Goal: Information Seeking & Learning: Learn about a topic

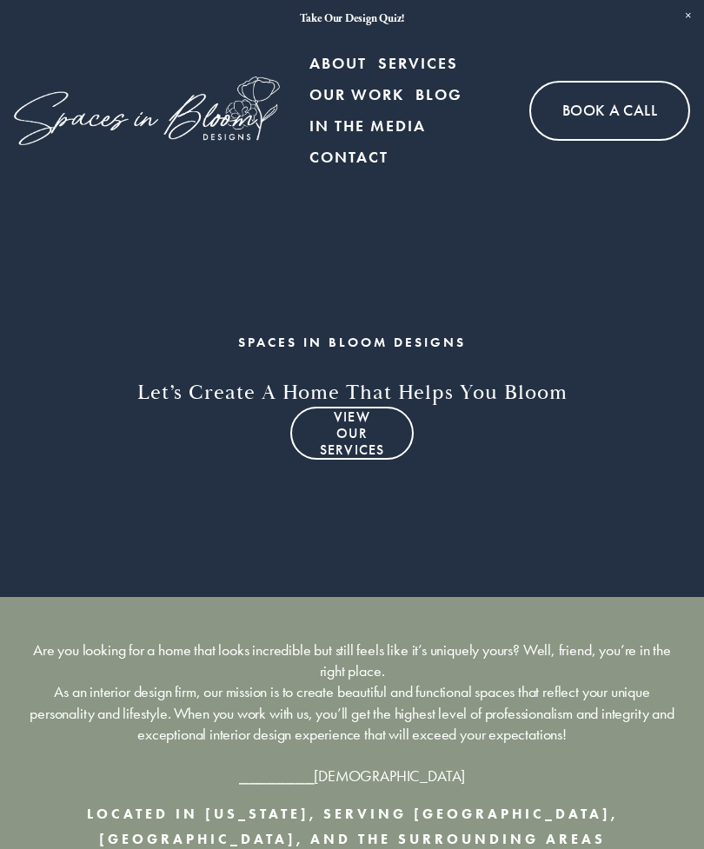
click at [363, 430] on link "View Our Services" at bounding box center [352, 433] width 124 height 53
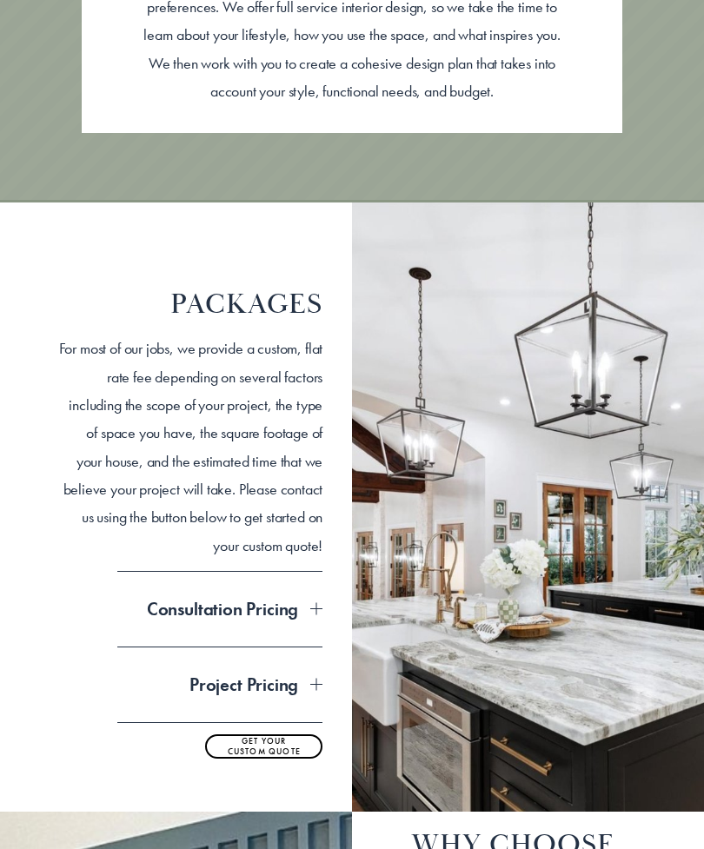
click at [320, 604] on div at bounding box center [316, 610] width 12 height 12
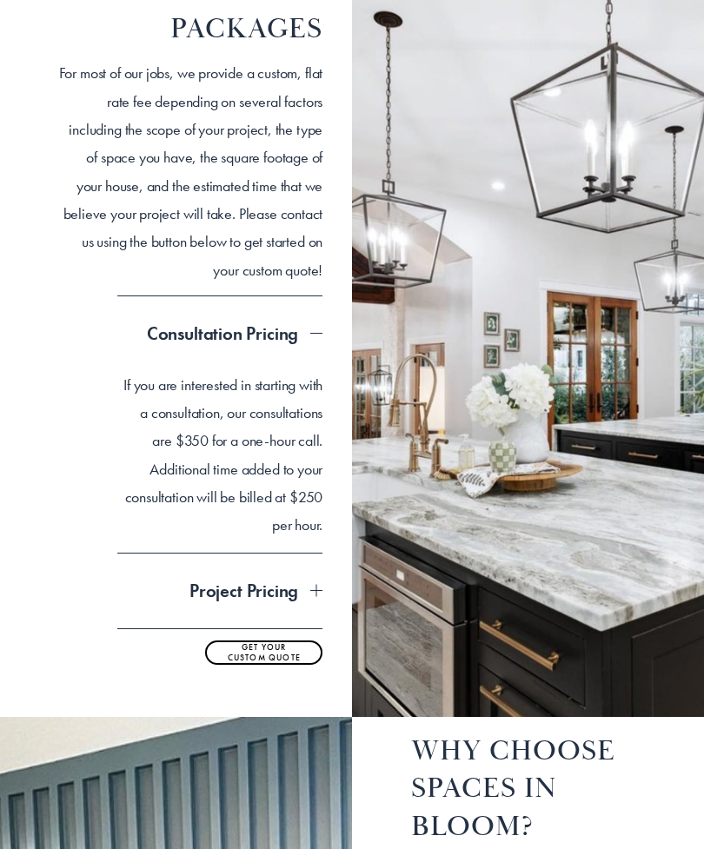
click at [309, 588] on span "Project Pricing" at bounding box center [213, 592] width 193 height 23
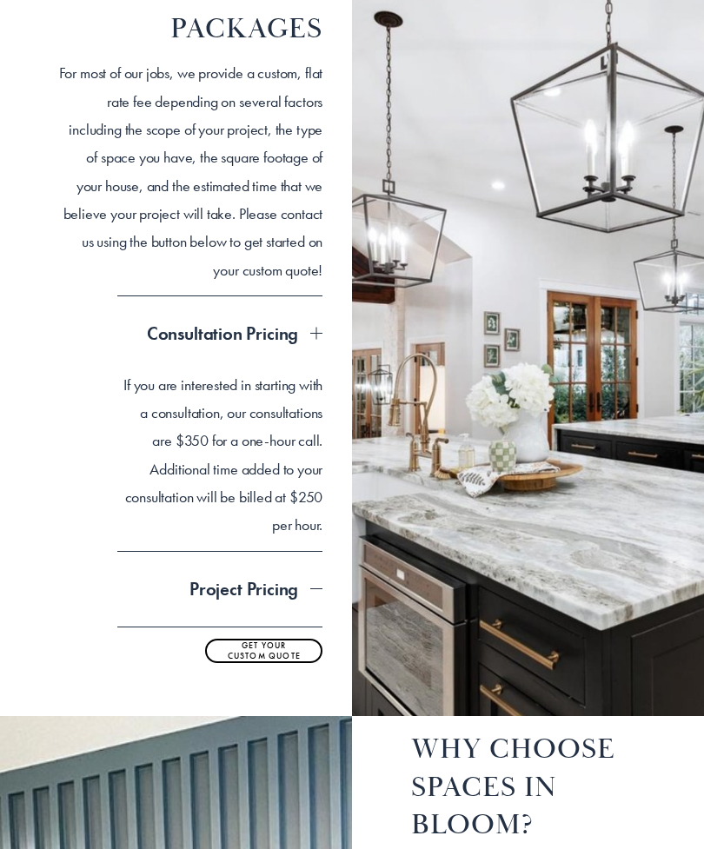
scroll to position [1221, 0]
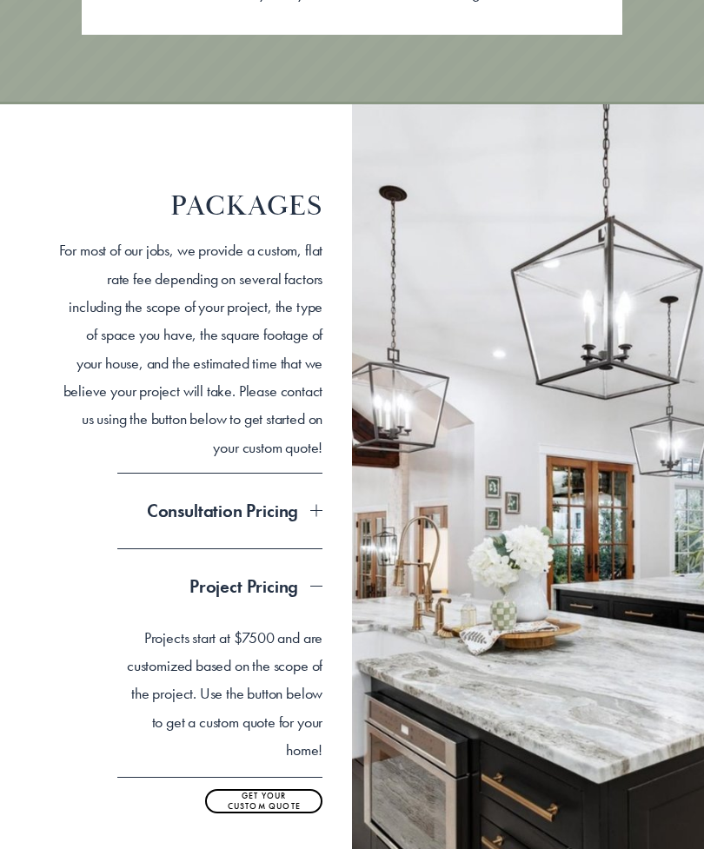
click at [322, 506] on div at bounding box center [316, 512] width 12 height 12
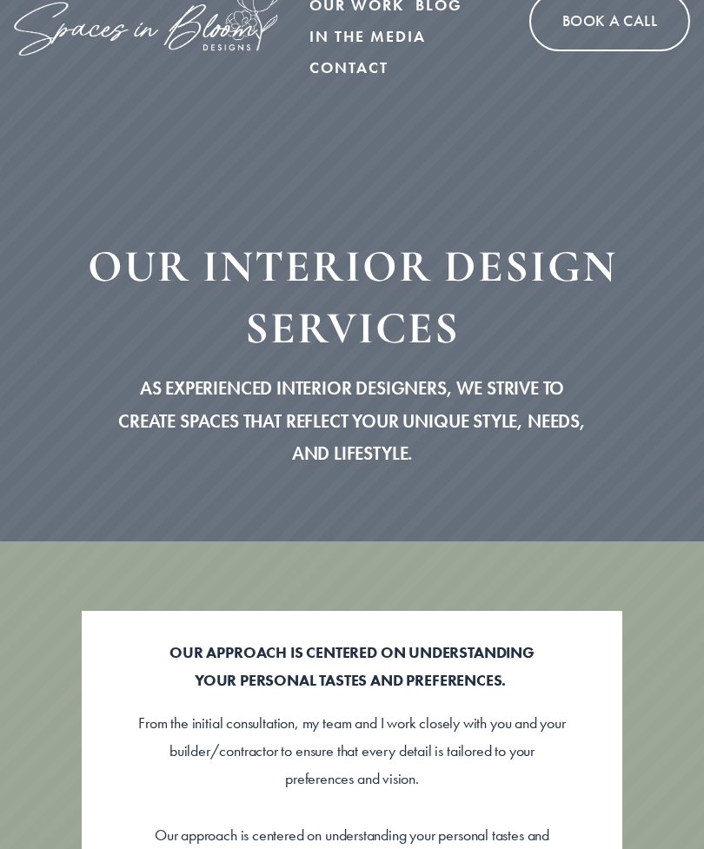
scroll to position [0, 0]
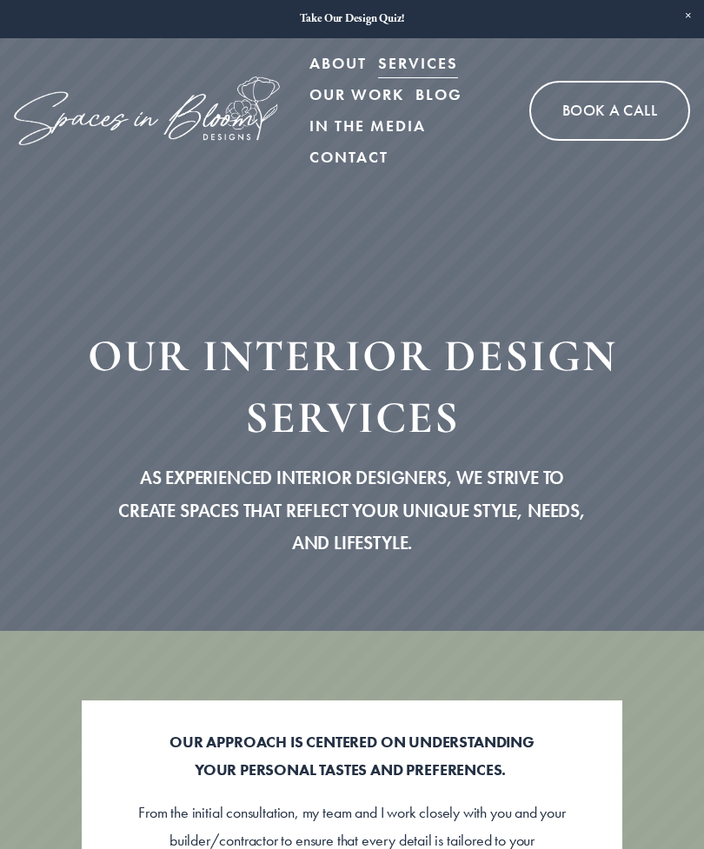
click at [0, 0] on div at bounding box center [0, 0] width 0 height 0
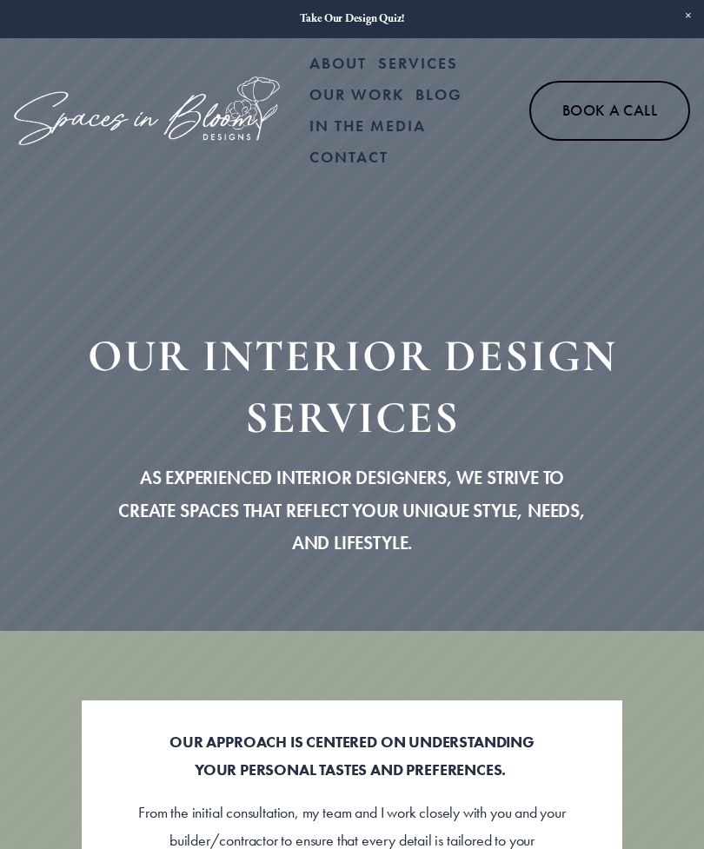
click at [412, 430] on link "Our Work" at bounding box center [352, 438] width 183 height 43
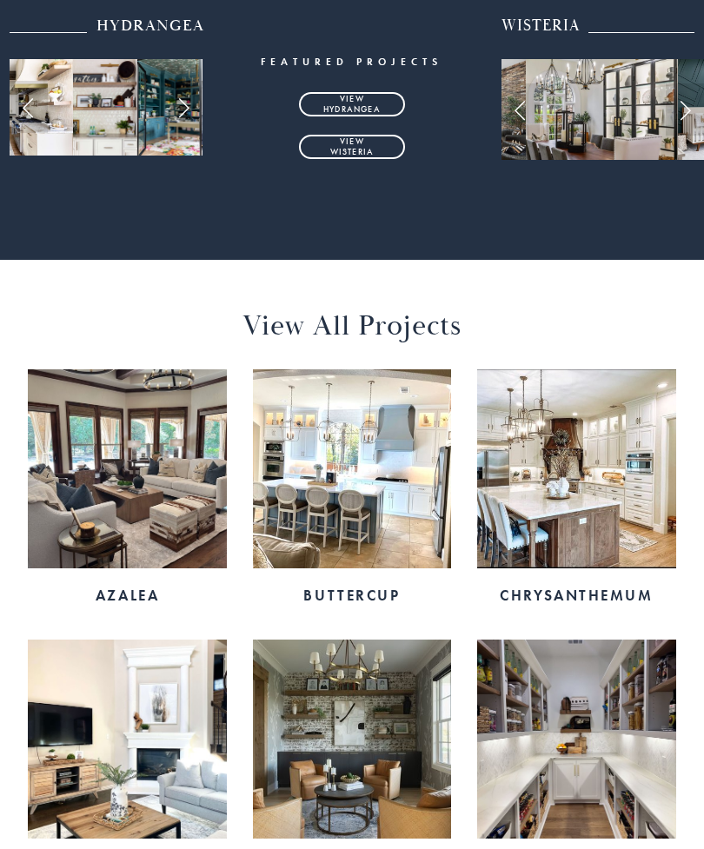
scroll to position [565, 0]
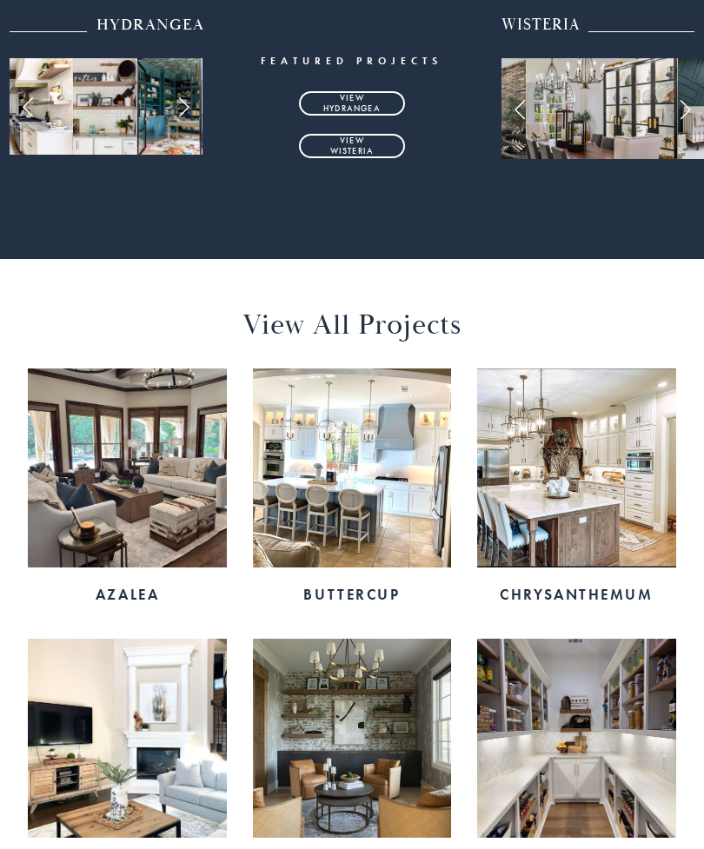
click at [399, 513] on img at bounding box center [352, 468] width 198 height 198
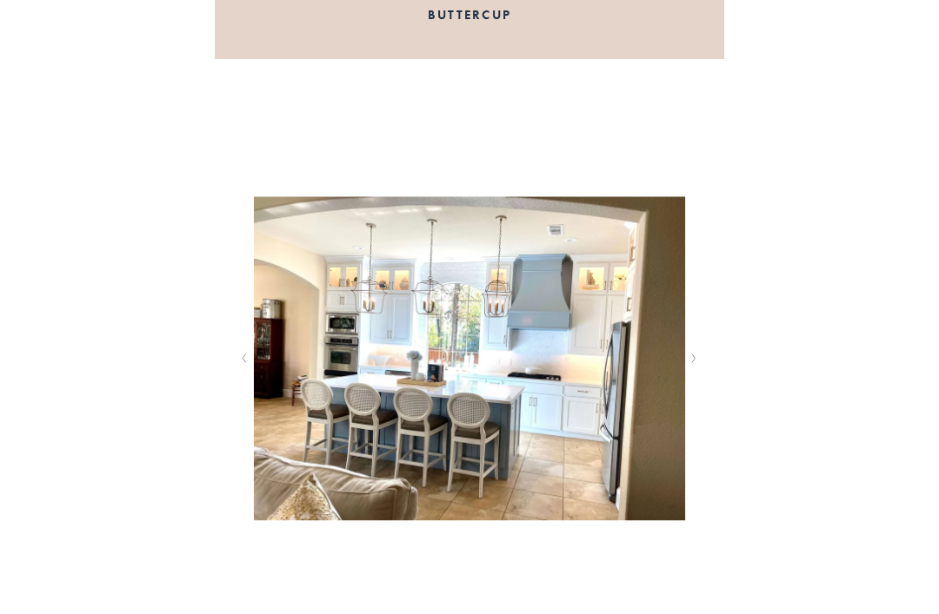
scroll to position [251, 0]
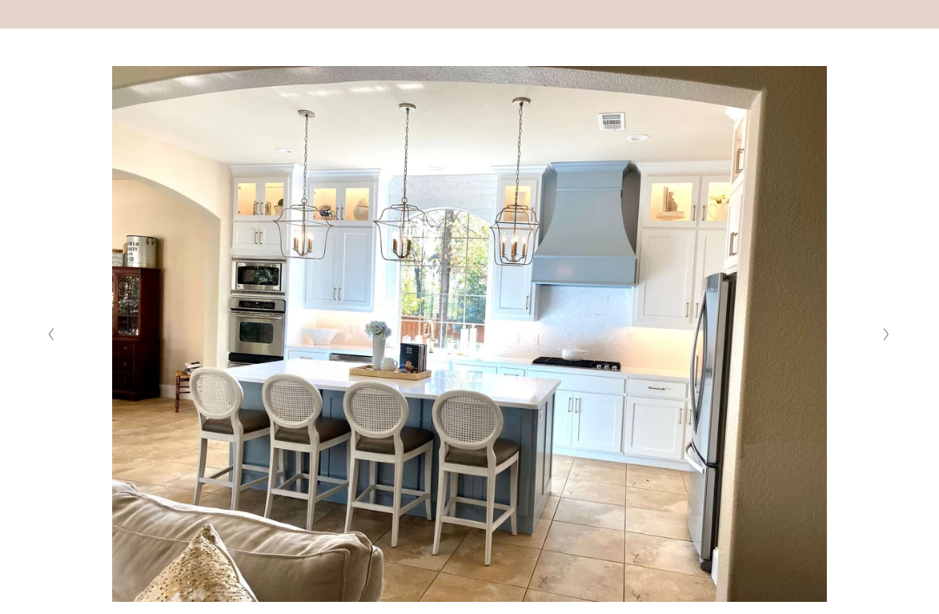
click at [703, 342] on icon "Next Slide" at bounding box center [886, 335] width 8 height 14
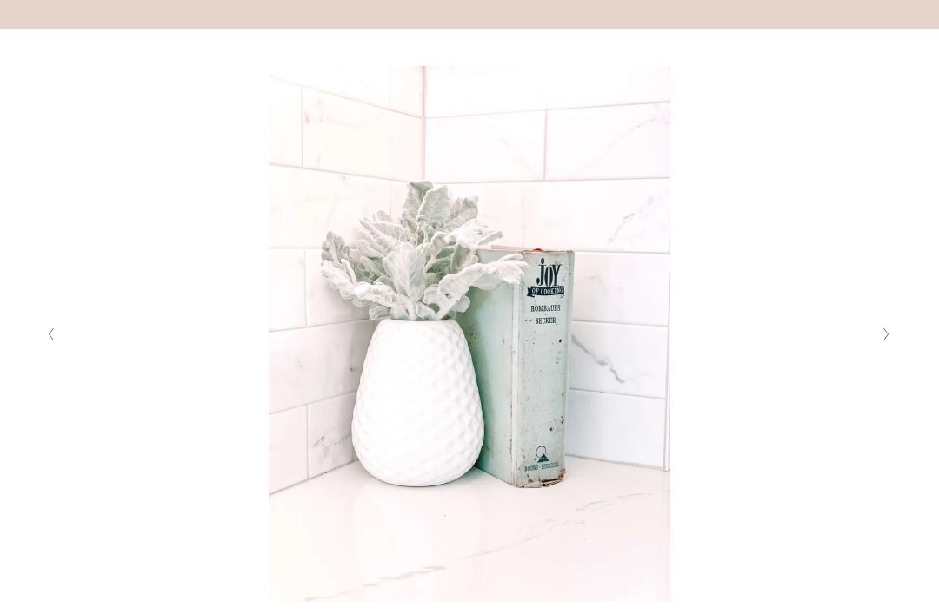
click at [703, 349] on button "Next Slide" at bounding box center [886, 335] width 23 height 28
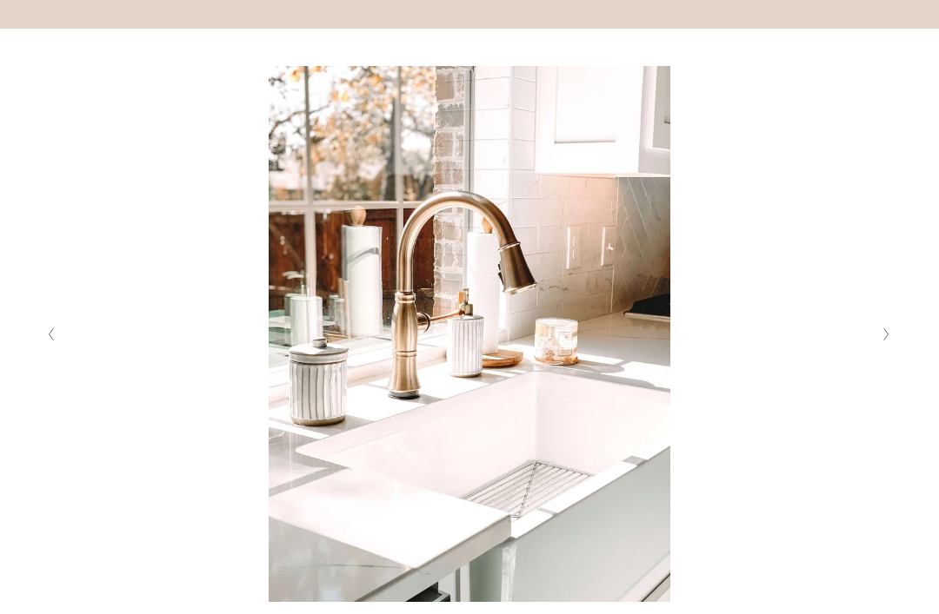
click at [703, 363] on img at bounding box center [469, 334] width 807 height 536
click at [703, 349] on button "Next Slide" at bounding box center [886, 335] width 23 height 28
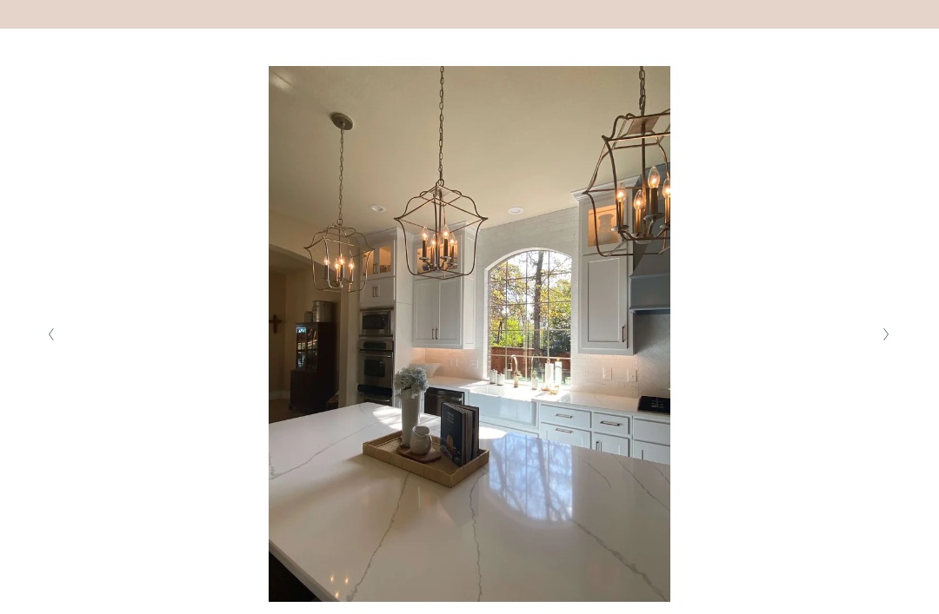
click at [703, 349] on button "Next Slide" at bounding box center [886, 335] width 23 height 28
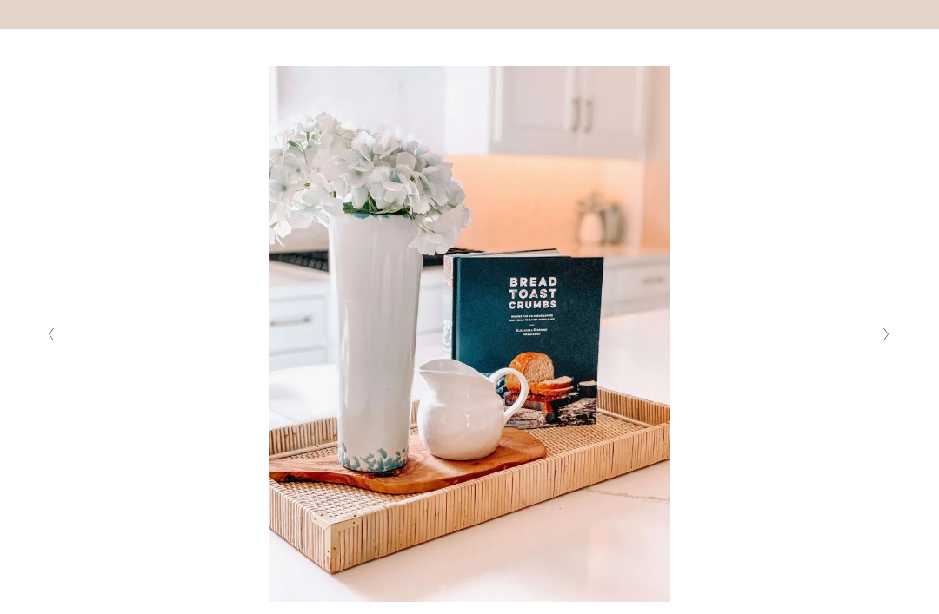
click at [703, 349] on button "Next Slide" at bounding box center [886, 335] width 23 height 28
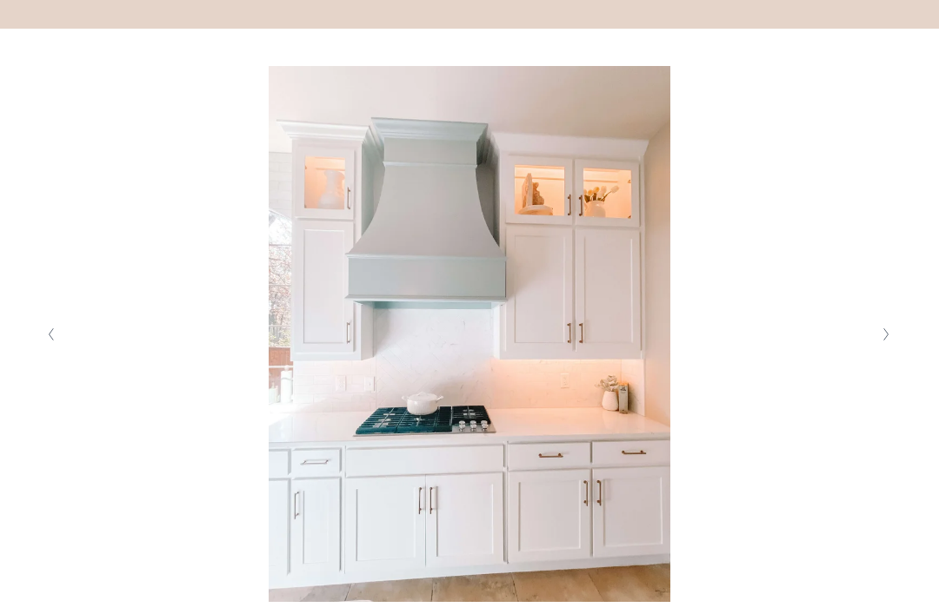
click at [703, 342] on icon "Next Slide" at bounding box center [886, 335] width 8 height 14
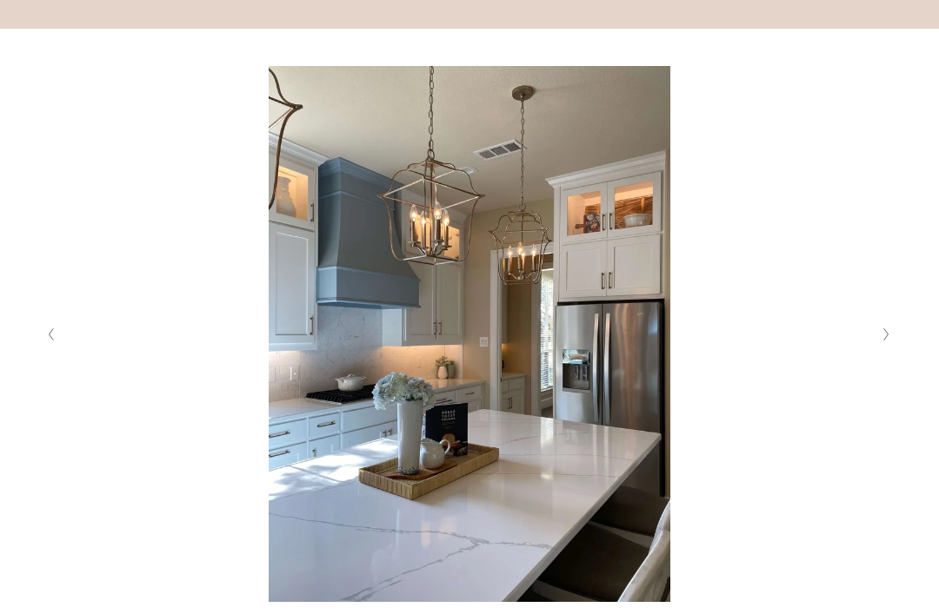
click at [703, 341] on polyline "Next Slide" at bounding box center [886, 335] width 4 height 12
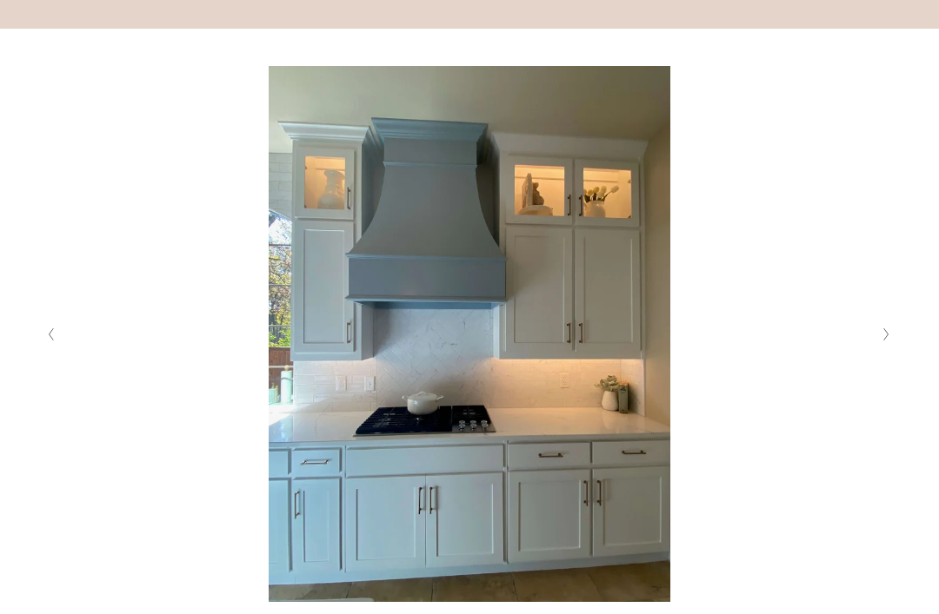
click at [703, 349] on button "Next Slide" at bounding box center [886, 335] width 23 height 28
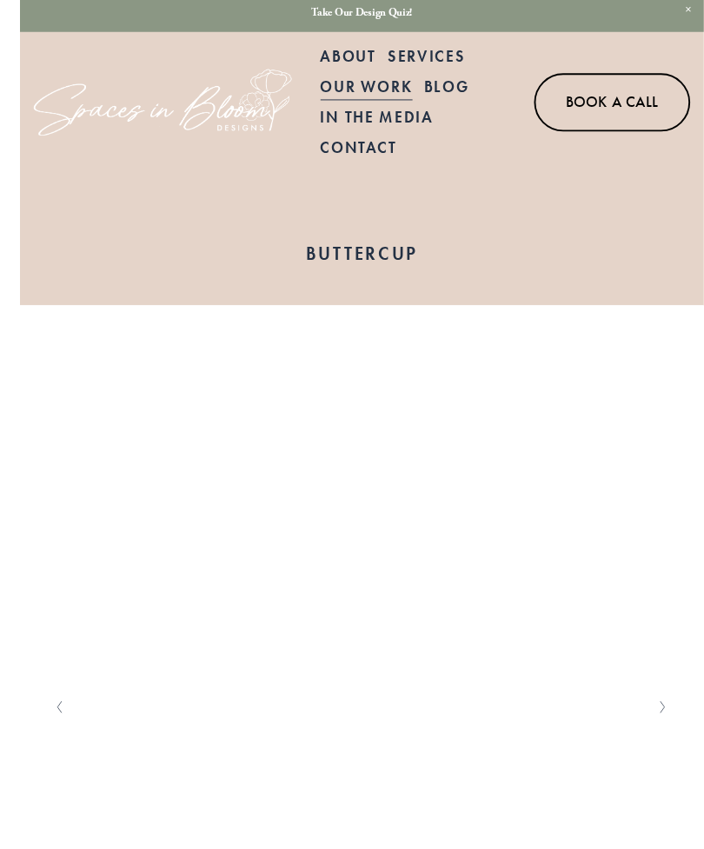
scroll to position [0, 0]
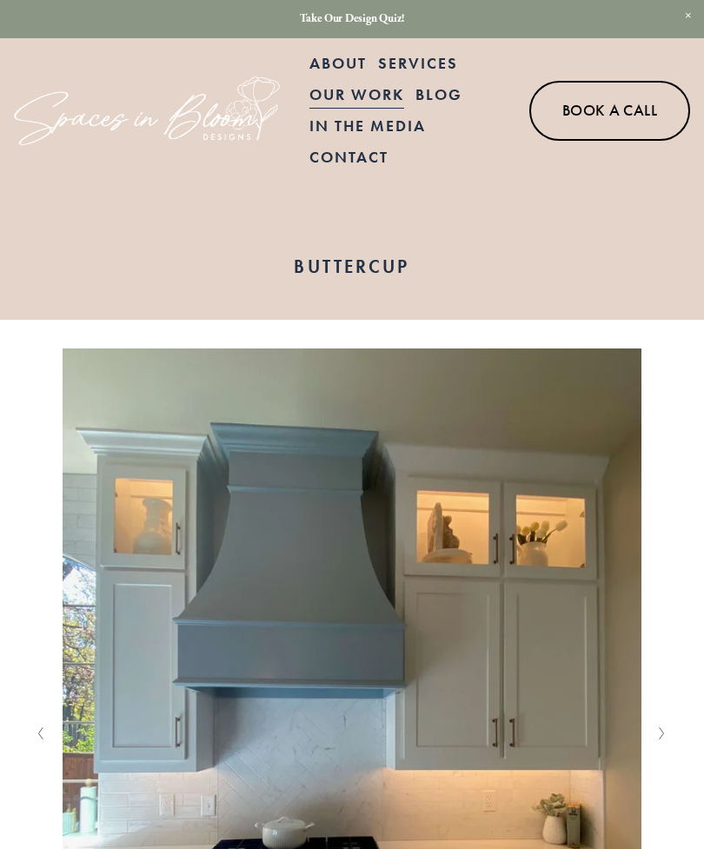
click at [0, 0] on div at bounding box center [0, 0] width 0 height 0
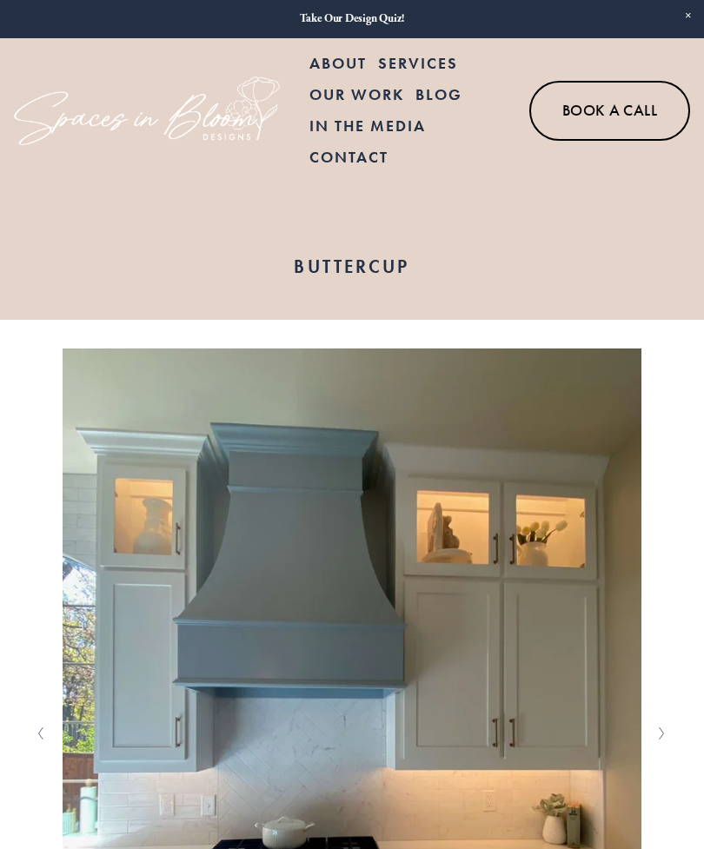
scroll to position [17, 0]
click at [411, 411] on link "Our Work" at bounding box center [352, 422] width 183 height 43
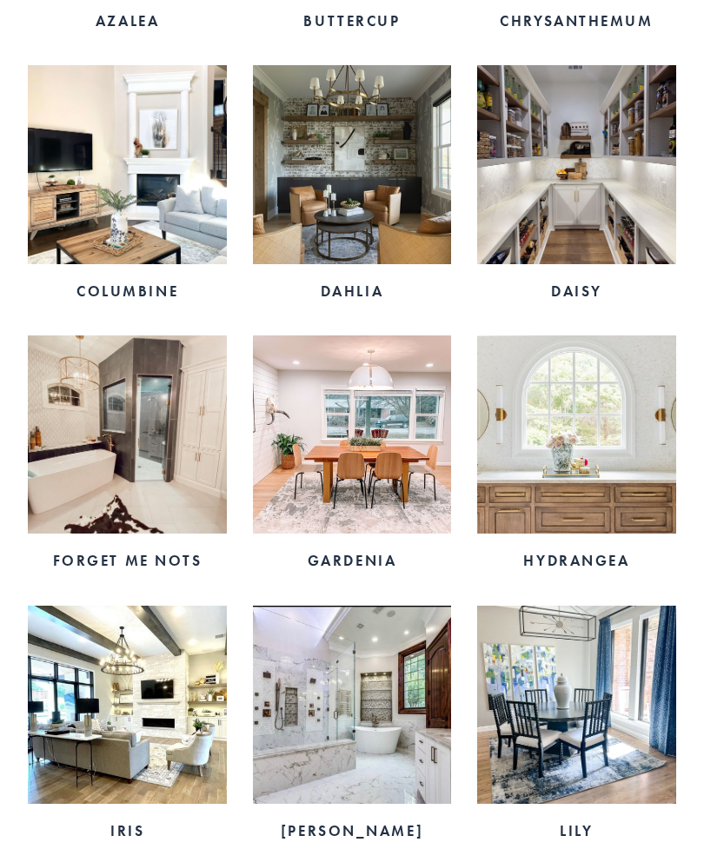
scroll to position [1139, 0]
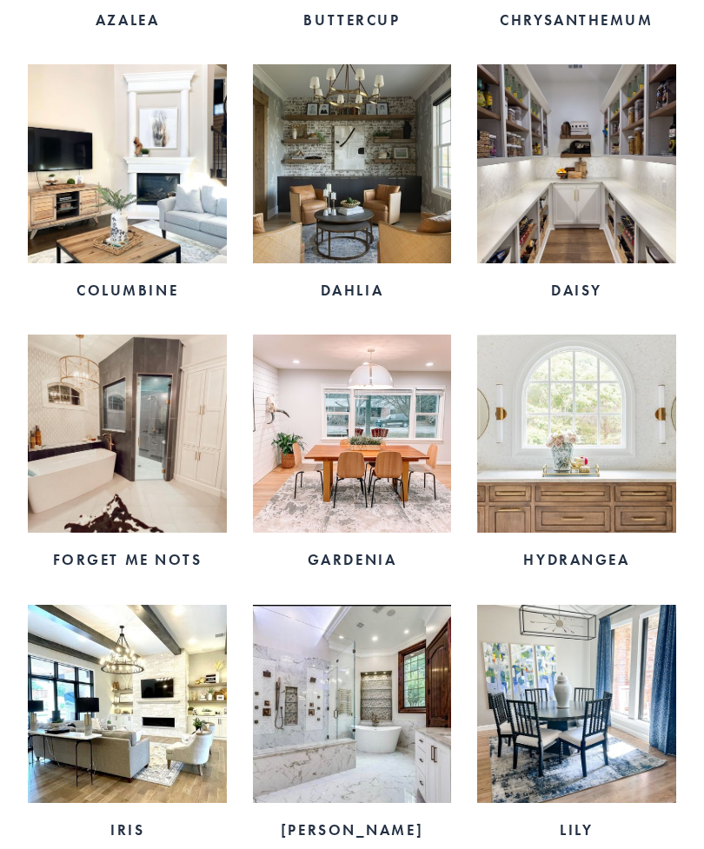
click at [581, 735] on img at bounding box center [576, 705] width 198 height 198
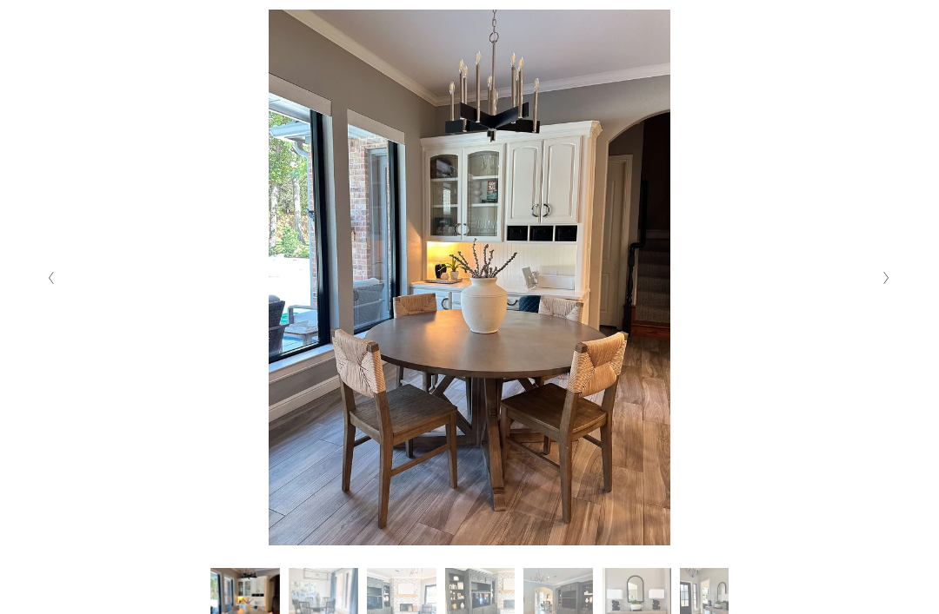
click at [703, 293] on button "Next Slide" at bounding box center [886, 279] width 23 height 28
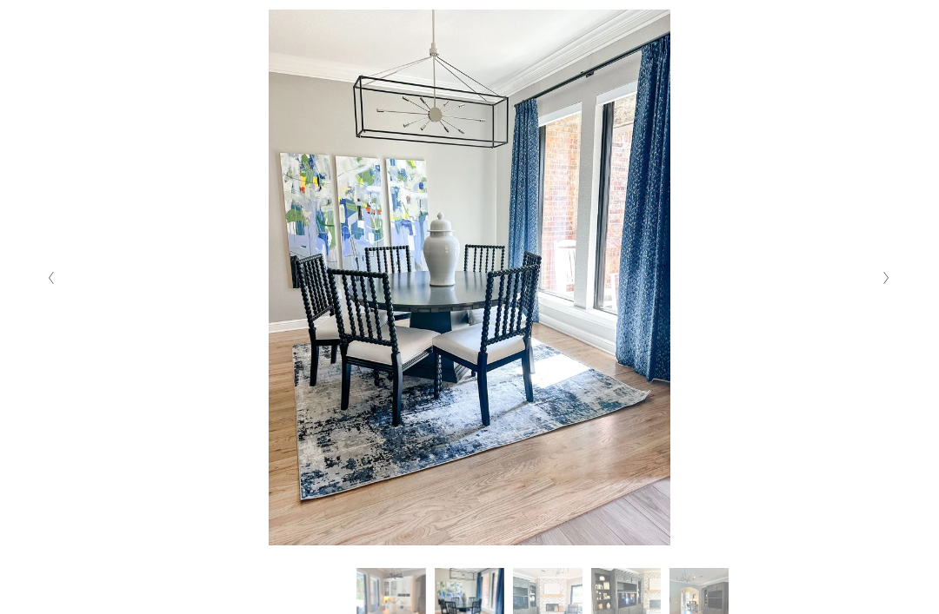
click at [54, 285] on icon "Previous Slide" at bounding box center [51, 278] width 8 height 14
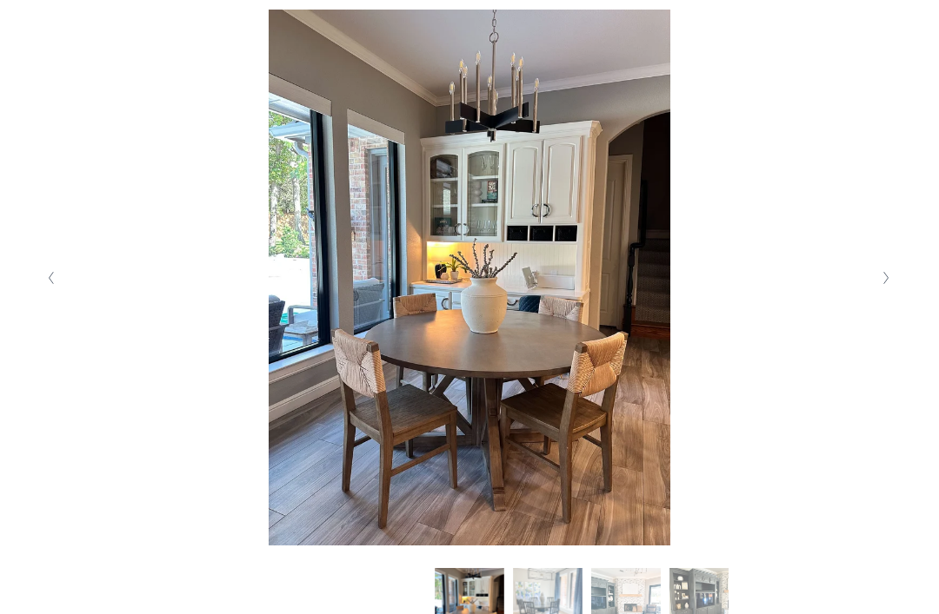
click at [703, 292] on button "Next Slide" at bounding box center [886, 278] width 23 height 28
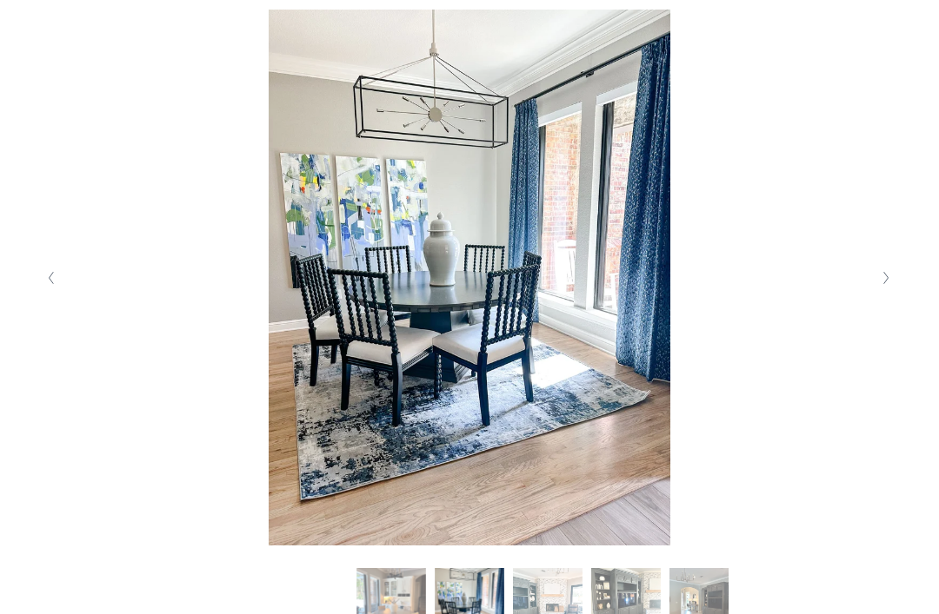
click at [703, 292] on button "Next Slide" at bounding box center [886, 278] width 23 height 28
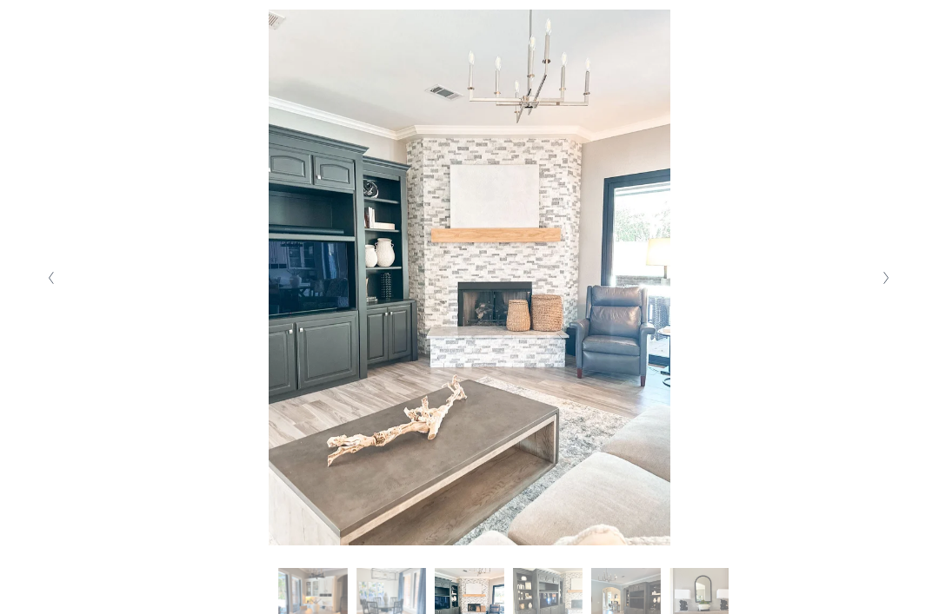
click at [703, 285] on icon "Next Slide" at bounding box center [886, 278] width 8 height 14
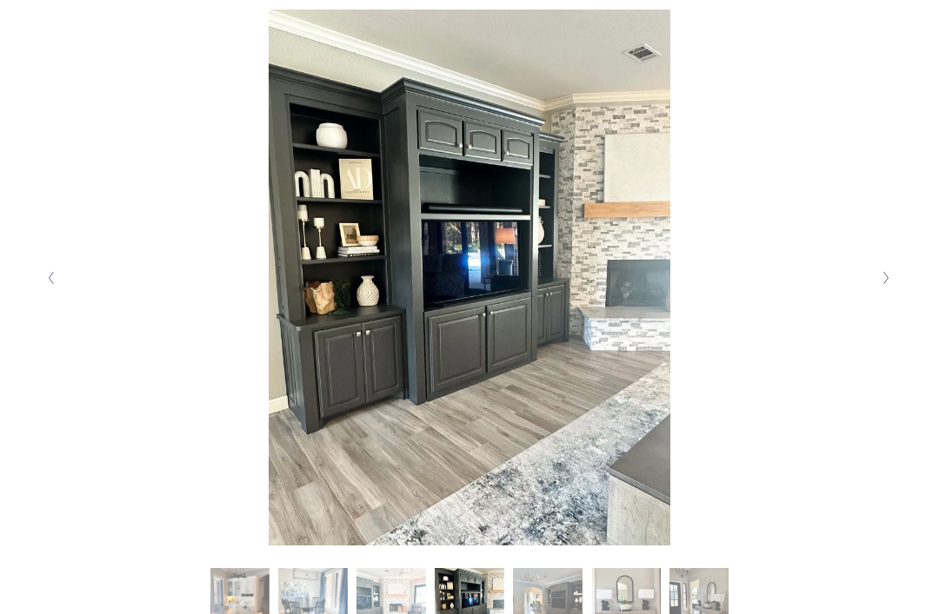
click at [62, 292] on button "Previous Slide" at bounding box center [51, 278] width 23 height 28
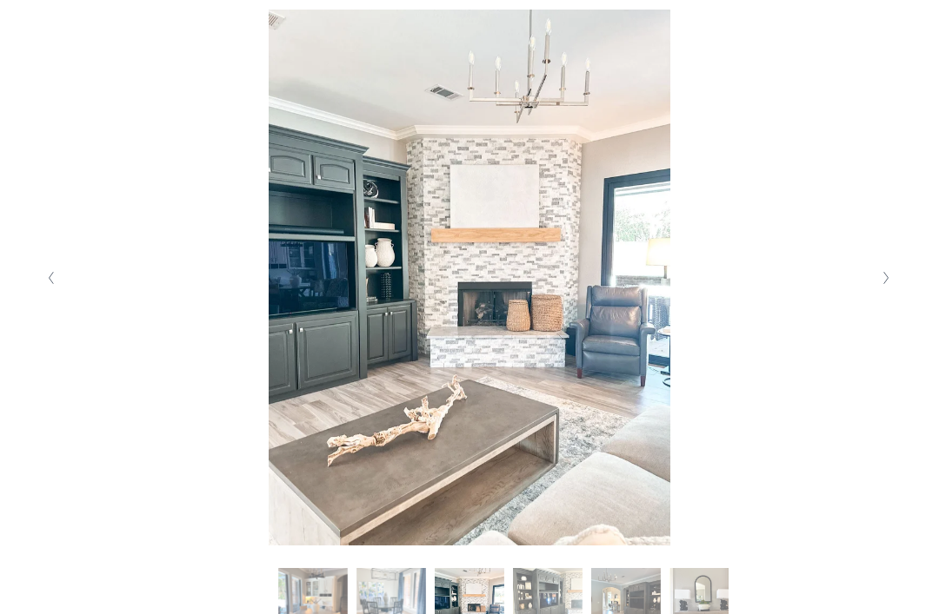
click at [703, 292] on button "Next Slide" at bounding box center [886, 278] width 23 height 28
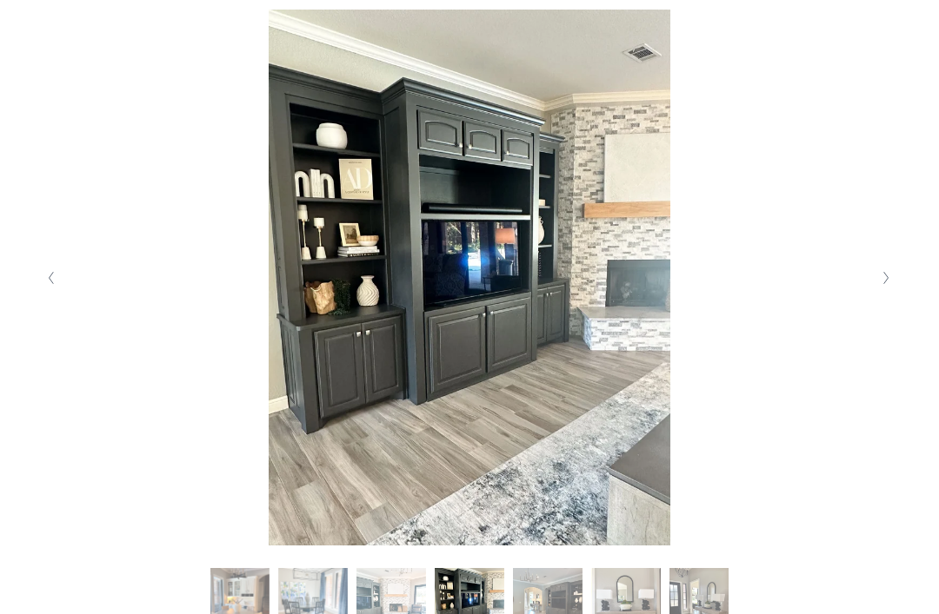
click at [703, 292] on button "Next Slide" at bounding box center [886, 278] width 23 height 28
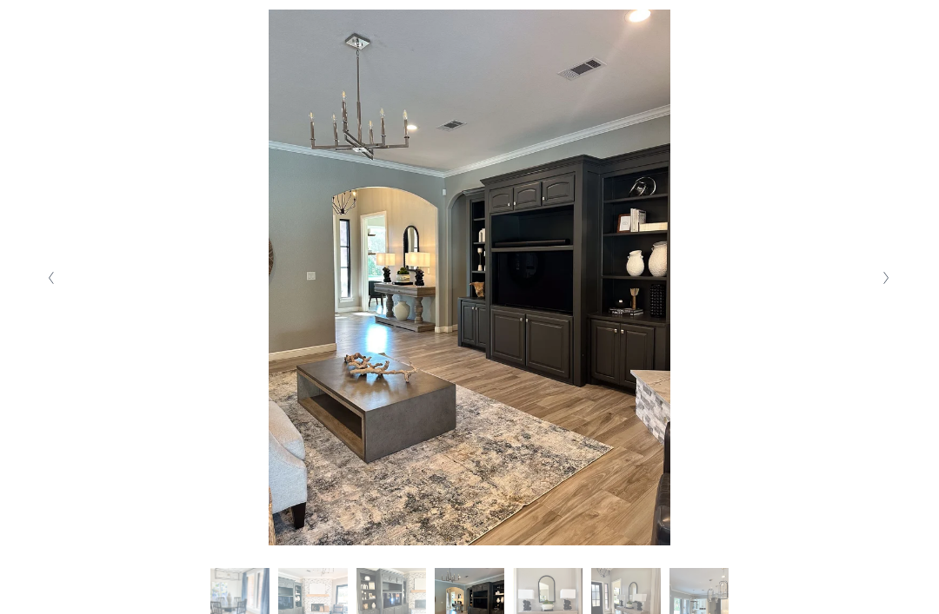
click at [703, 292] on button "Next Slide" at bounding box center [886, 278] width 23 height 28
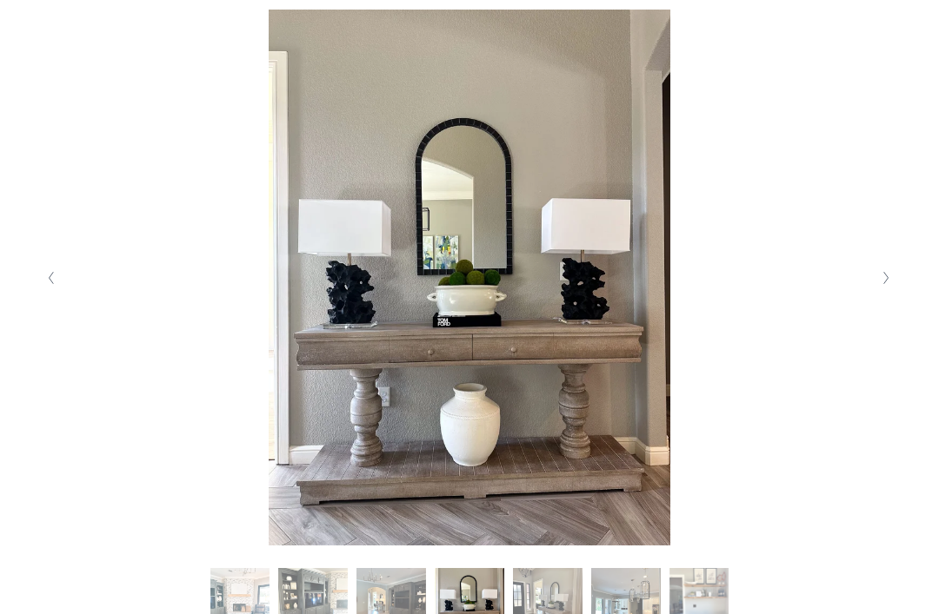
click at [703, 292] on button "Next Slide" at bounding box center [886, 278] width 23 height 28
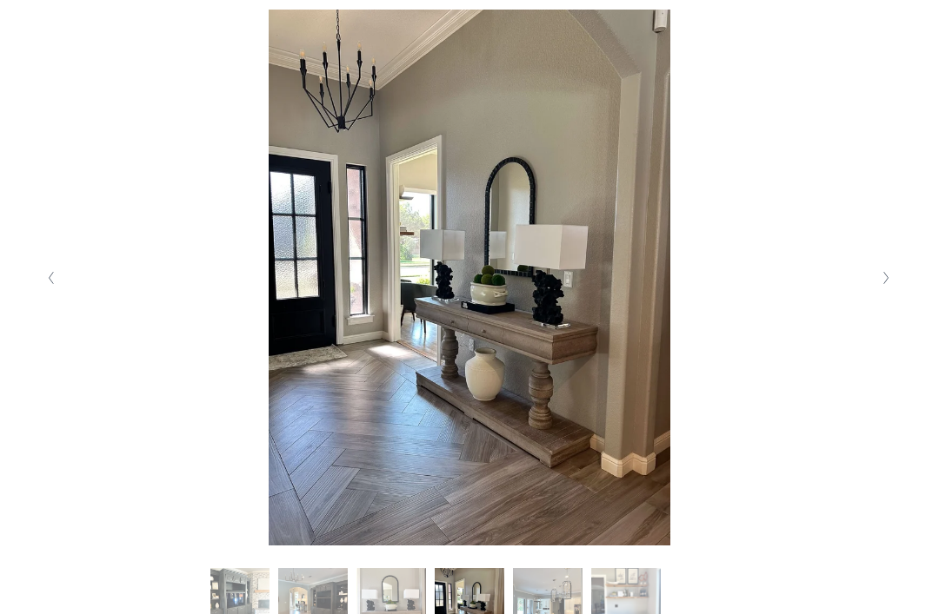
click at [703, 292] on button "Next Slide" at bounding box center [886, 278] width 23 height 28
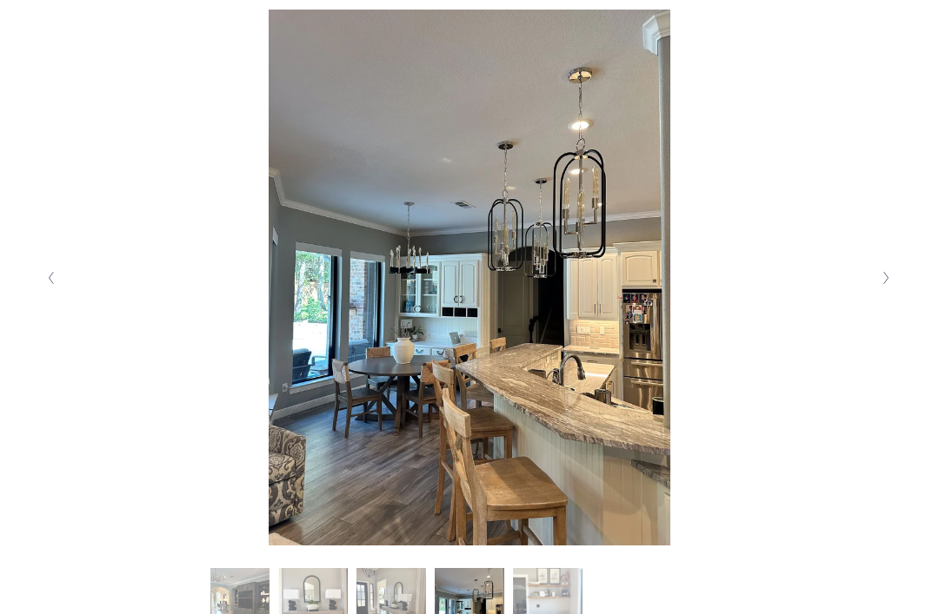
click at [703, 292] on button "Next Slide" at bounding box center [886, 278] width 23 height 28
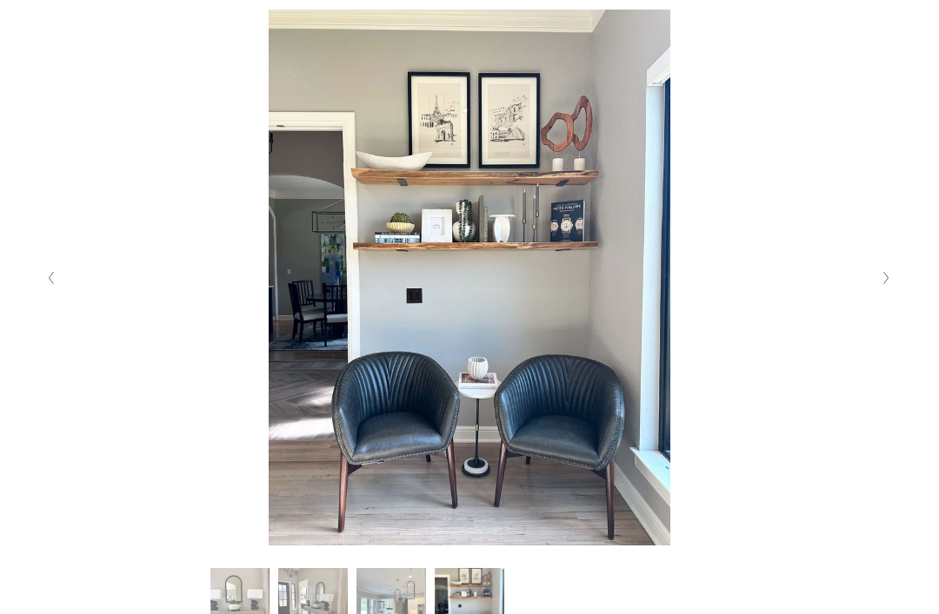
click at [67, 315] on img at bounding box center [469, 278] width 807 height 536
click at [57, 292] on button "Previous Slide" at bounding box center [51, 278] width 23 height 28
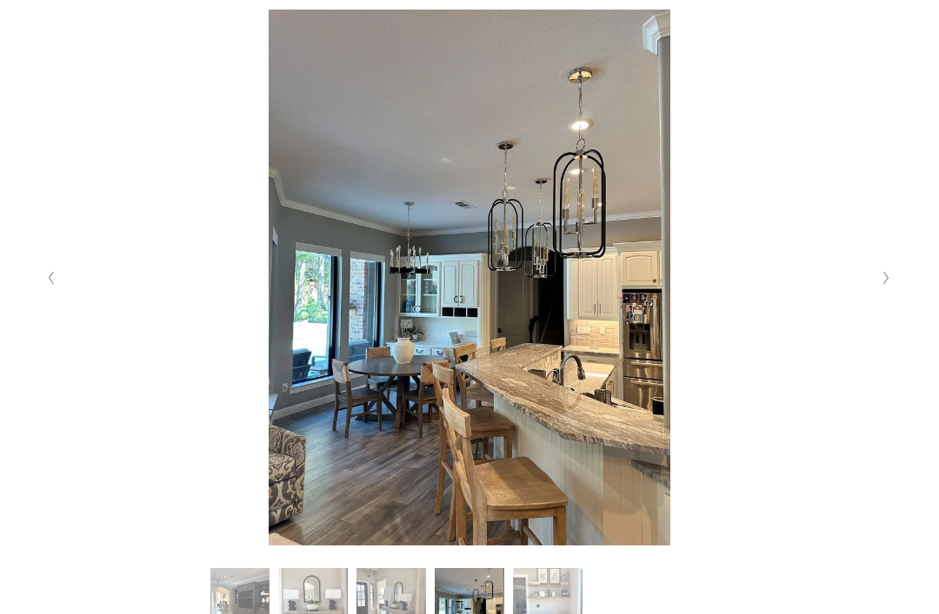
click at [703, 292] on button "Next Slide" at bounding box center [886, 278] width 23 height 28
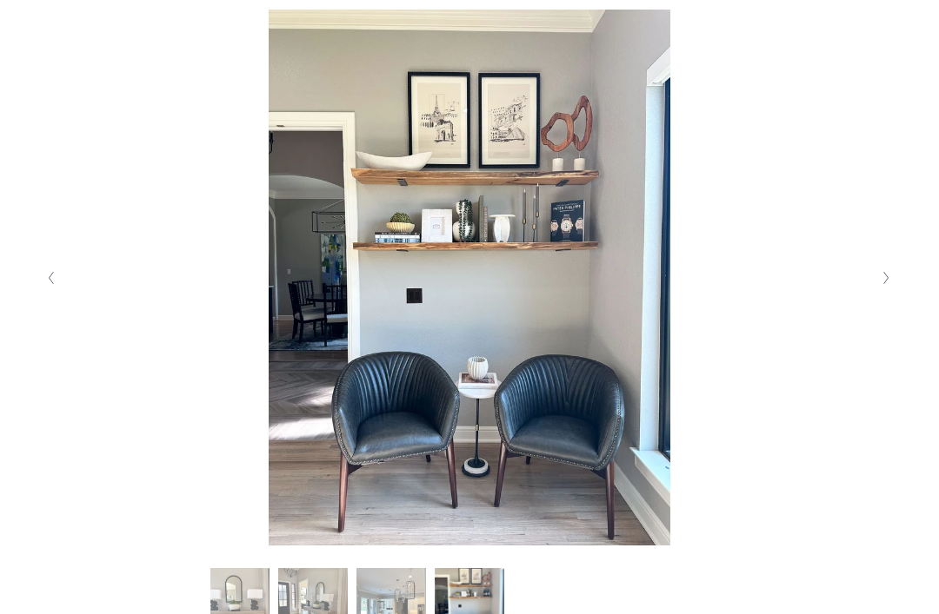
click at [703, 292] on button "Next Slide" at bounding box center [886, 278] width 23 height 28
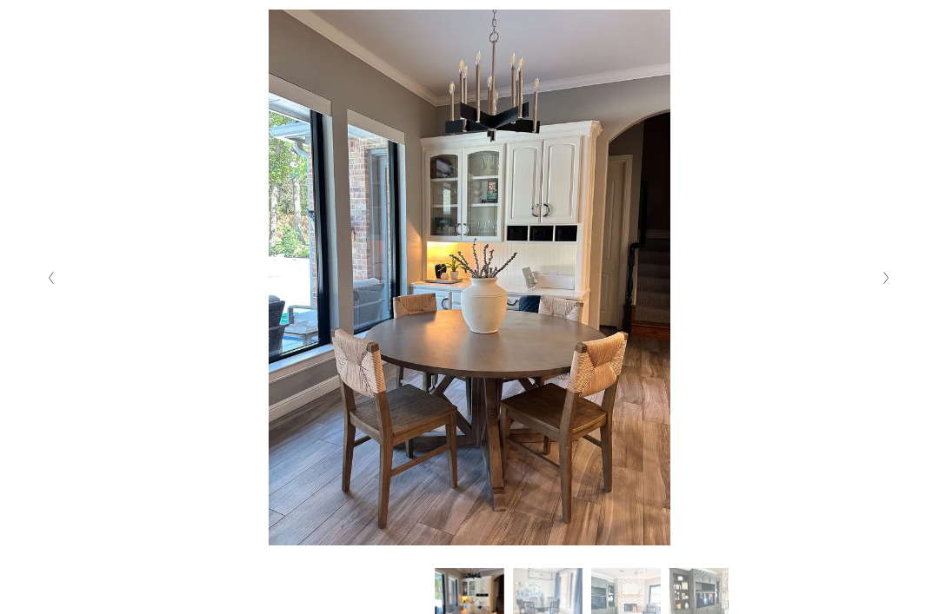
click at [703, 292] on button "Next Slide" at bounding box center [886, 278] width 23 height 28
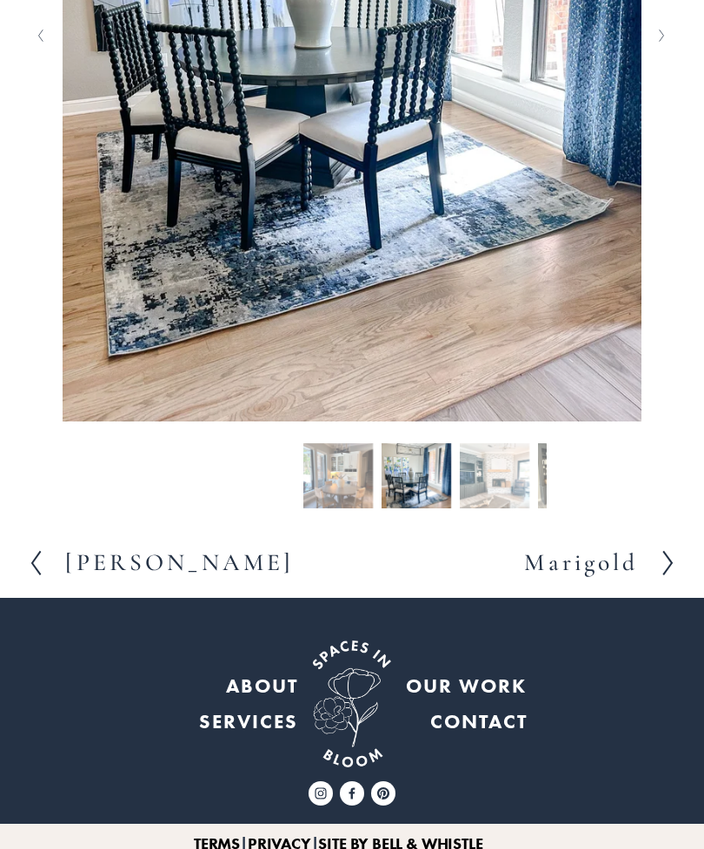
scroll to position [715, 0]
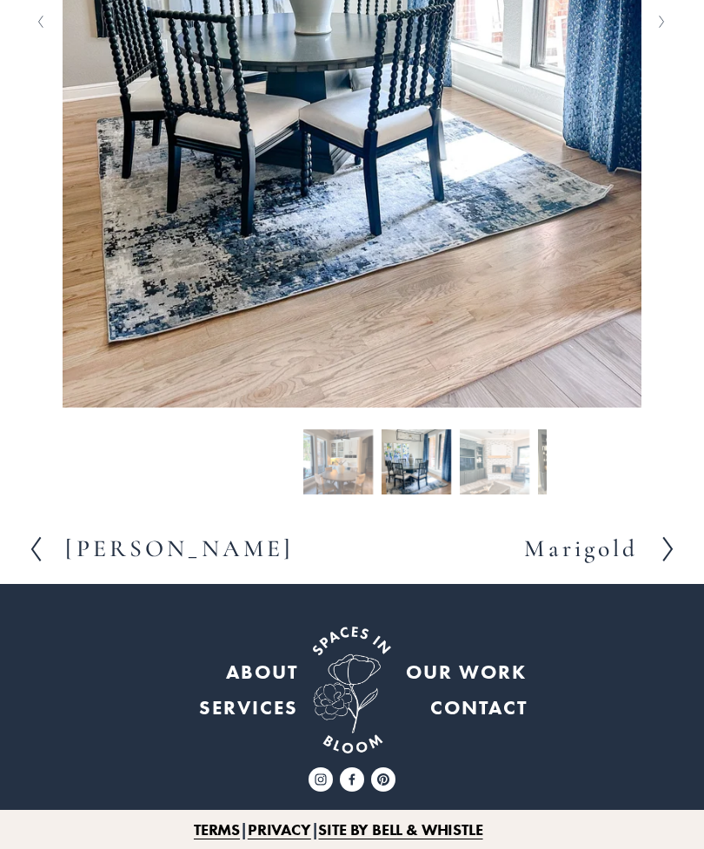
click at [585, 561] on h2 "Marigold" at bounding box center [581, 549] width 114 height 24
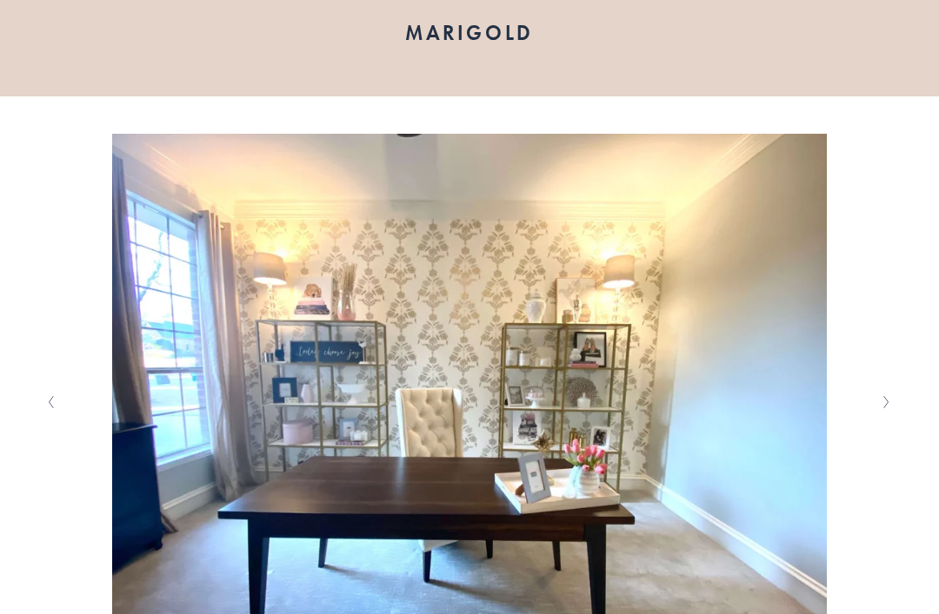
scroll to position [183, 0]
click at [703, 409] on icon "Next Slide" at bounding box center [886, 402] width 8 height 14
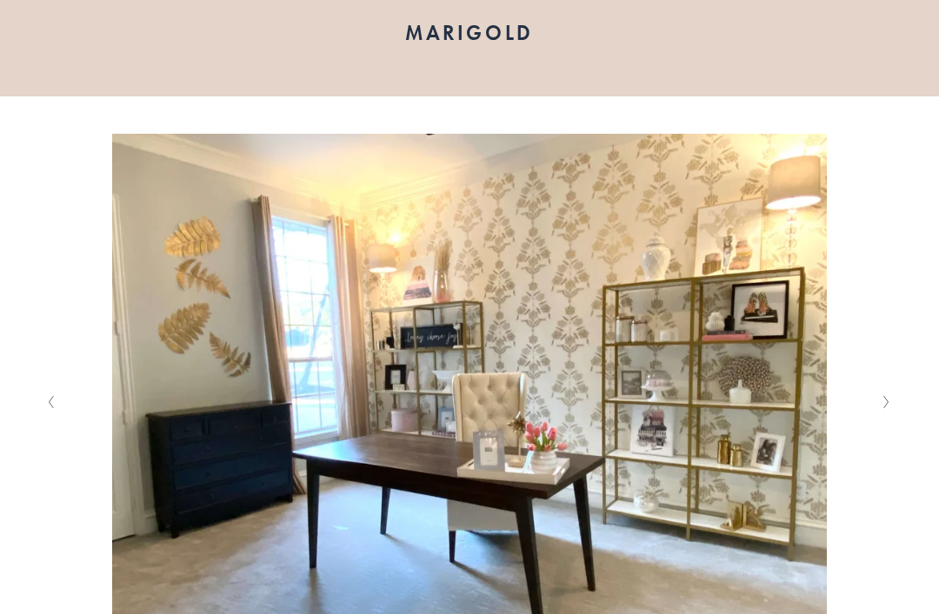
click at [703, 409] on icon "Next Slide" at bounding box center [886, 402] width 8 height 14
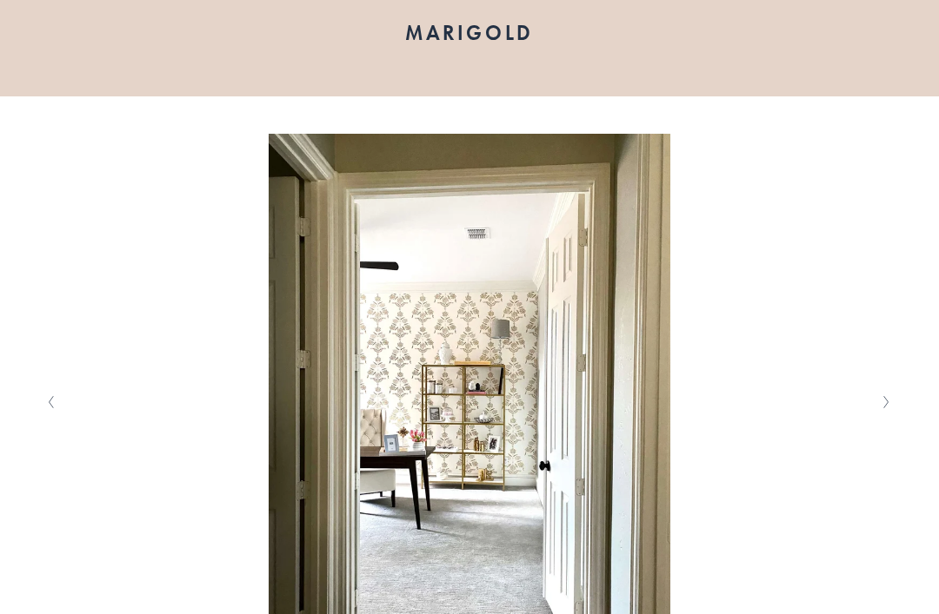
click at [703, 408] on polyline "Next Slide" at bounding box center [886, 402] width 4 height 12
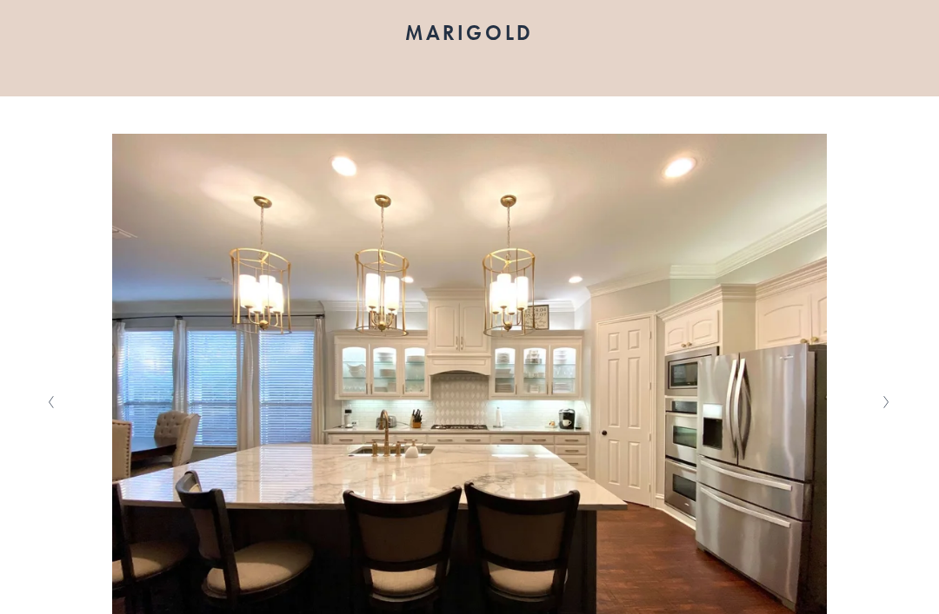
click at [703, 409] on icon "Next Slide" at bounding box center [886, 402] width 8 height 14
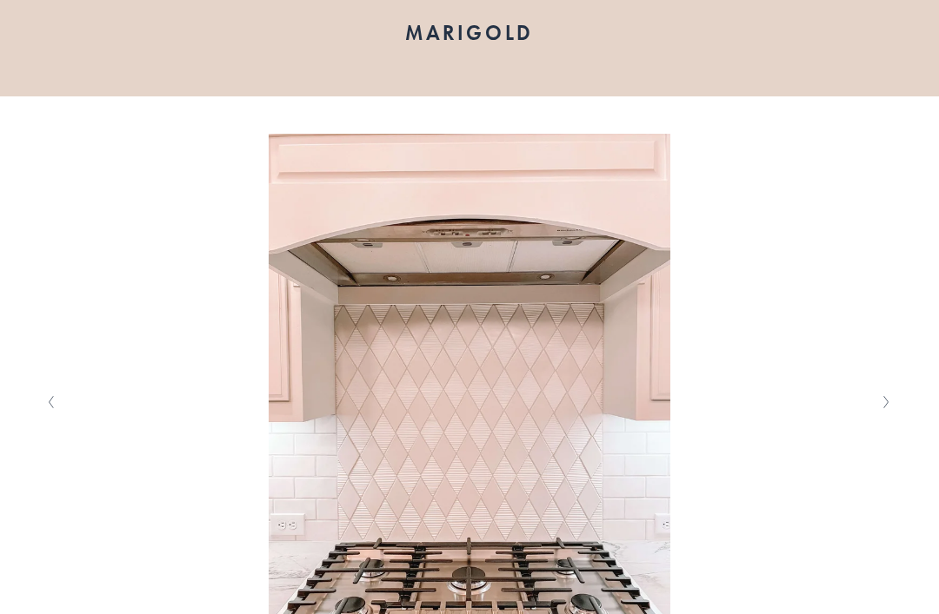
click at [703, 416] on button "Next Slide" at bounding box center [886, 403] width 23 height 28
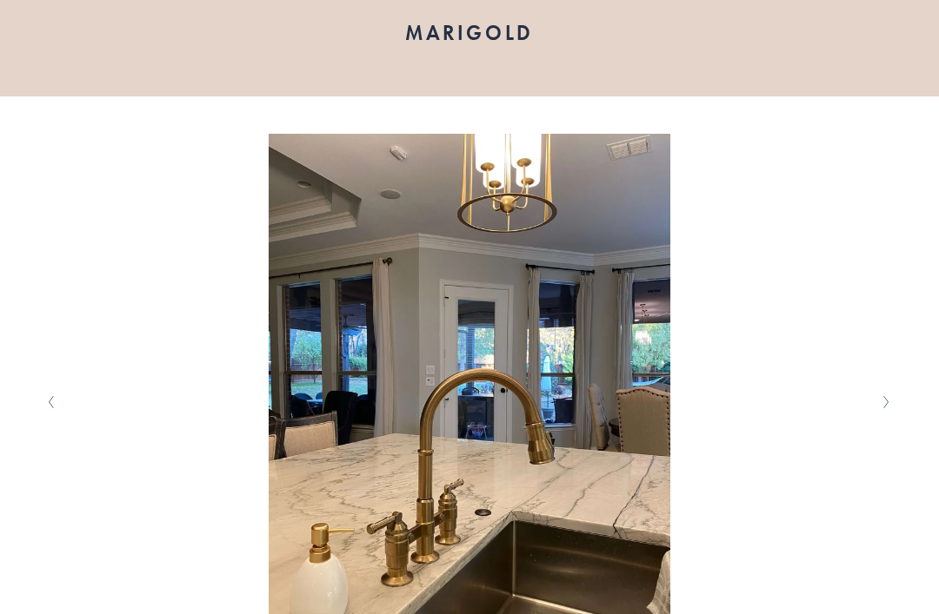
click at [703, 416] on button "Next Slide" at bounding box center [886, 403] width 23 height 28
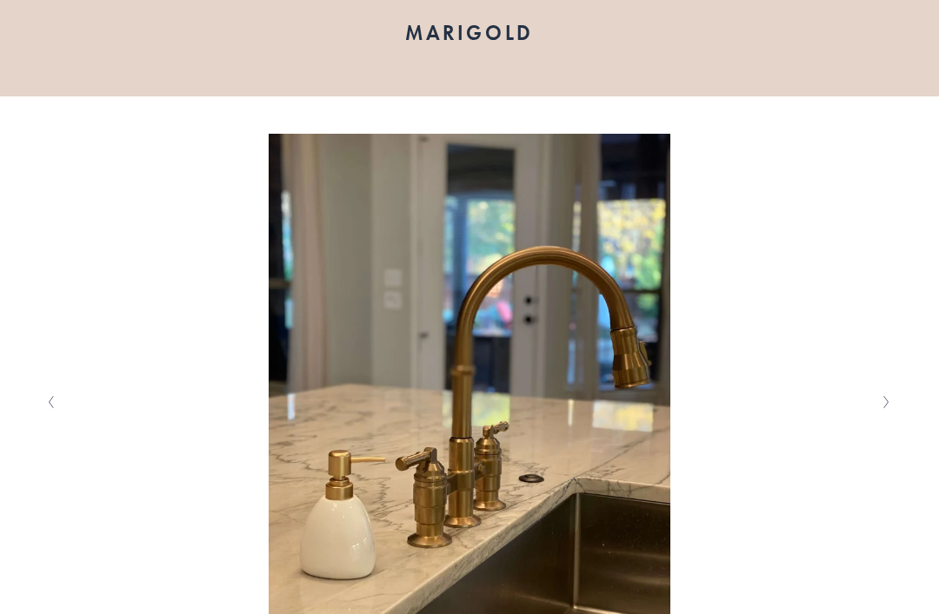
click at [703, 416] on button "Next Slide" at bounding box center [886, 403] width 23 height 28
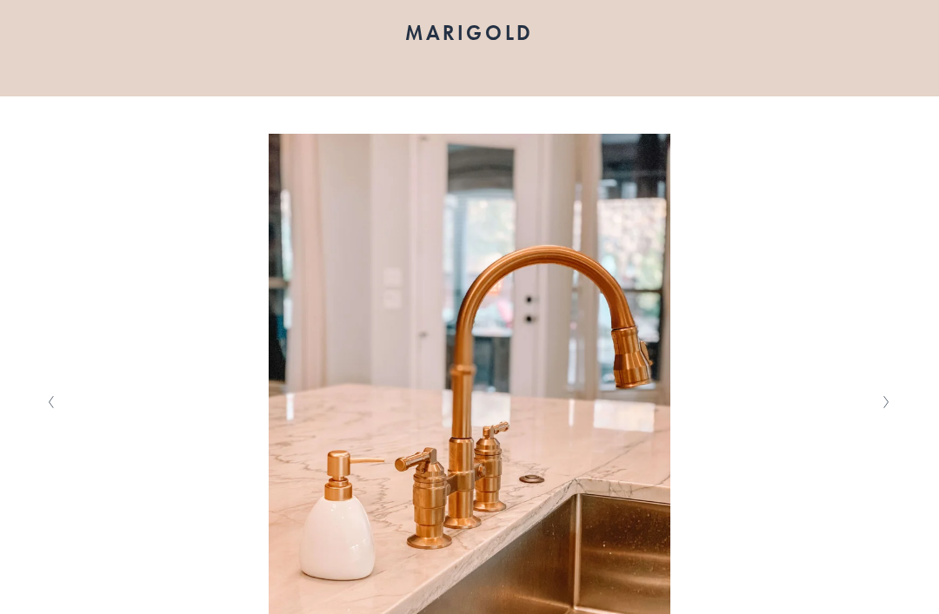
click at [703, 416] on button "Next Slide" at bounding box center [886, 403] width 23 height 28
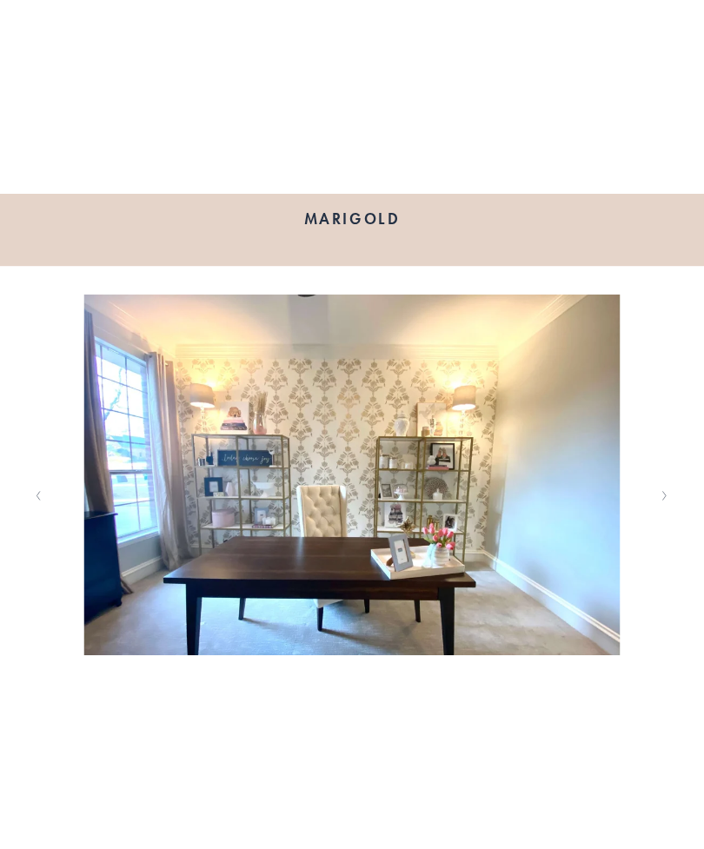
scroll to position [0, 0]
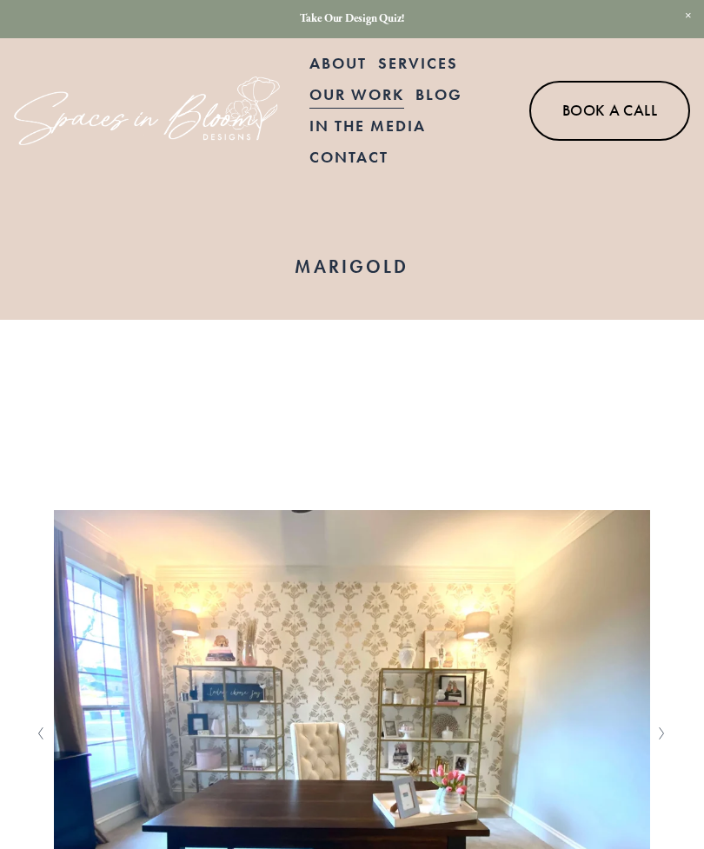
click at [0, 0] on div at bounding box center [0, 0] width 0 height 0
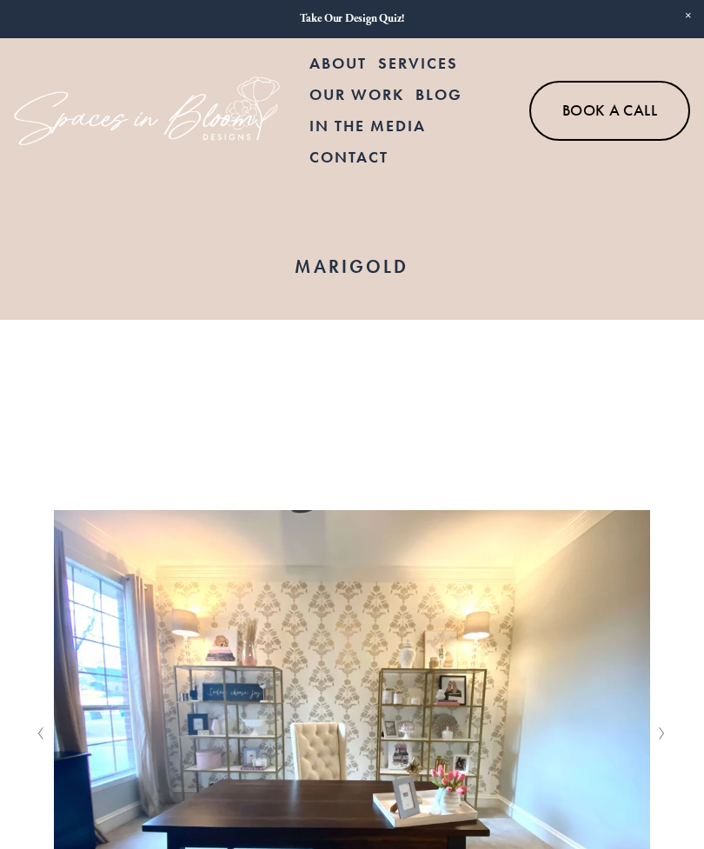
click at [389, 449] on link "Our Work" at bounding box center [352, 438] width 183 height 43
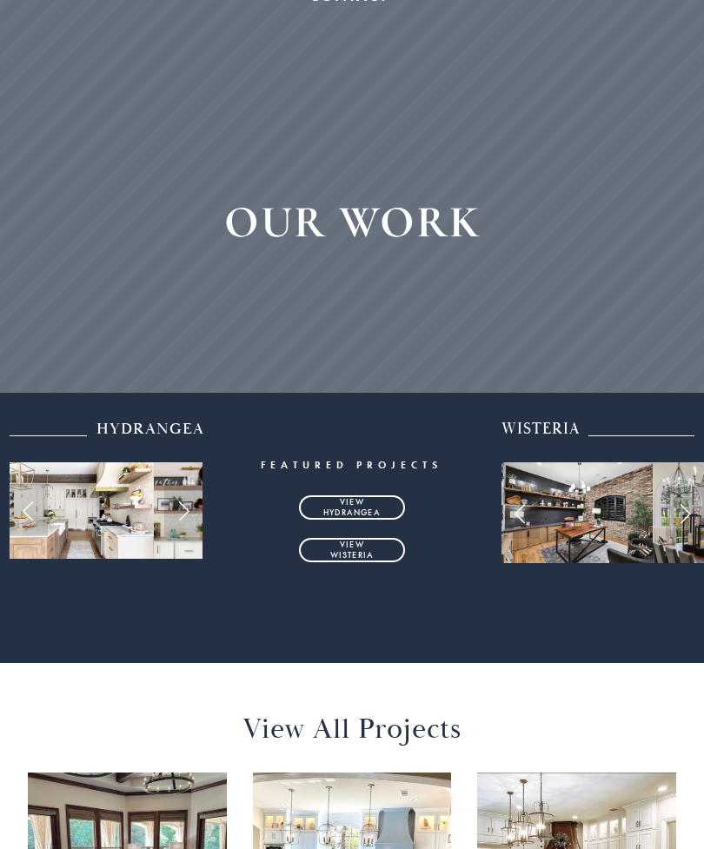
scroll to position [177, 0]
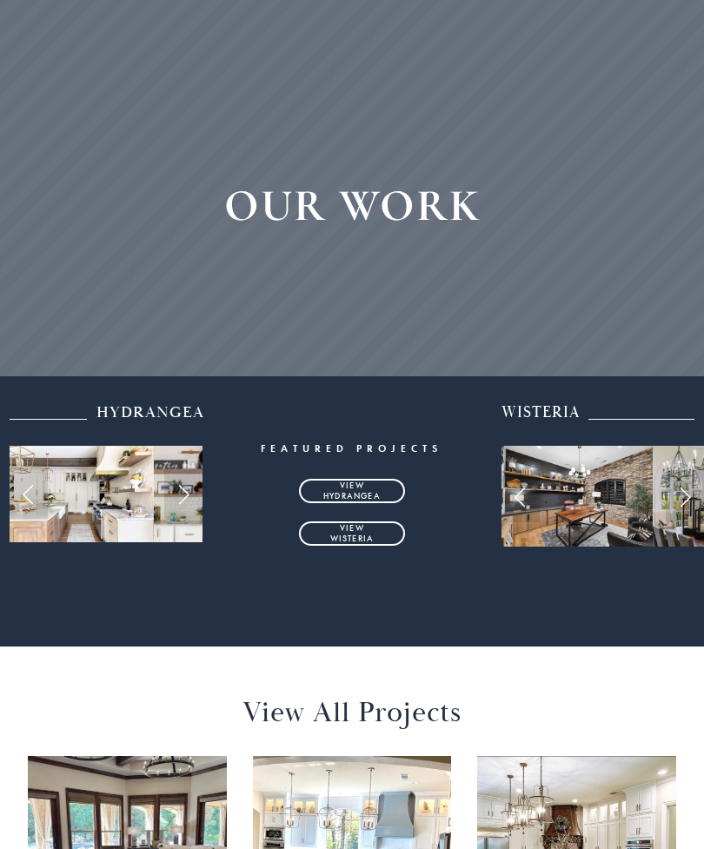
click at [369, 486] on link "view hydrangea" at bounding box center [352, 492] width 106 height 24
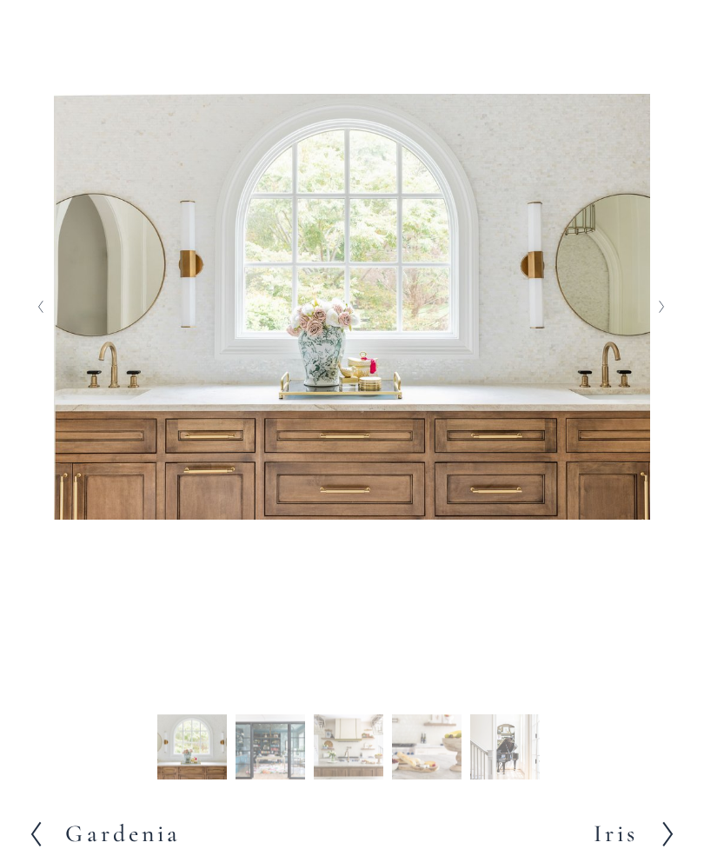
scroll to position [428, 0]
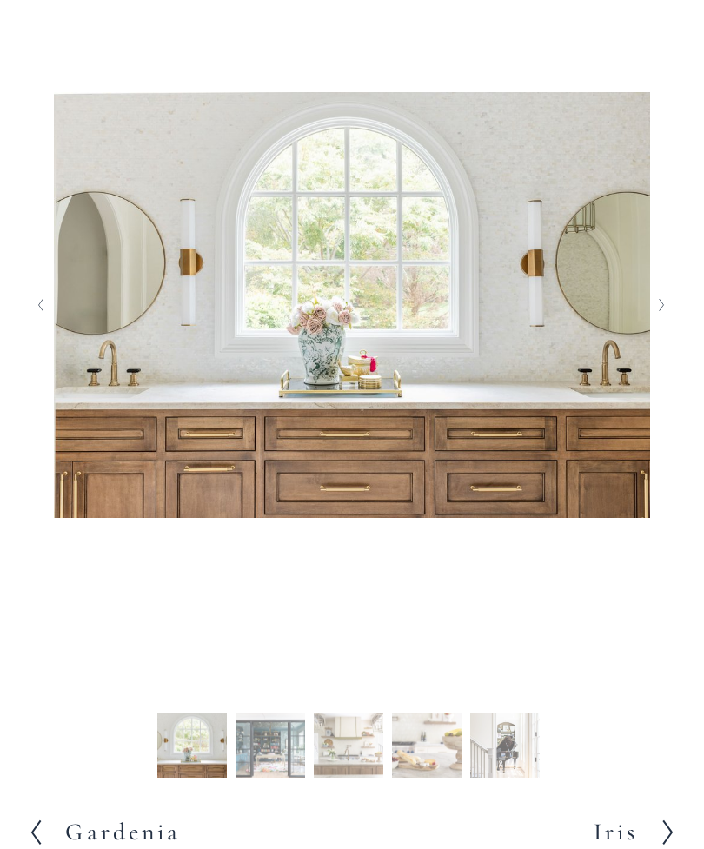
click at [663, 312] on icon "Next Slide" at bounding box center [662, 305] width 8 height 14
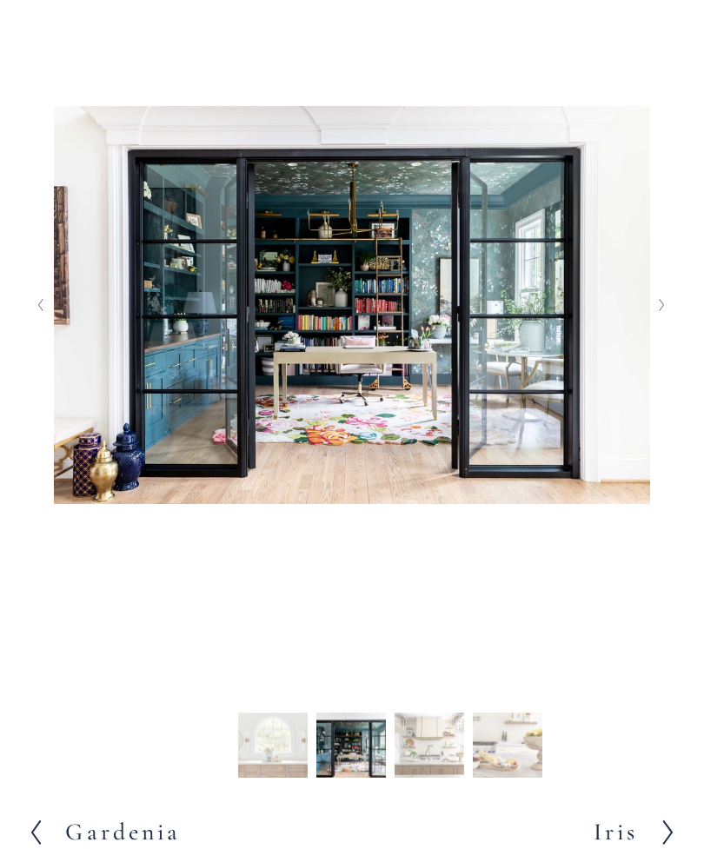
click at [667, 319] on button "Next Slide" at bounding box center [662, 305] width 23 height 28
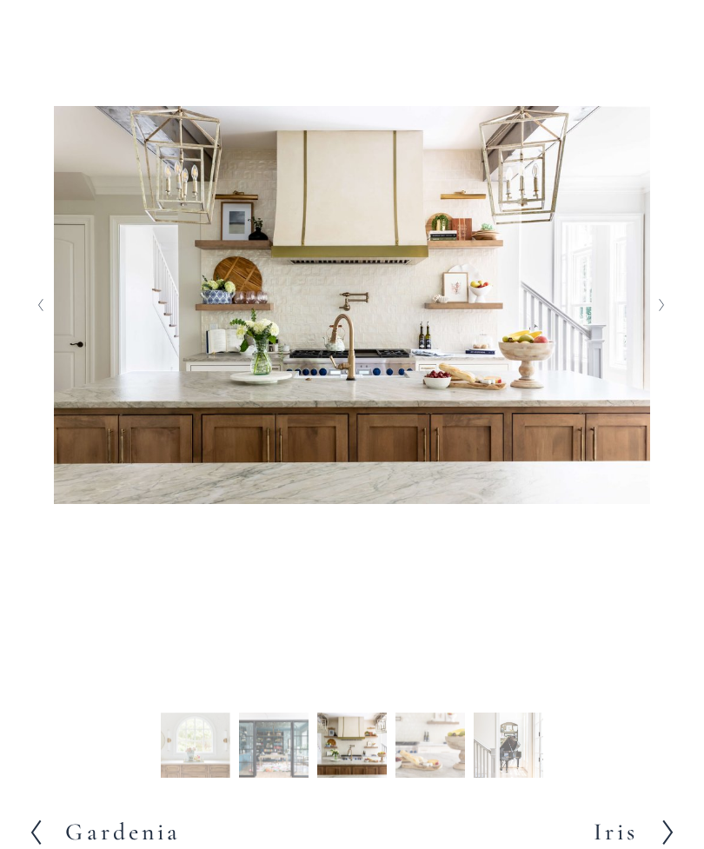
click at [670, 319] on button "Next Slide" at bounding box center [662, 305] width 23 height 28
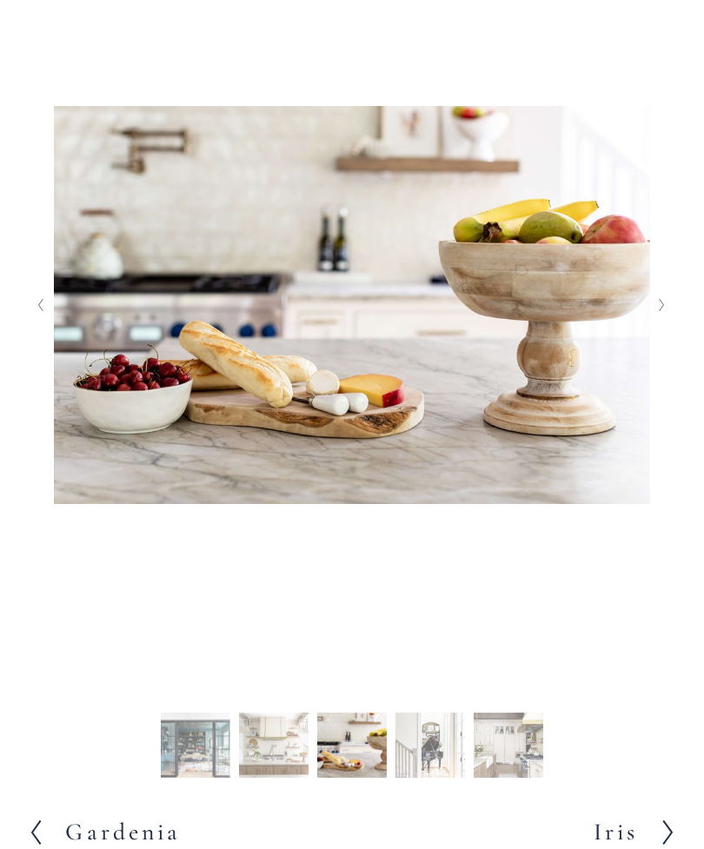
click at [670, 319] on button "Next Slide" at bounding box center [662, 305] width 23 height 28
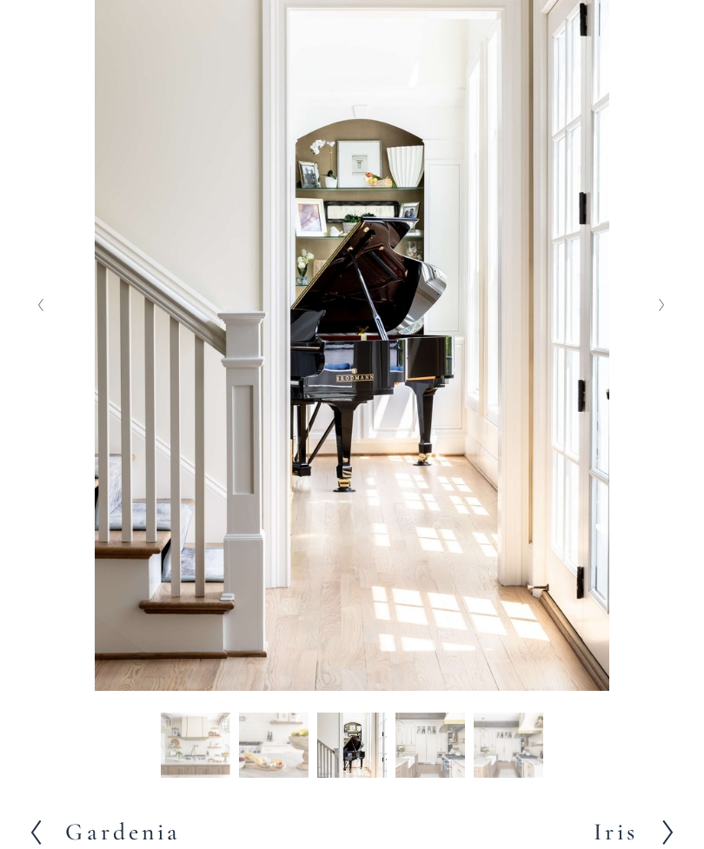
click at [670, 319] on button "Next Slide" at bounding box center [662, 305] width 23 height 28
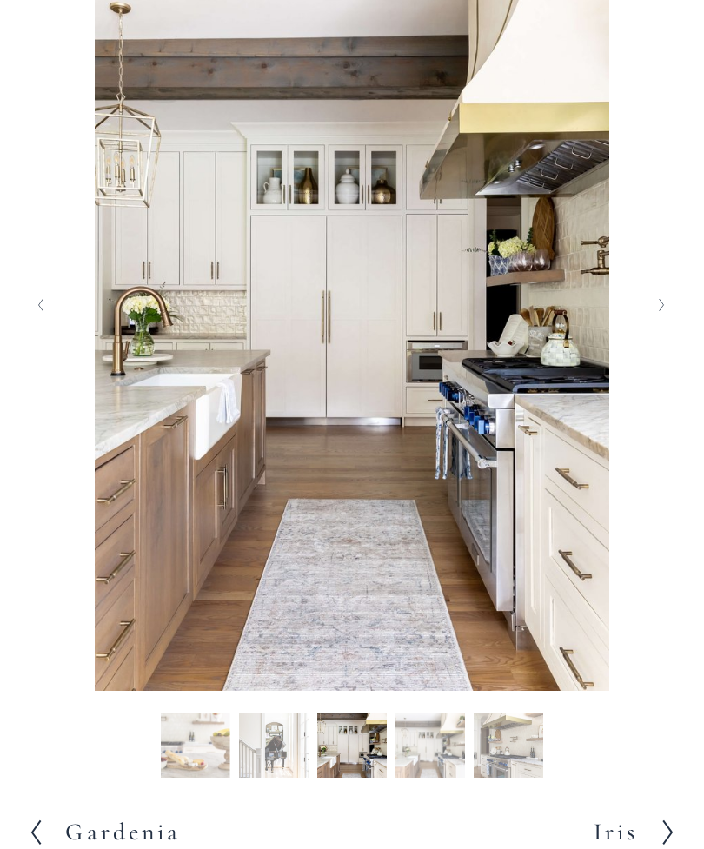
click at [663, 312] on icon "Next Slide" at bounding box center [662, 305] width 8 height 14
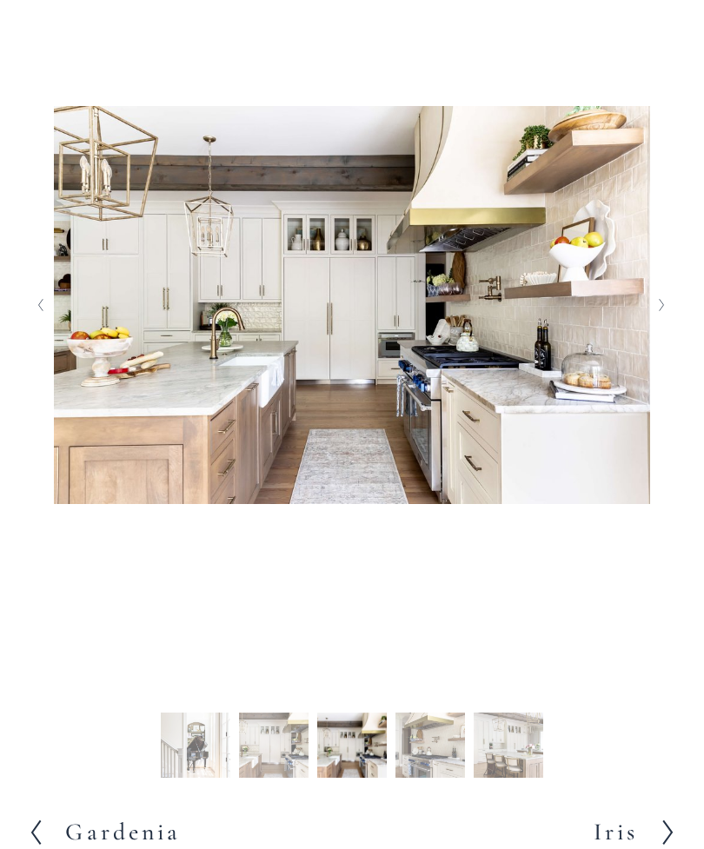
click at [664, 319] on button "Next Slide" at bounding box center [662, 305] width 23 height 28
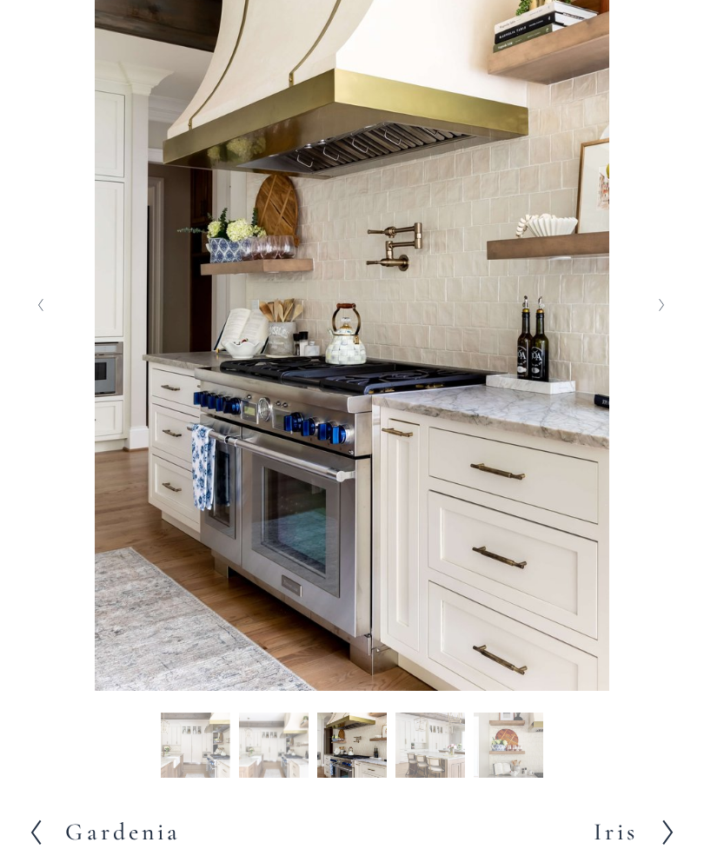
click at [672, 319] on button "Next Slide" at bounding box center [662, 305] width 23 height 28
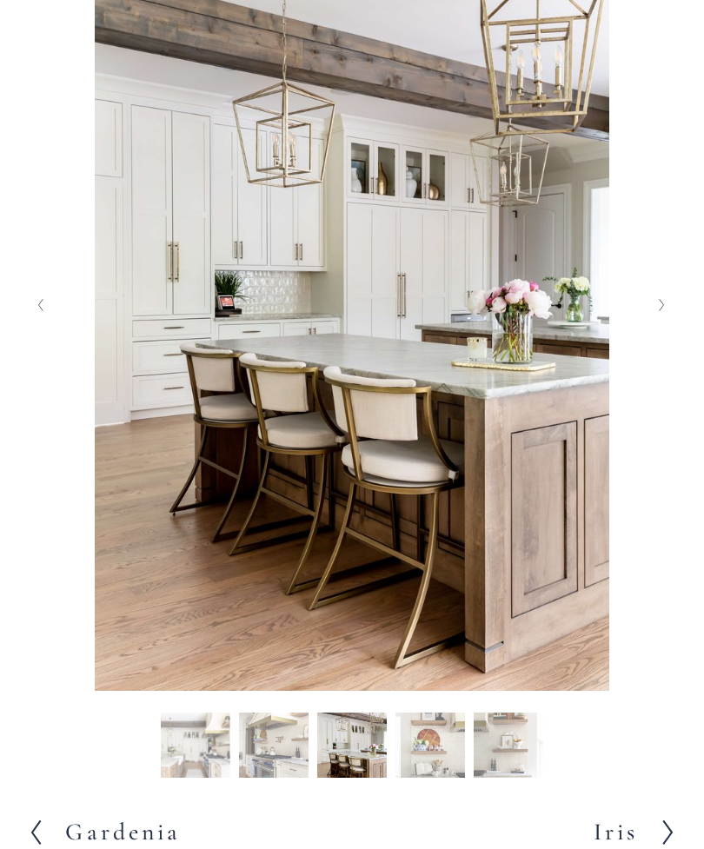
click at [667, 319] on button "Next Slide" at bounding box center [662, 305] width 23 height 28
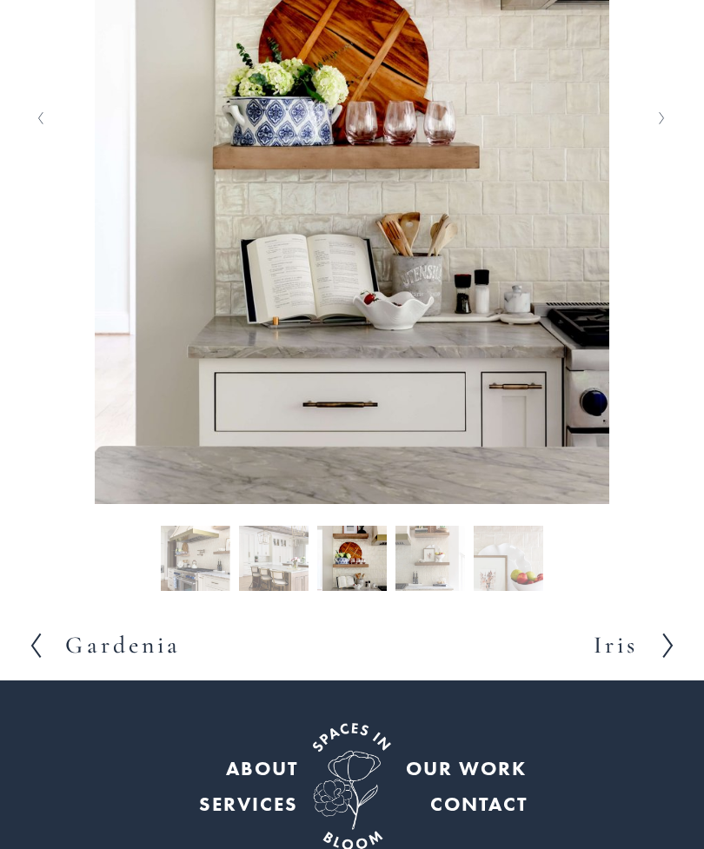
scroll to position [612, 0]
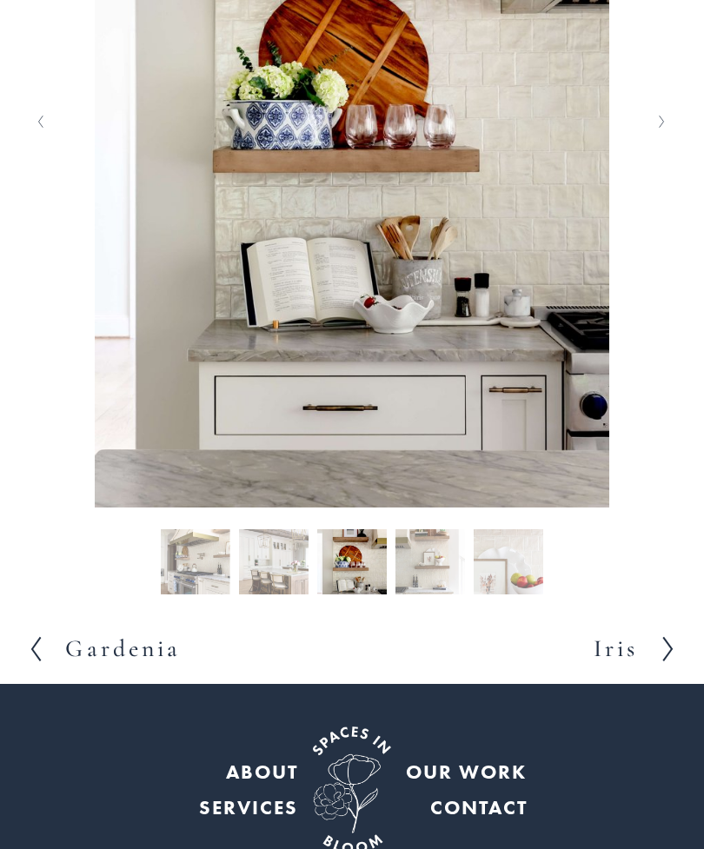
click at [120, 661] on h2 "Gardenia" at bounding box center [123, 649] width 116 height 24
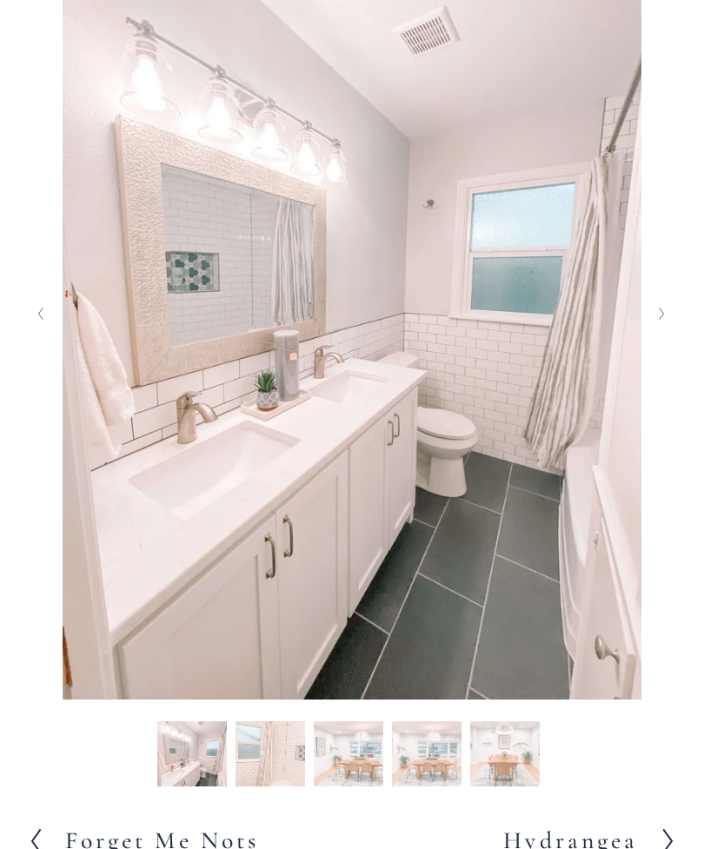
scroll to position [420, 0]
click at [670, 328] on button "Next Slide" at bounding box center [662, 314] width 23 height 28
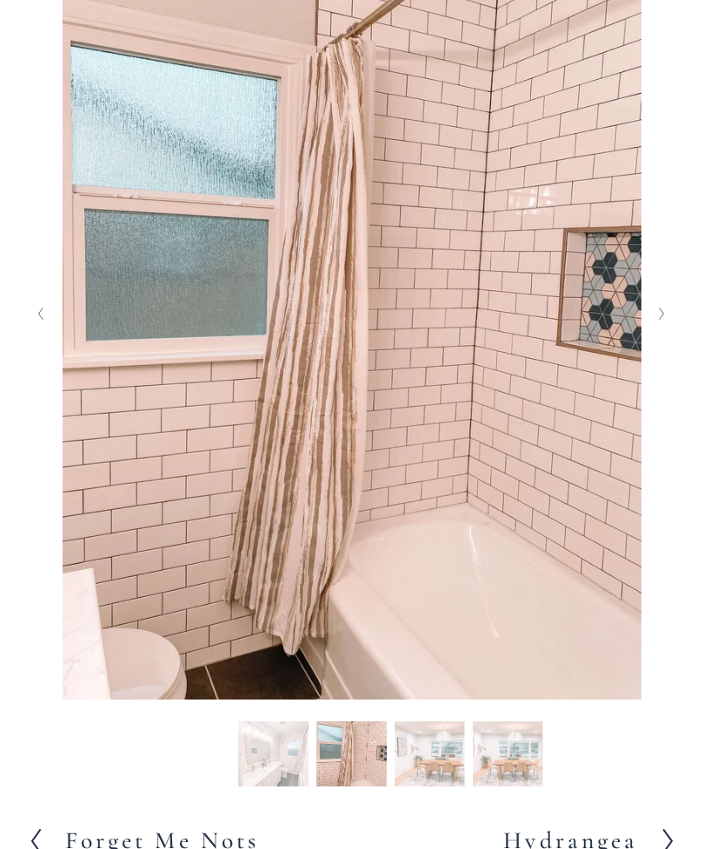
click at [653, 328] on button "Next Slide" at bounding box center [662, 314] width 23 height 28
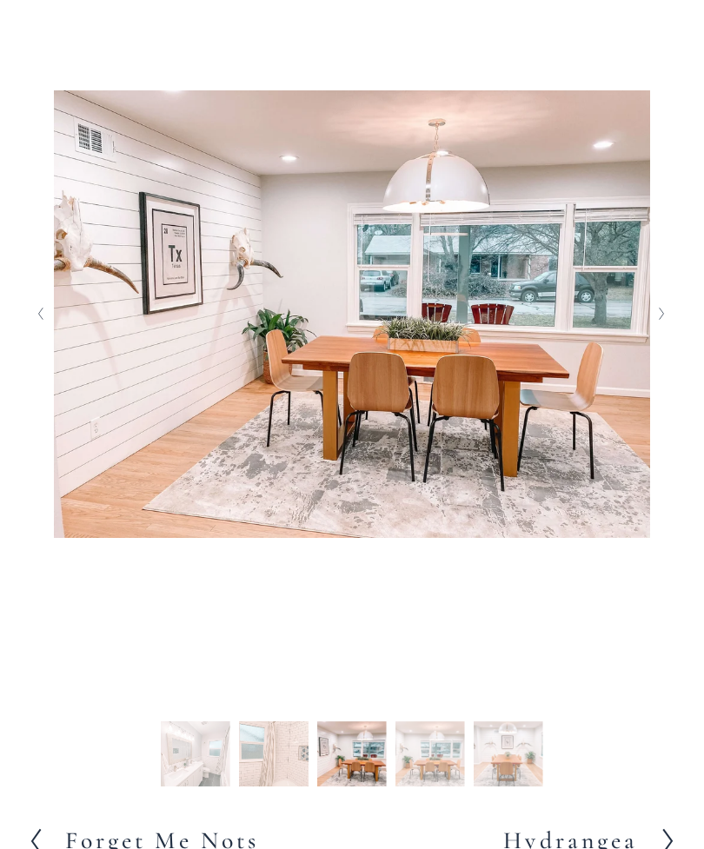
click at [661, 321] on icon "Next Slide" at bounding box center [662, 314] width 8 height 14
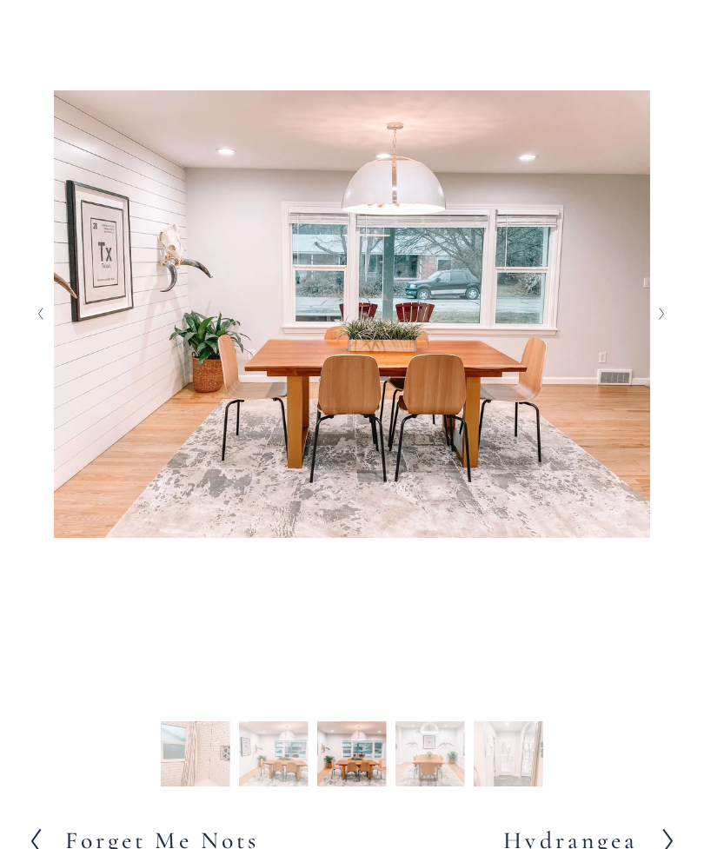
click at [651, 328] on button "Next Slide" at bounding box center [662, 314] width 23 height 28
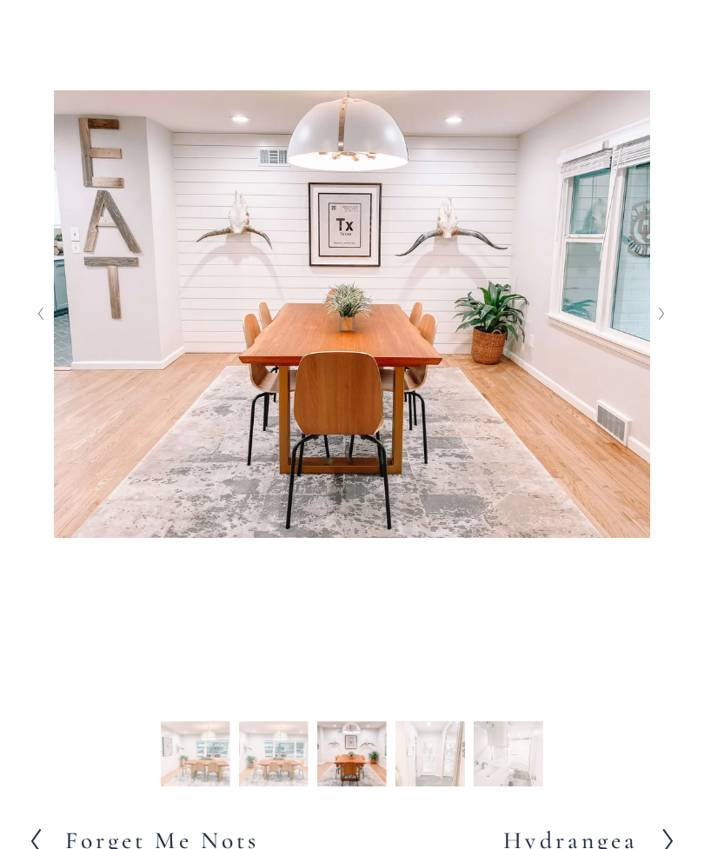
click at [656, 328] on button "Next Slide" at bounding box center [662, 314] width 23 height 28
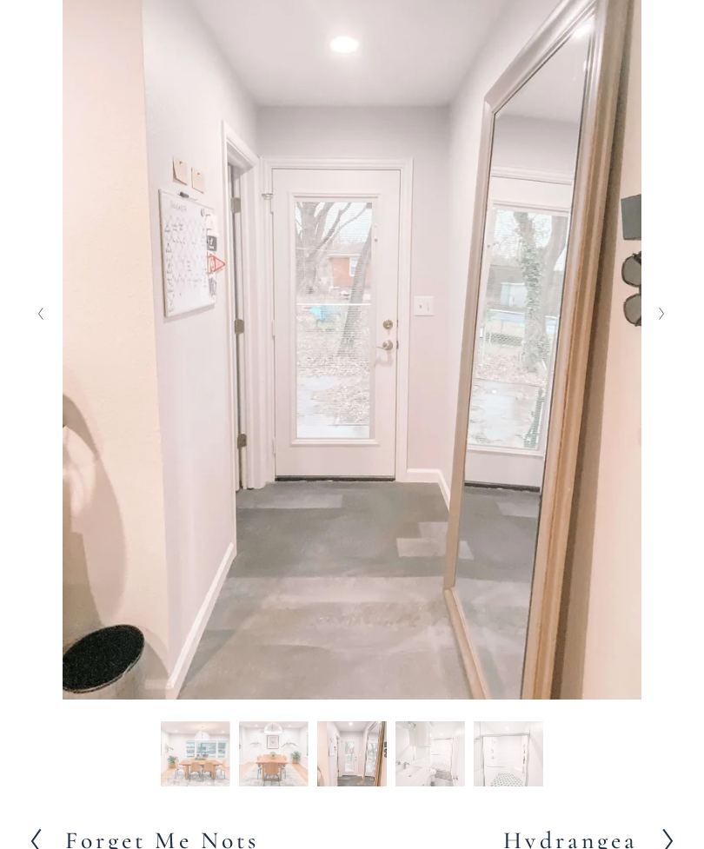
click at [658, 321] on icon "Next Slide" at bounding box center [662, 314] width 8 height 14
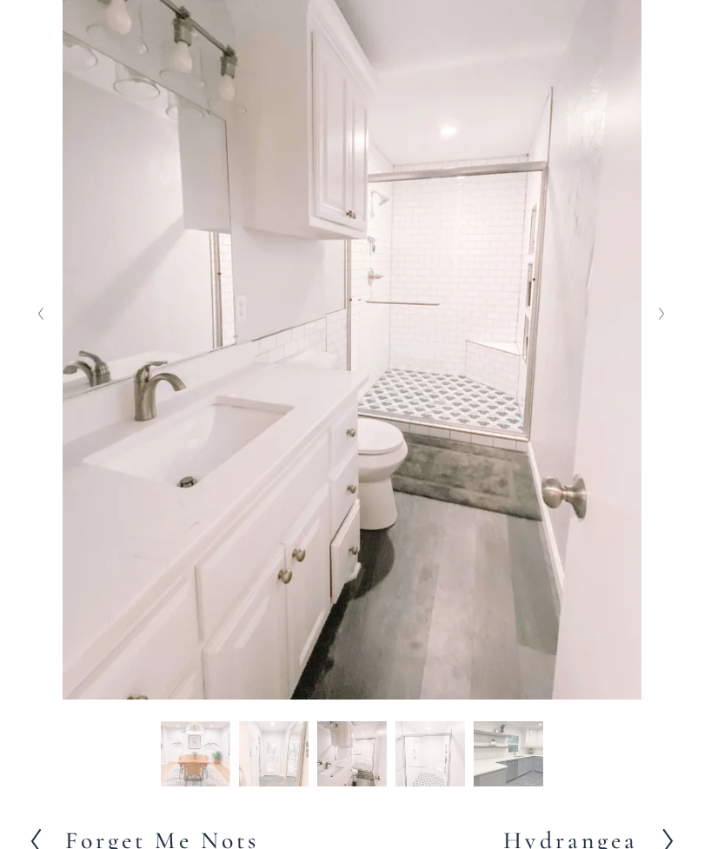
click at [666, 328] on button "Next Slide" at bounding box center [662, 314] width 23 height 28
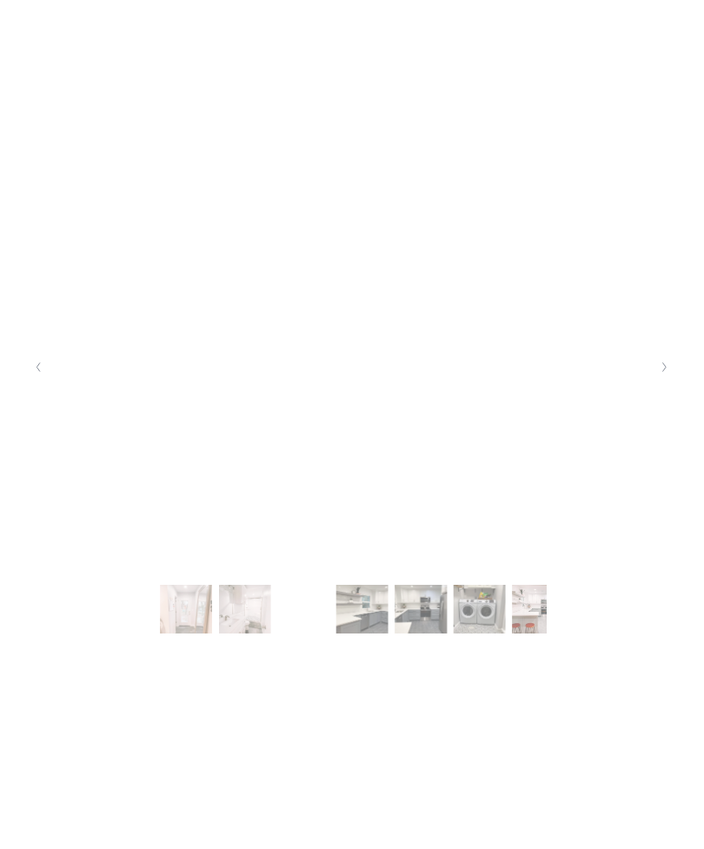
scroll to position [470, 0]
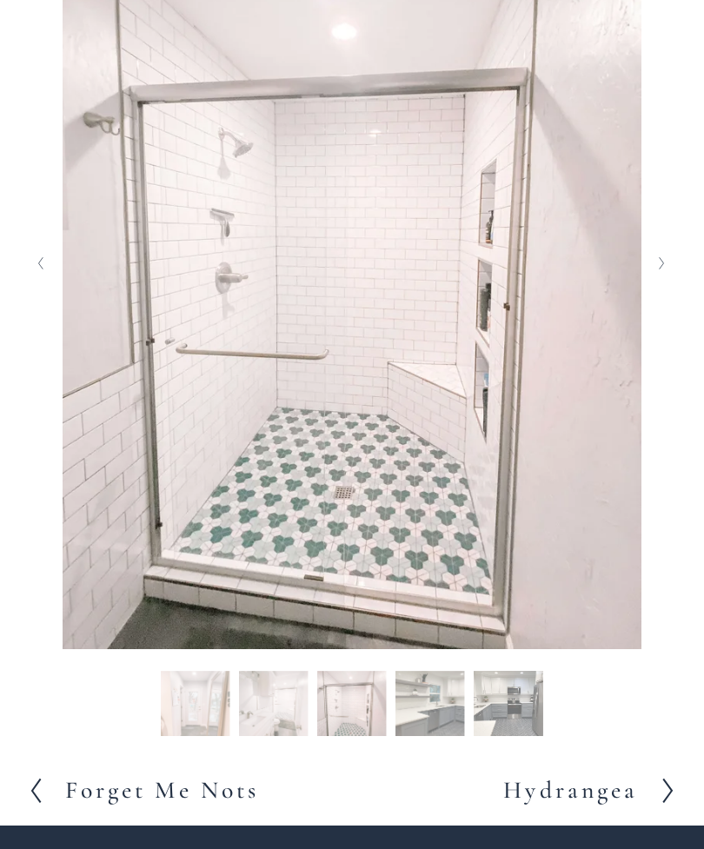
click at [658, 270] on icon "Next Slide" at bounding box center [662, 263] width 8 height 14
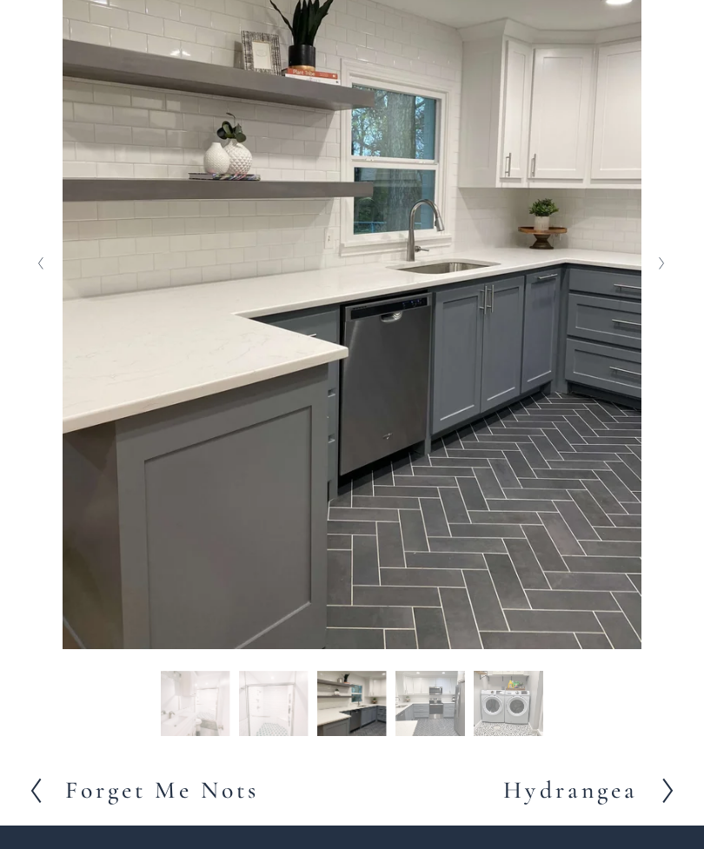
click at [661, 277] on button "Next Slide" at bounding box center [662, 263] width 23 height 28
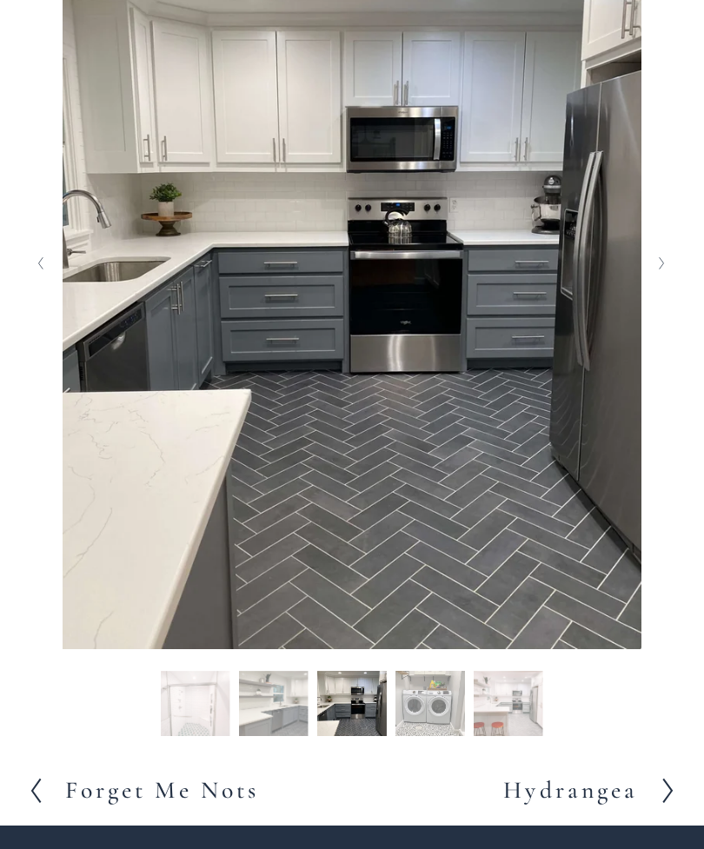
click at [658, 270] on icon "Next Slide" at bounding box center [662, 263] width 8 height 14
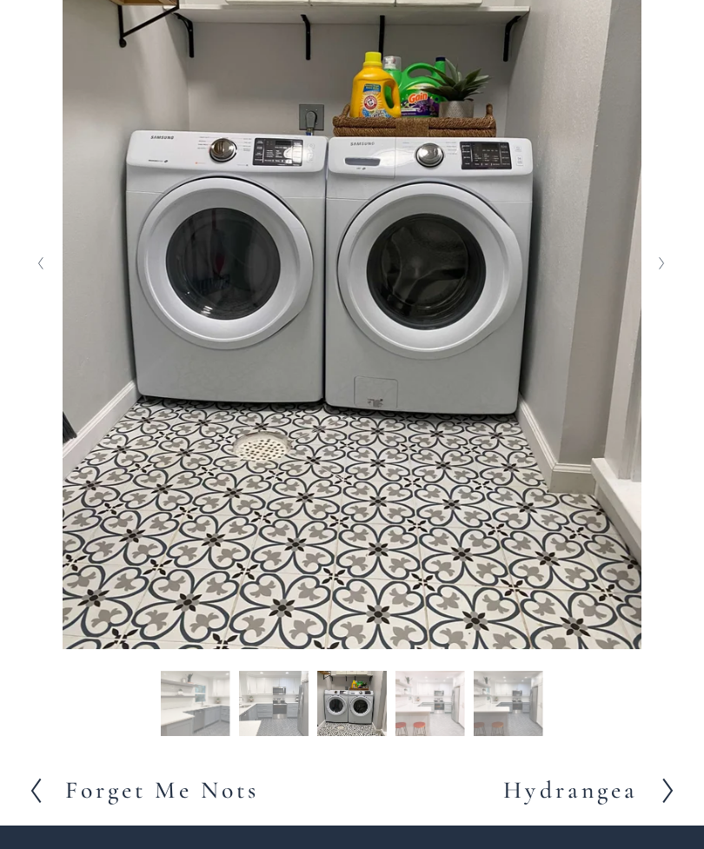
click at [669, 277] on button "Next Slide" at bounding box center [662, 263] width 23 height 28
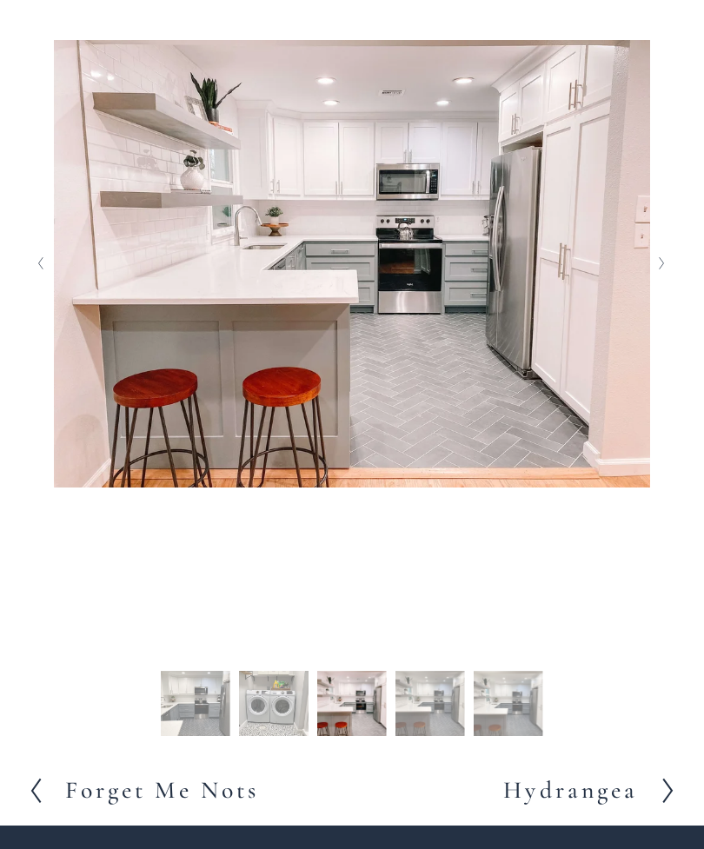
click at [664, 270] on icon "Next Slide" at bounding box center [662, 263] width 8 height 14
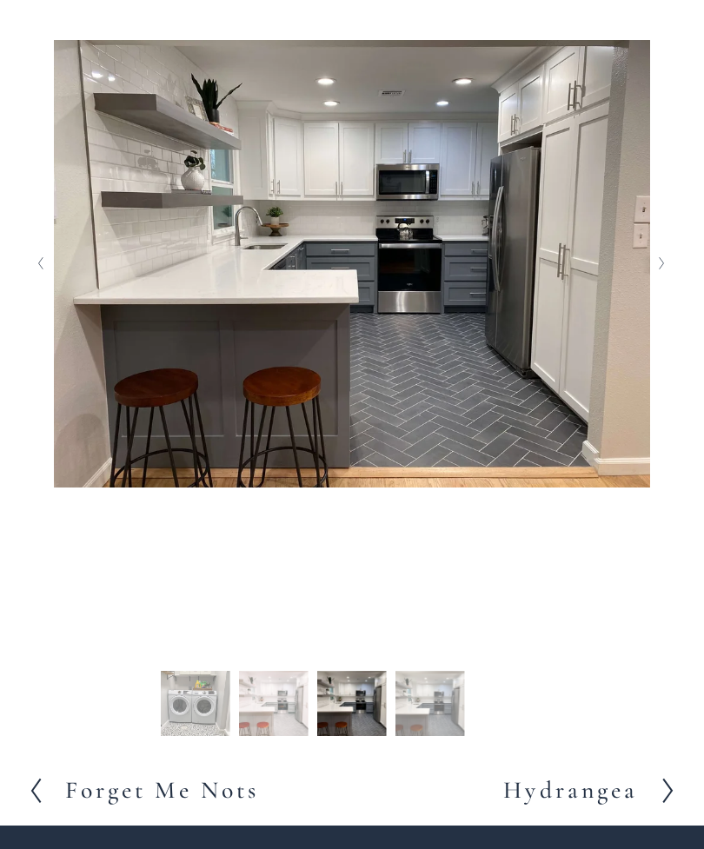
click at [30, 277] on button "Previous Slide" at bounding box center [41, 263] width 23 height 28
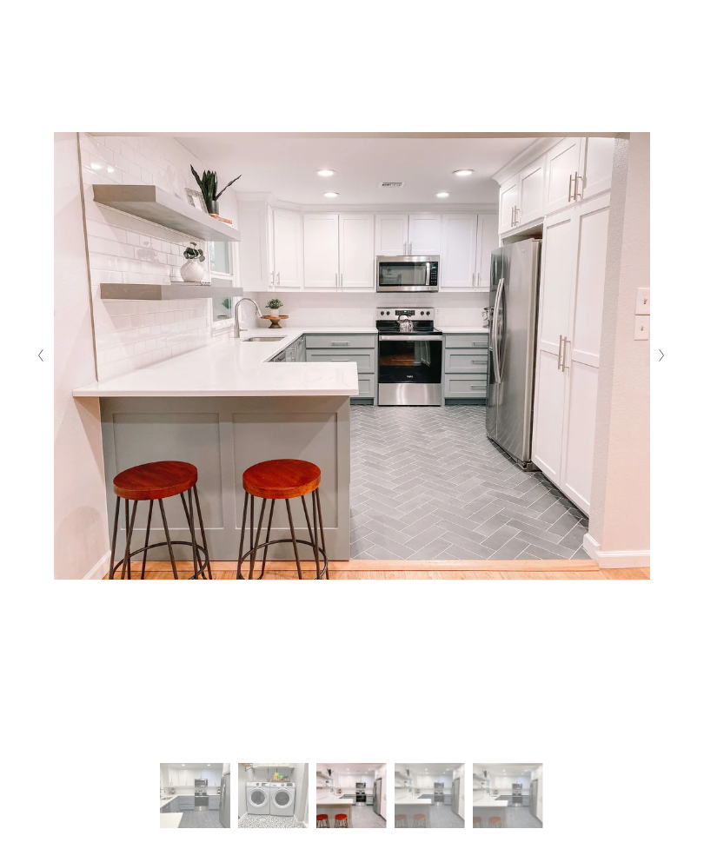
click at [661, 363] on icon "Next Slide" at bounding box center [662, 356] width 8 height 14
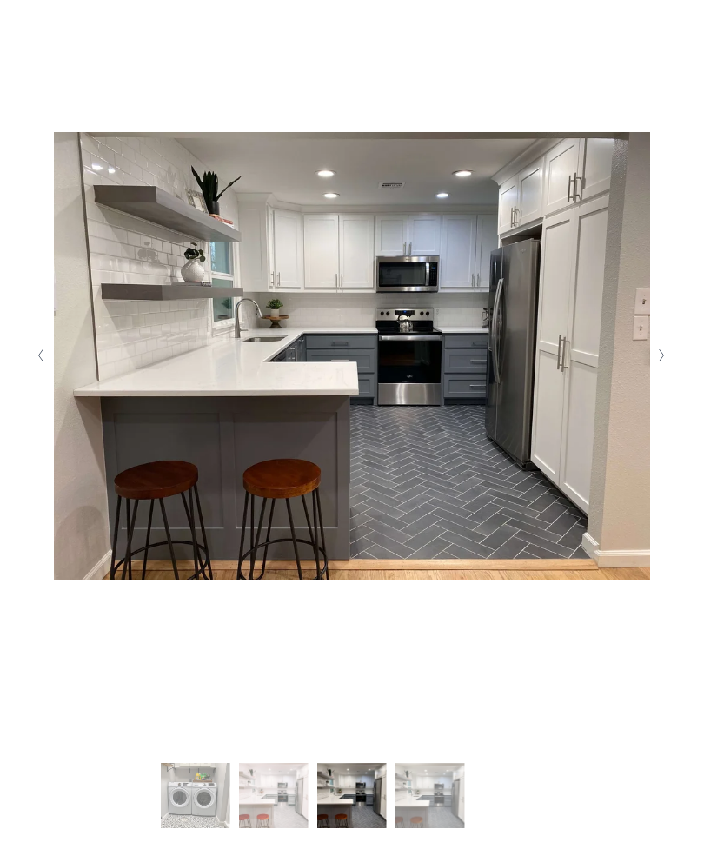
click at [31, 369] on button "Previous Slide" at bounding box center [41, 356] width 23 height 28
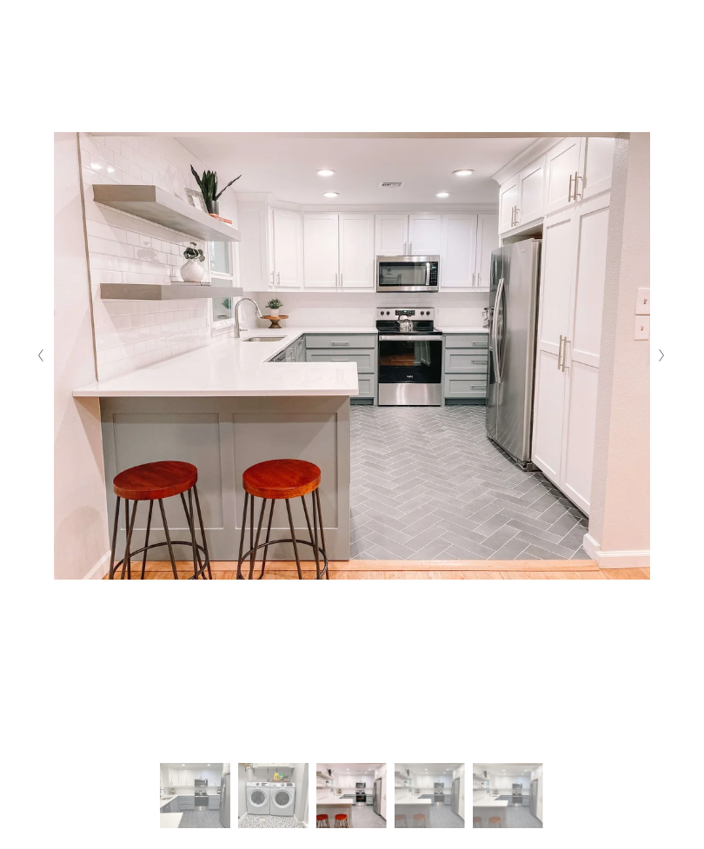
click at [655, 369] on button "Next Slide" at bounding box center [662, 356] width 23 height 28
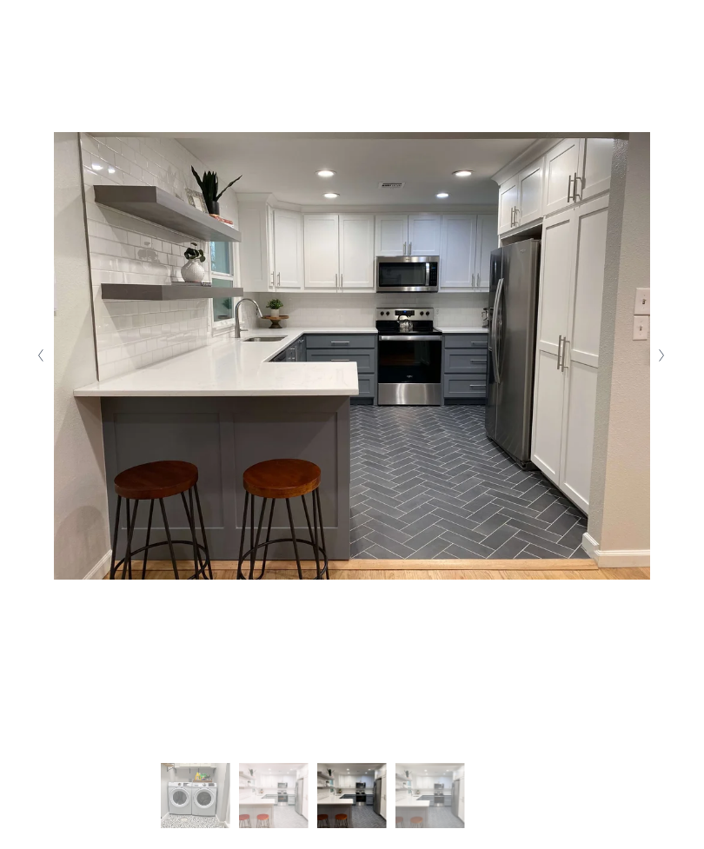
click at [661, 362] on polyline "Next Slide" at bounding box center [662, 356] width 4 height 12
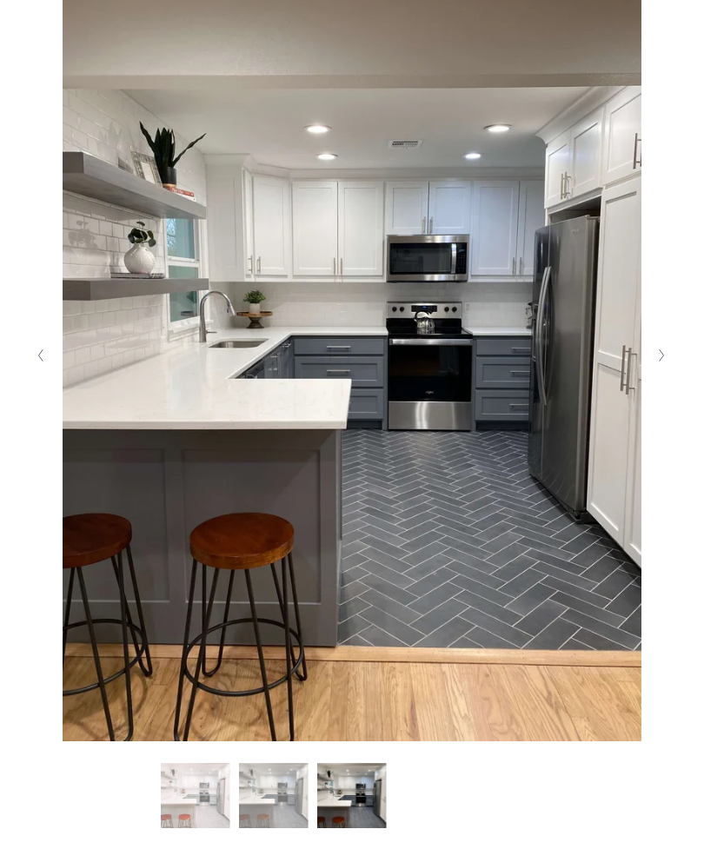
click at [655, 369] on button "Next Slide" at bounding box center [662, 356] width 23 height 28
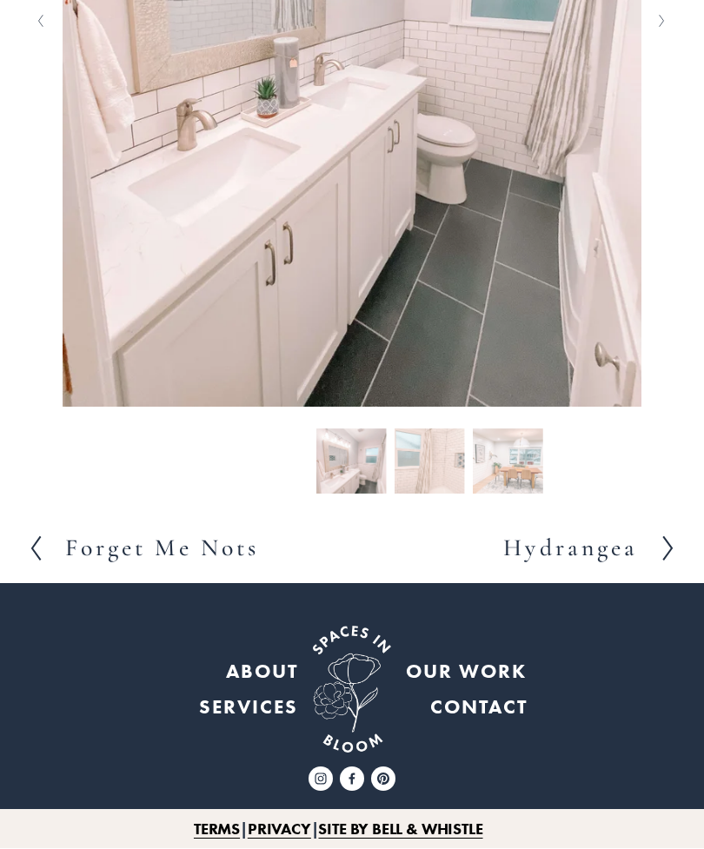
scroll to position [715, 0]
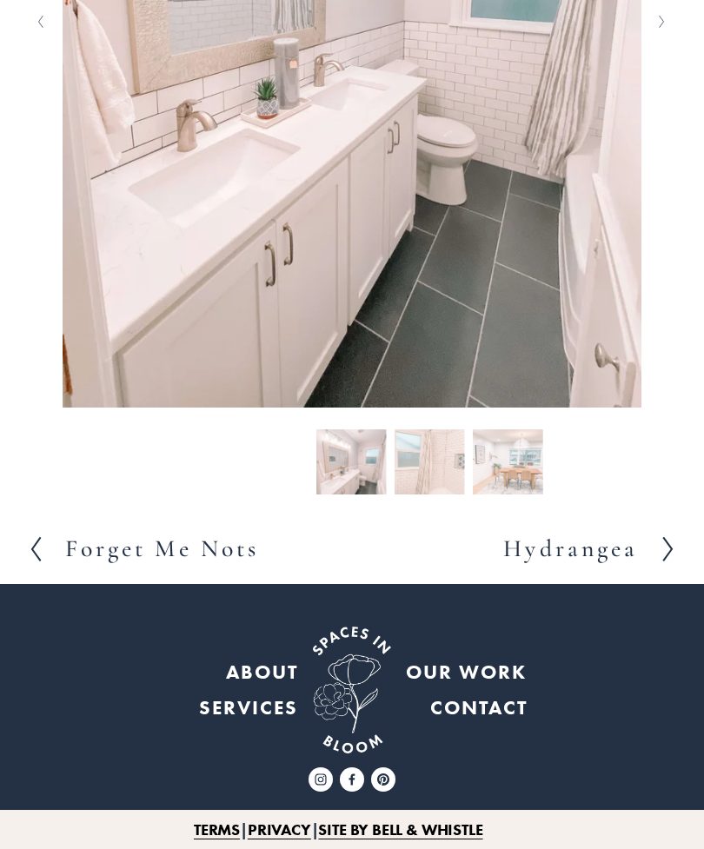
click at [133, 561] on h2 "Forget Me Nots" at bounding box center [162, 549] width 194 height 24
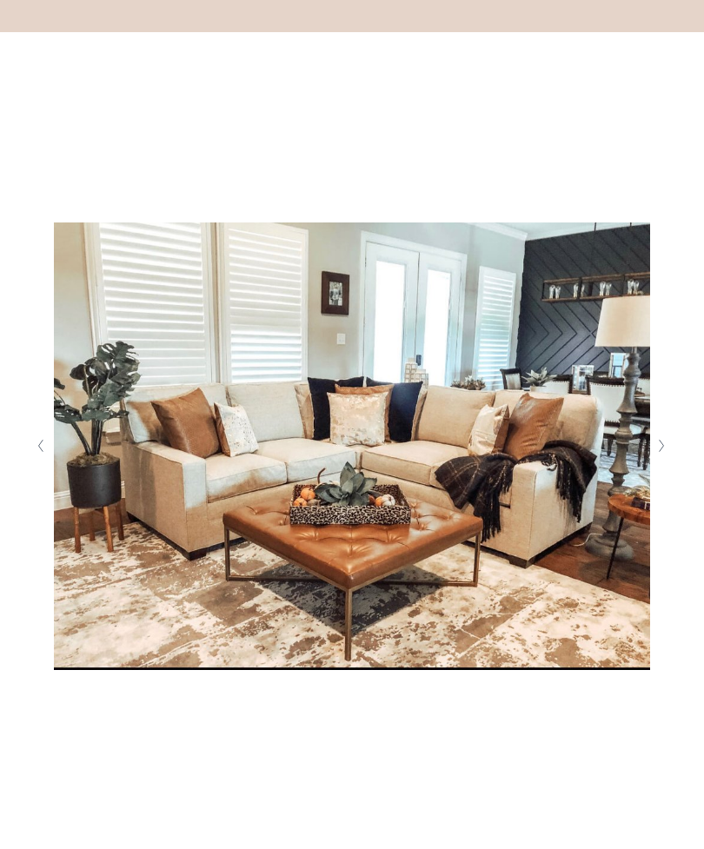
click at [658, 454] on icon "Next Slide" at bounding box center [662, 447] width 8 height 14
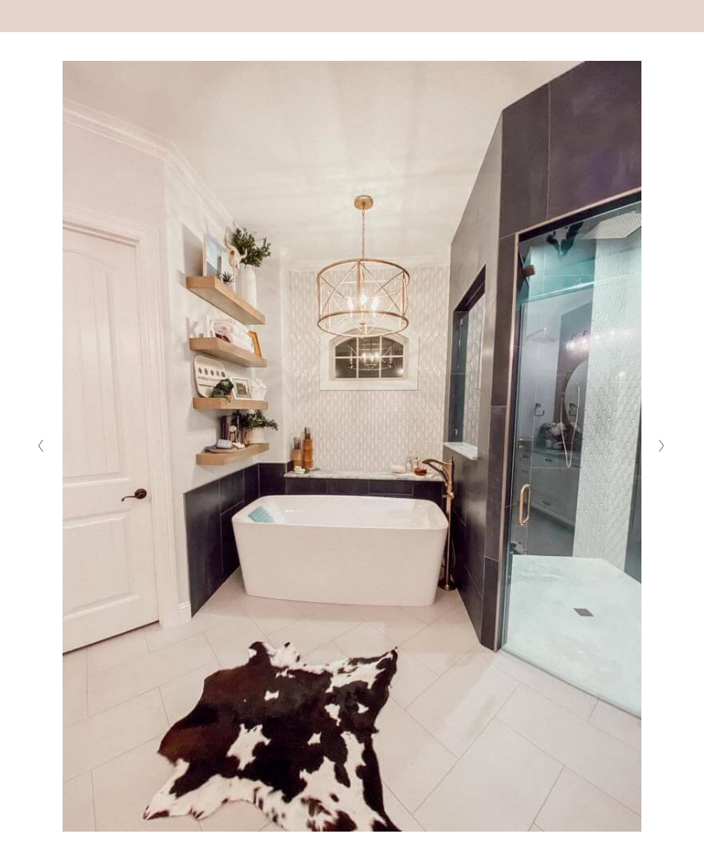
click at [667, 460] on button "Next Slide" at bounding box center [662, 446] width 23 height 28
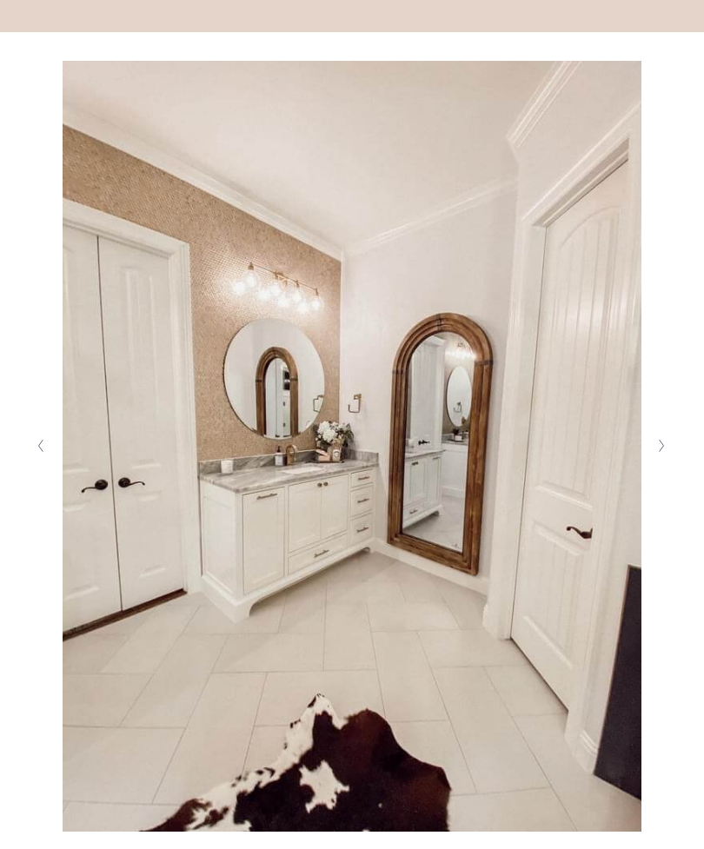
click at [654, 460] on button "Next Slide" at bounding box center [662, 446] width 23 height 28
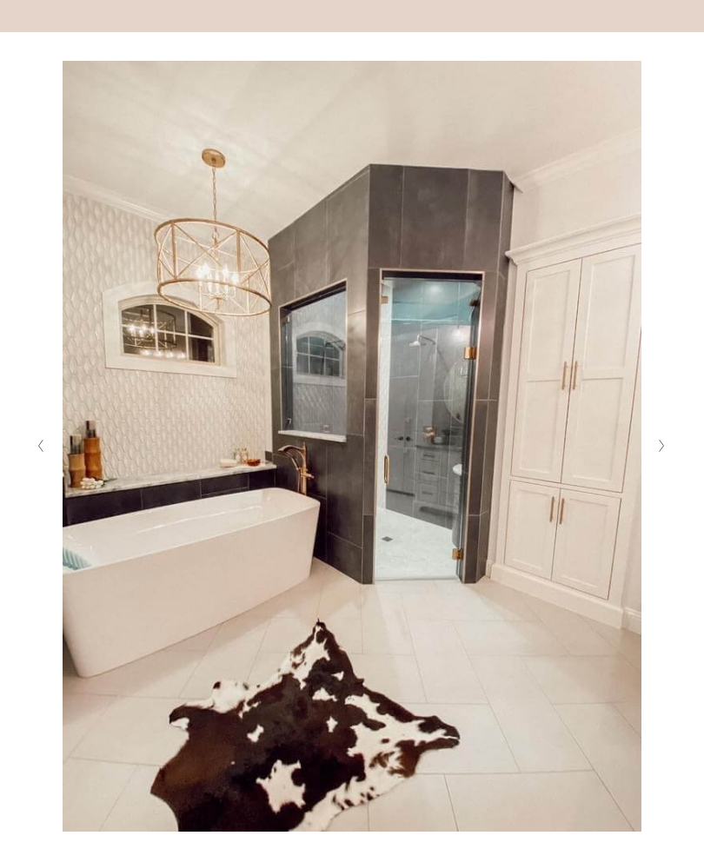
click at [647, 474] on img at bounding box center [352, 446] width 597 height 771
click at [657, 460] on button "Next Slide" at bounding box center [662, 446] width 23 height 28
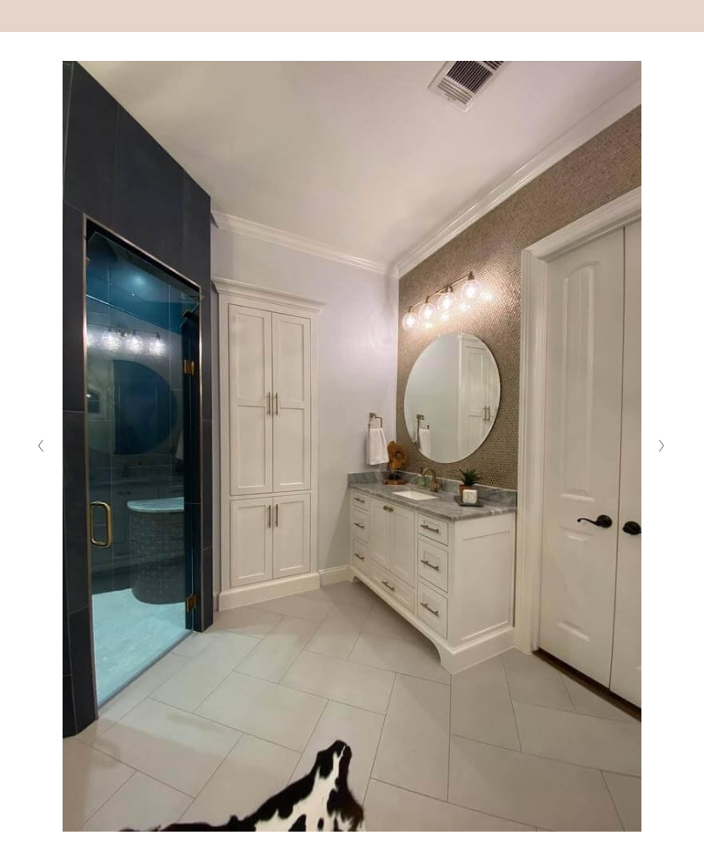
click at [672, 460] on button "Next Slide" at bounding box center [662, 446] width 23 height 28
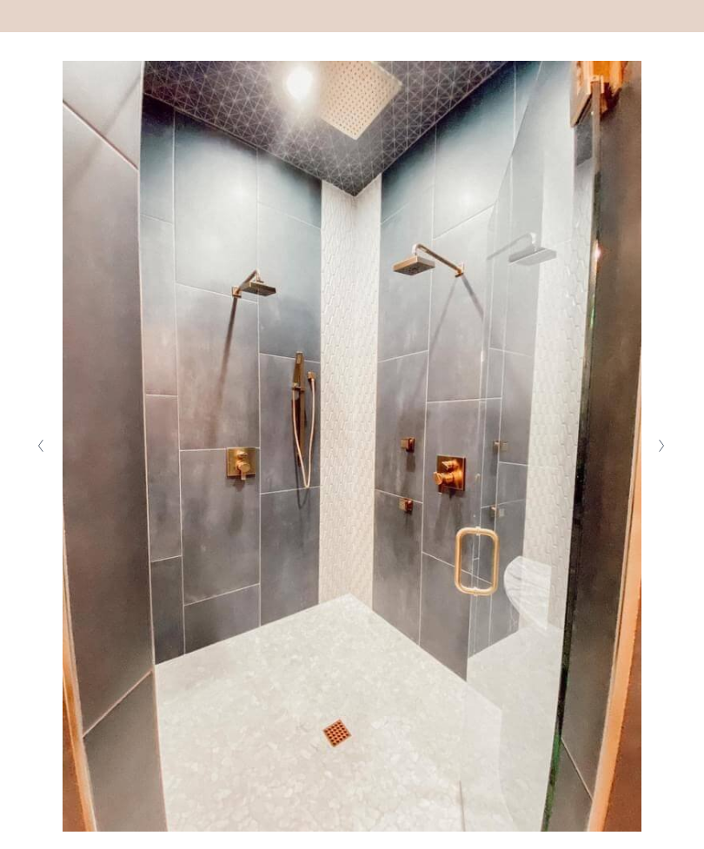
click at [655, 460] on button "Next Slide" at bounding box center [662, 446] width 23 height 28
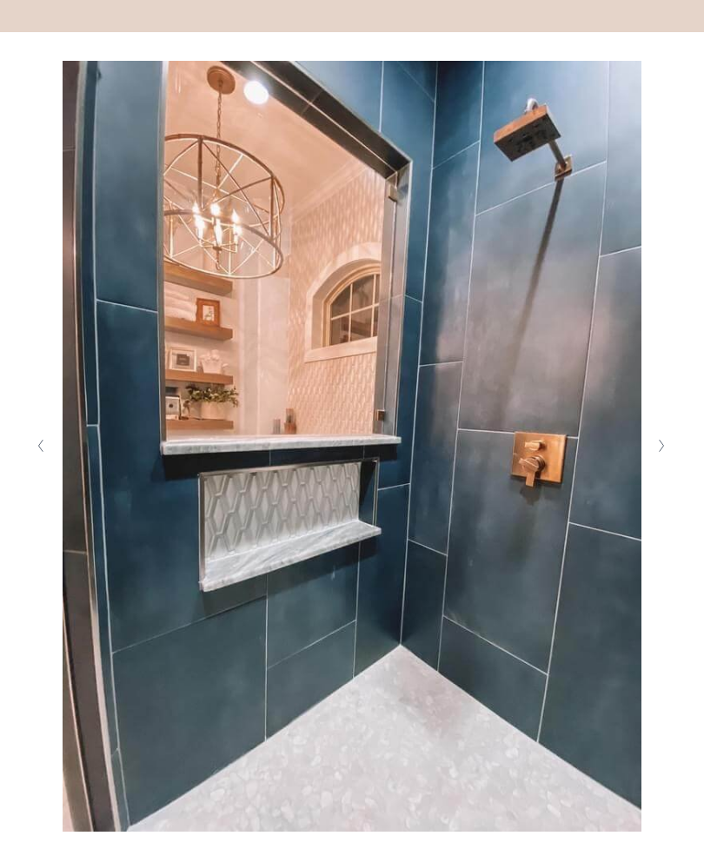
click at [668, 460] on button "Next Slide" at bounding box center [662, 446] width 23 height 28
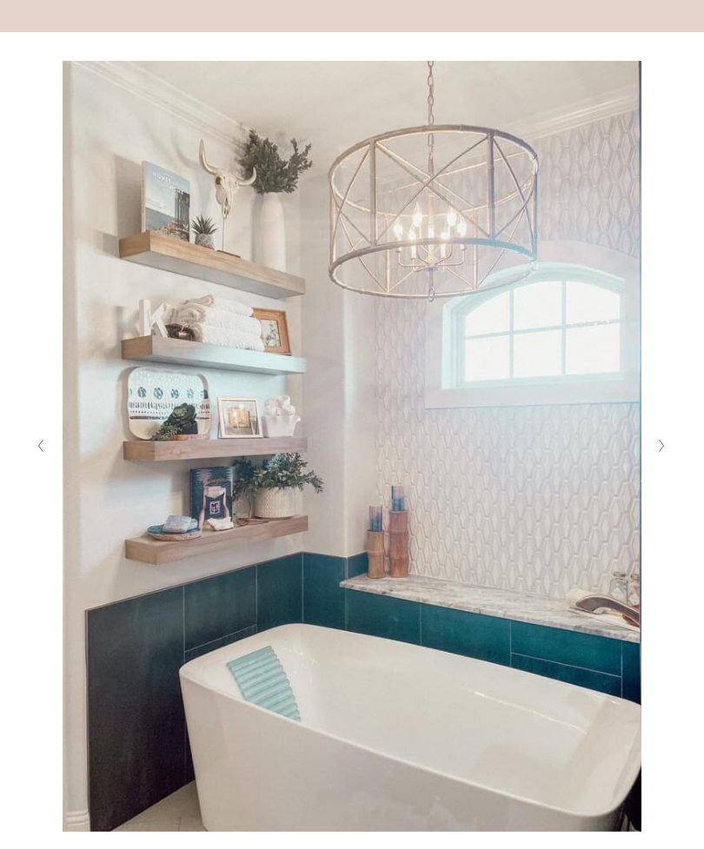
click at [662, 453] on icon "Next Slide" at bounding box center [662, 446] width 8 height 14
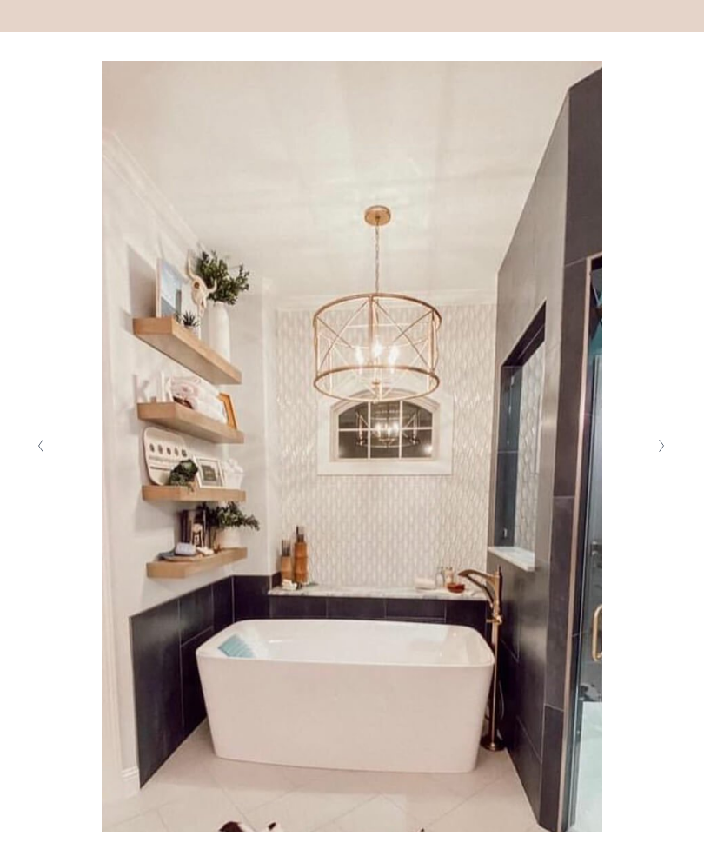
click at [654, 460] on button "Next Slide" at bounding box center [662, 446] width 23 height 28
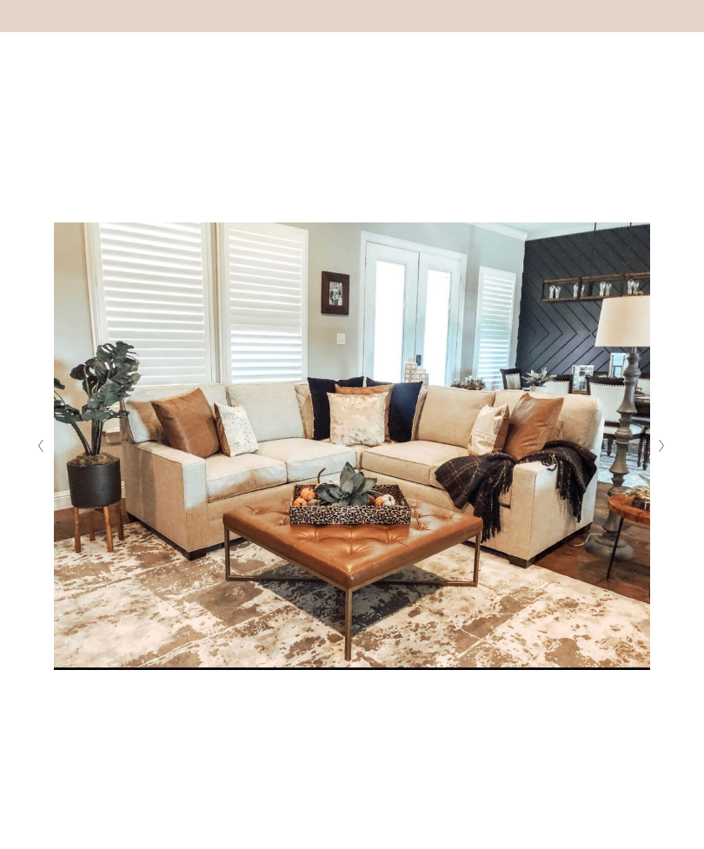
click at [653, 460] on button "Next Slide" at bounding box center [662, 446] width 23 height 28
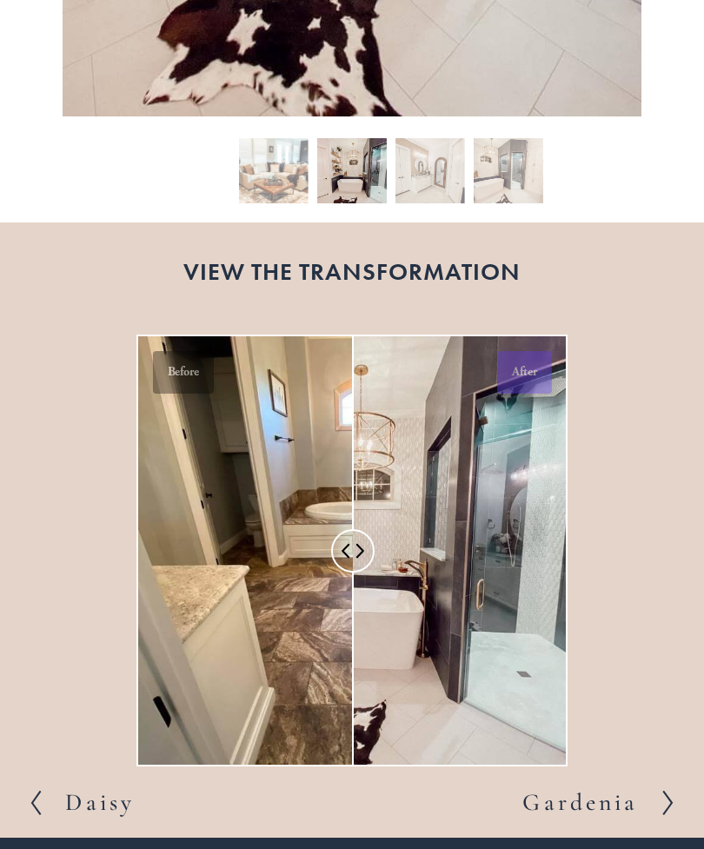
scroll to position [1003, 0]
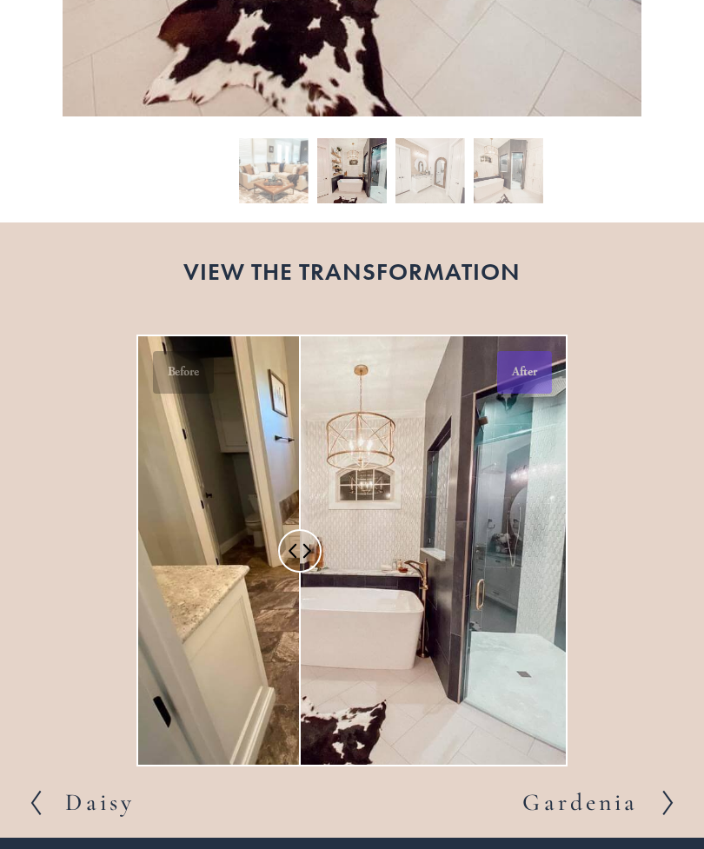
click at [297, 701] on div at bounding box center [219, 550] width 162 height 428
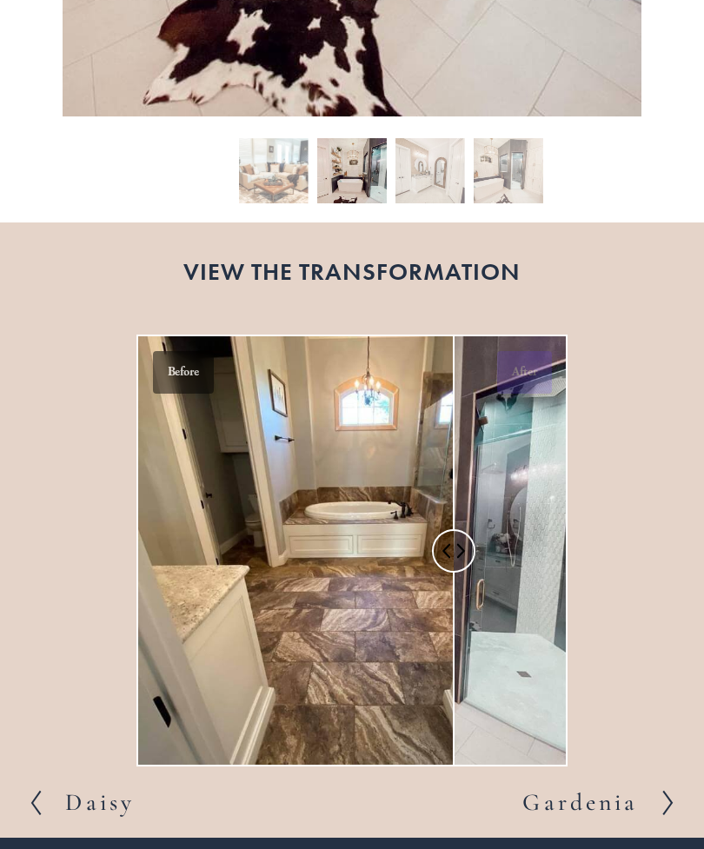
click at [451, 644] on div at bounding box center [295, 550] width 315 height 428
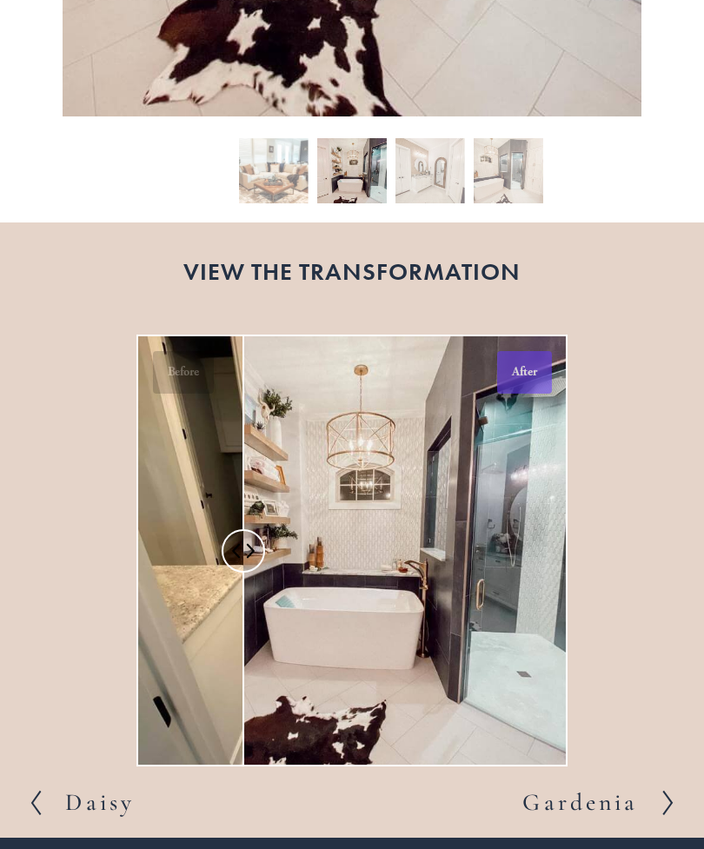
click at [241, 707] on div at bounding box center [190, 550] width 105 height 428
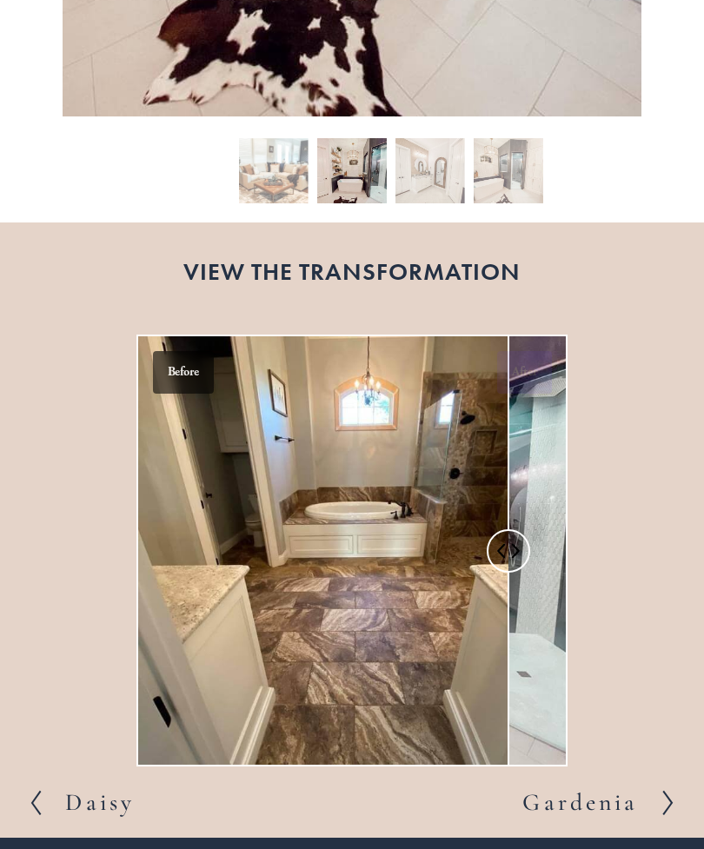
click at [506, 685] on div at bounding box center [323, 550] width 370 height 428
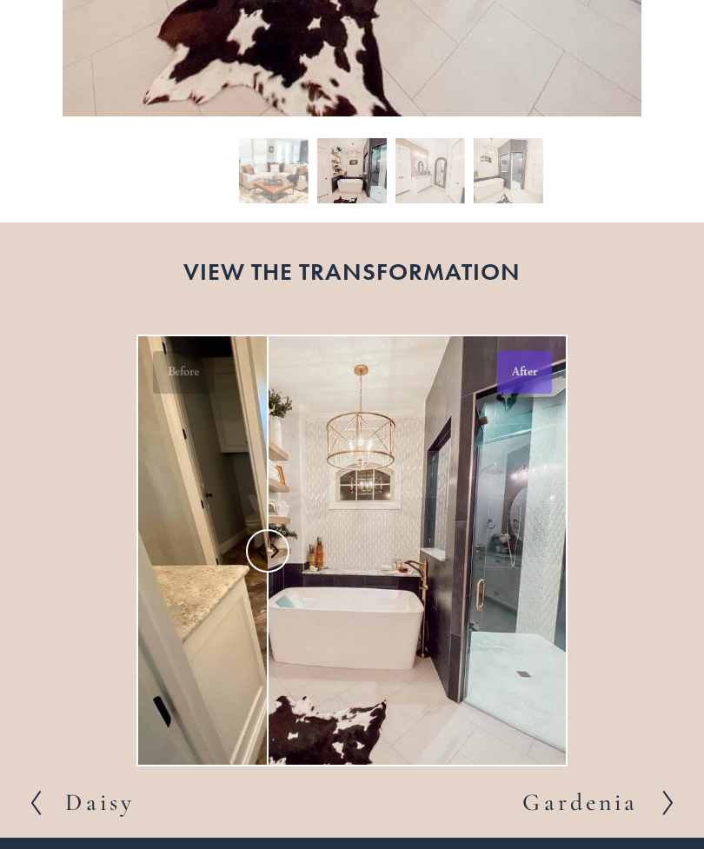
click at [266, 701] on div at bounding box center [203, 550] width 130 height 428
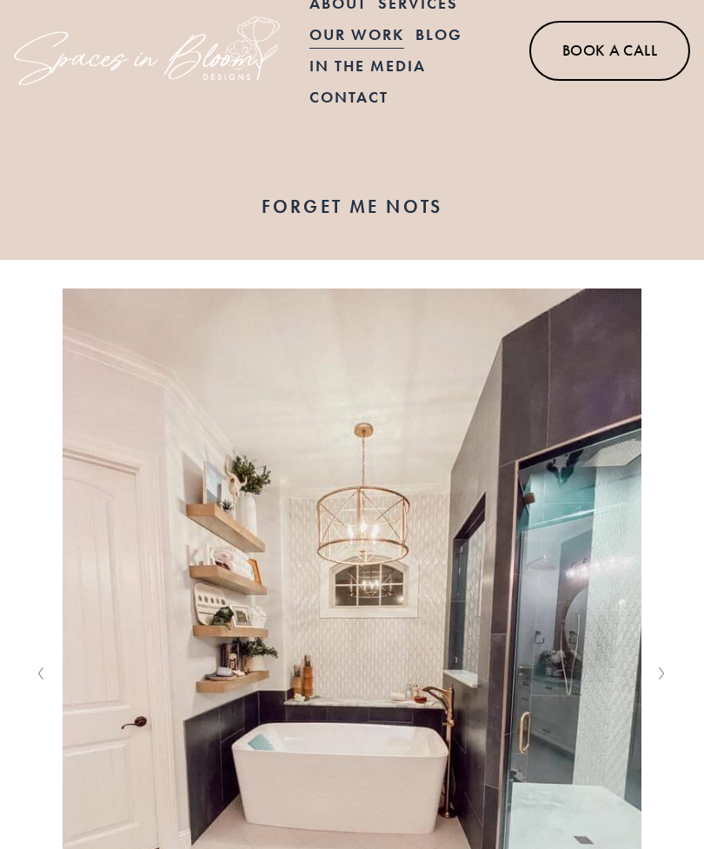
scroll to position [0, 0]
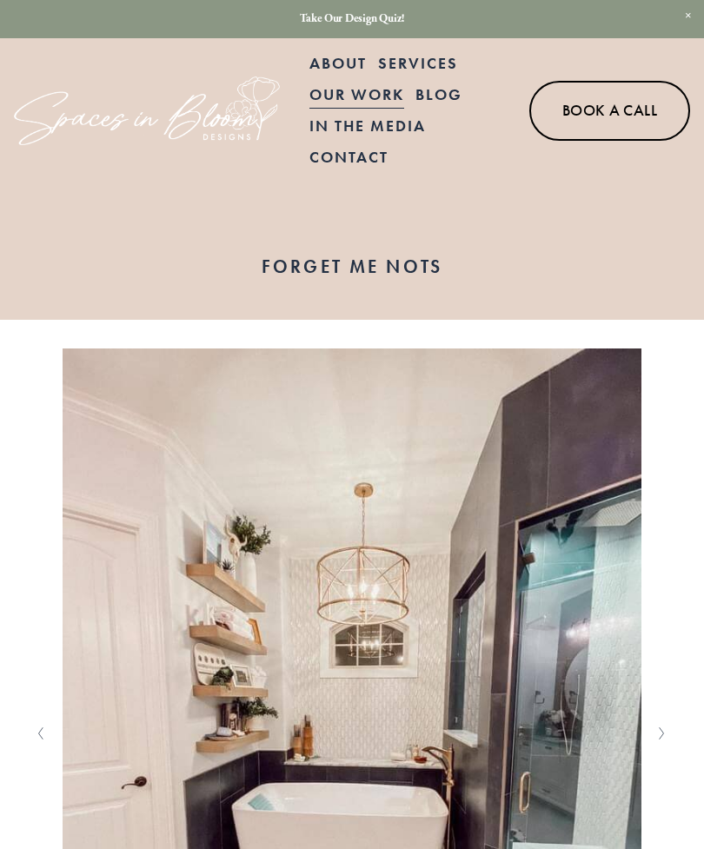
click at [0, 0] on div at bounding box center [0, 0] width 0 height 0
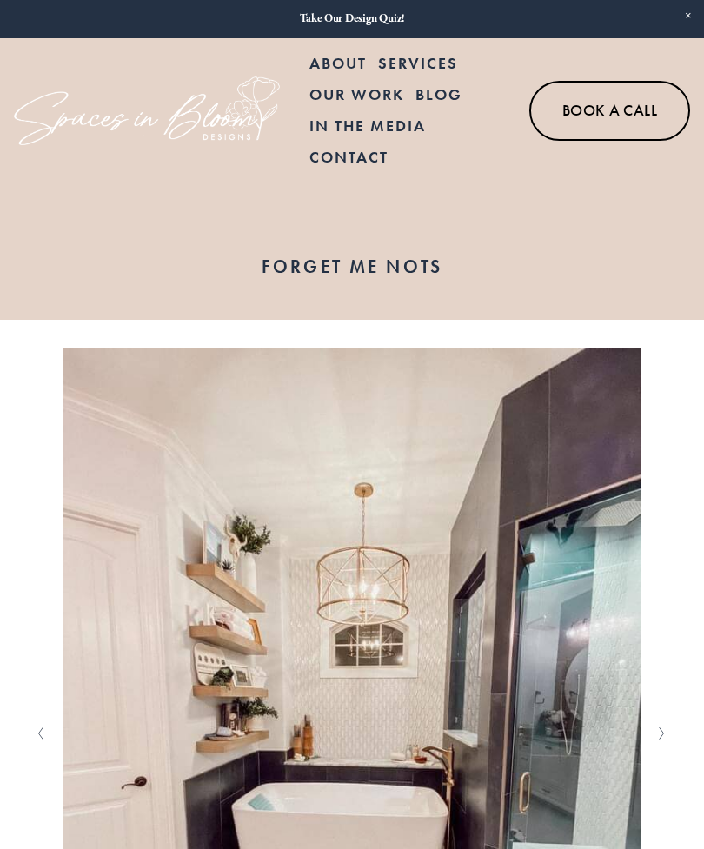
click at [389, 430] on link "Our Work" at bounding box center [352, 438] width 183 height 43
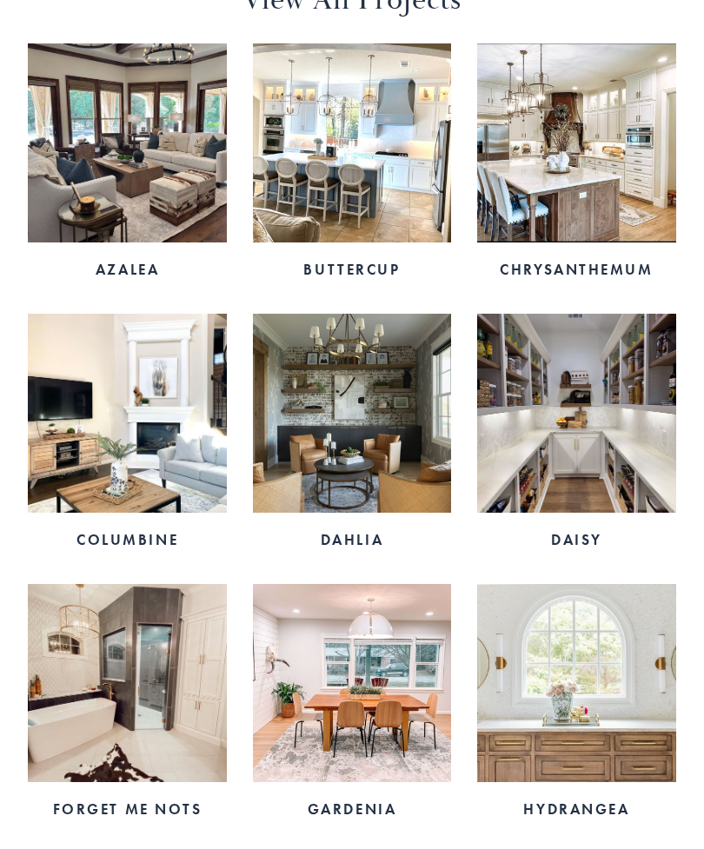
scroll to position [891, 0]
click at [581, 530] on link "Daisy" at bounding box center [576, 436] width 198 height 244
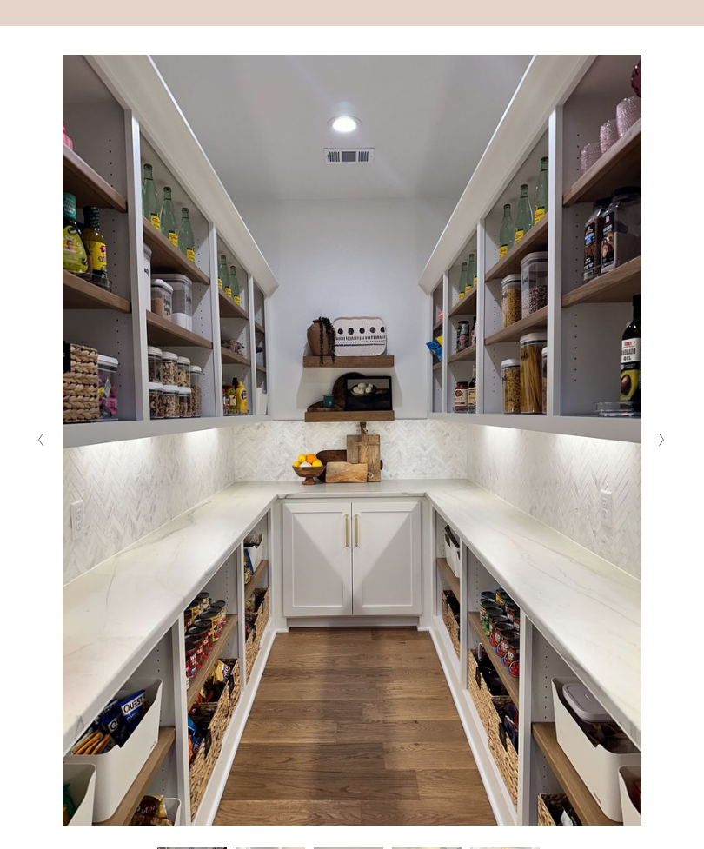
scroll to position [294, 0]
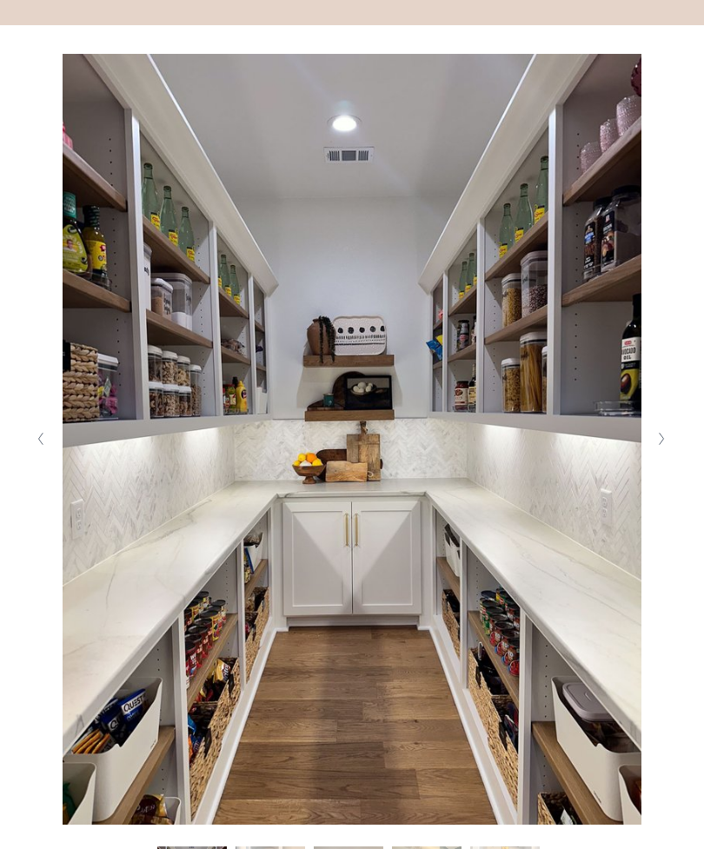
click at [661, 447] on polyline "Next Slide" at bounding box center [662, 441] width 4 height 12
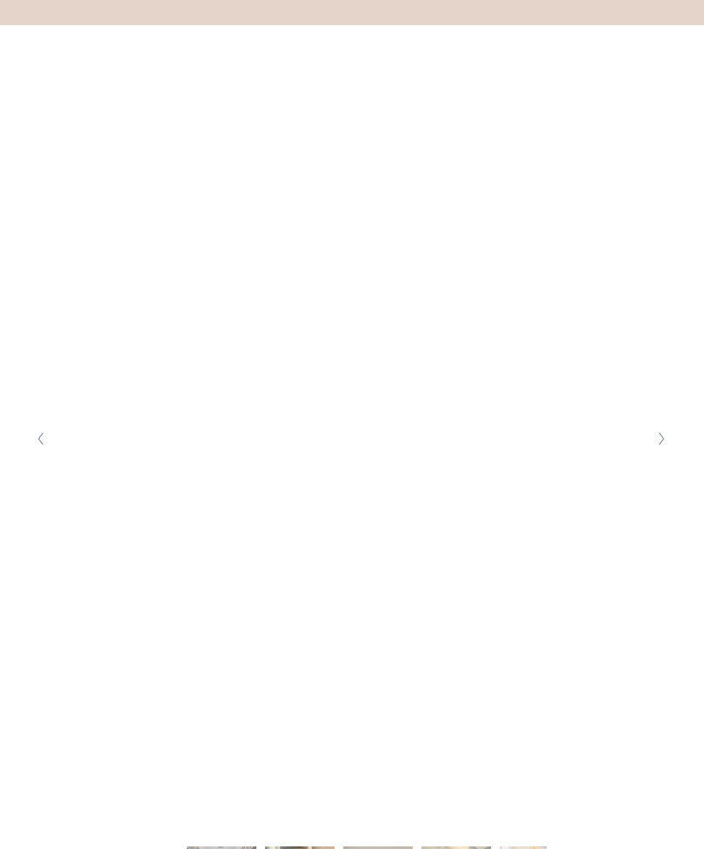
scroll to position [295, 0]
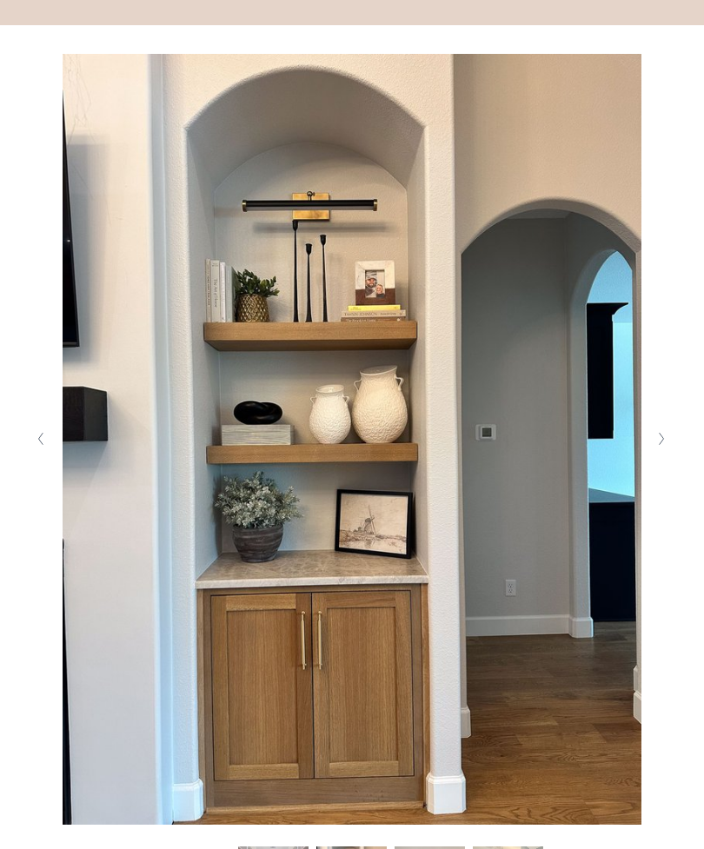
click at [655, 453] on button "Next Slide" at bounding box center [662, 439] width 23 height 28
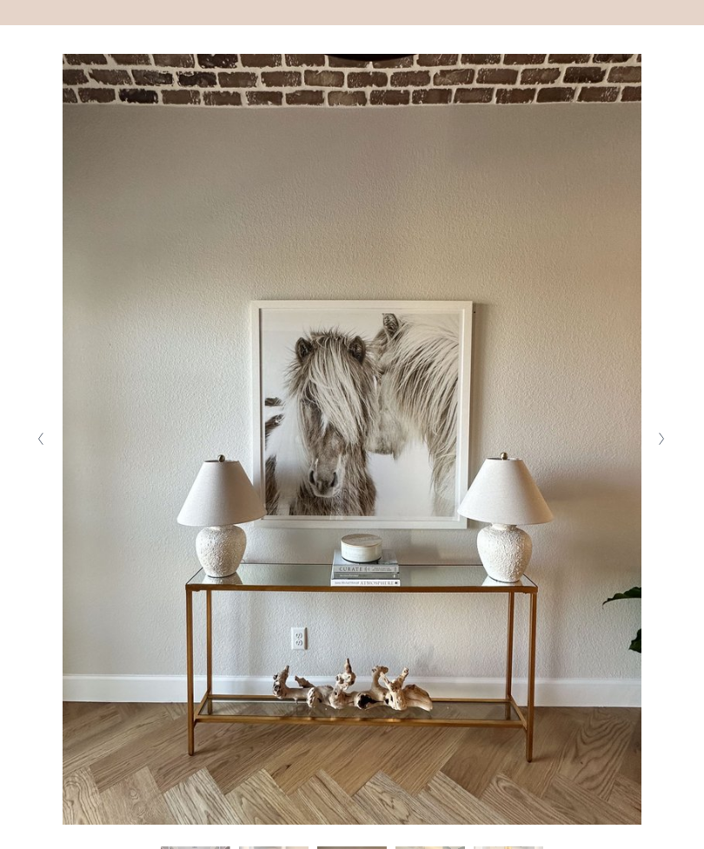
click at [664, 446] on icon "Next Slide" at bounding box center [662, 439] width 8 height 14
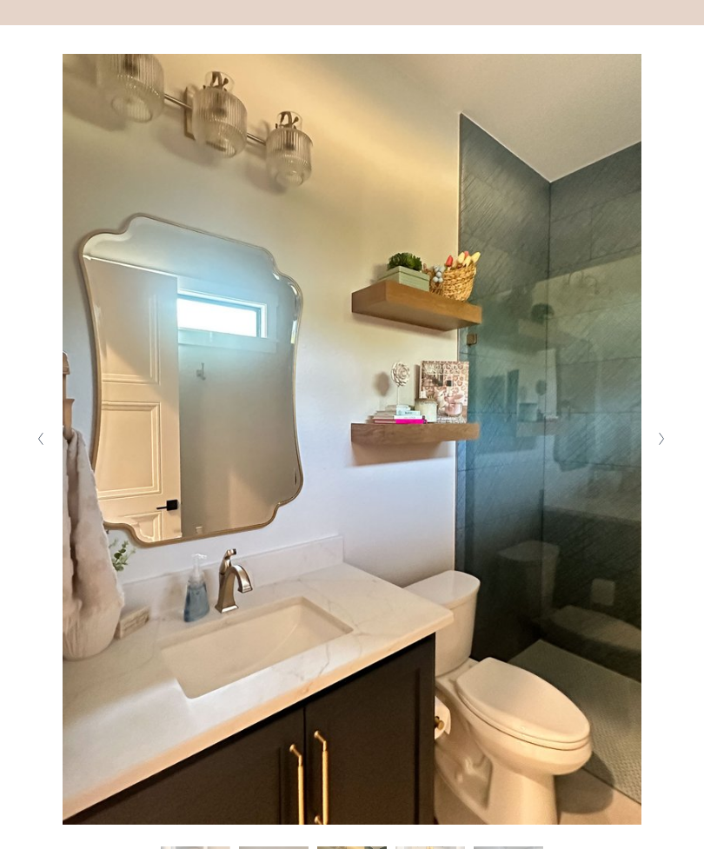
click at [665, 453] on button "Next Slide" at bounding box center [662, 439] width 23 height 28
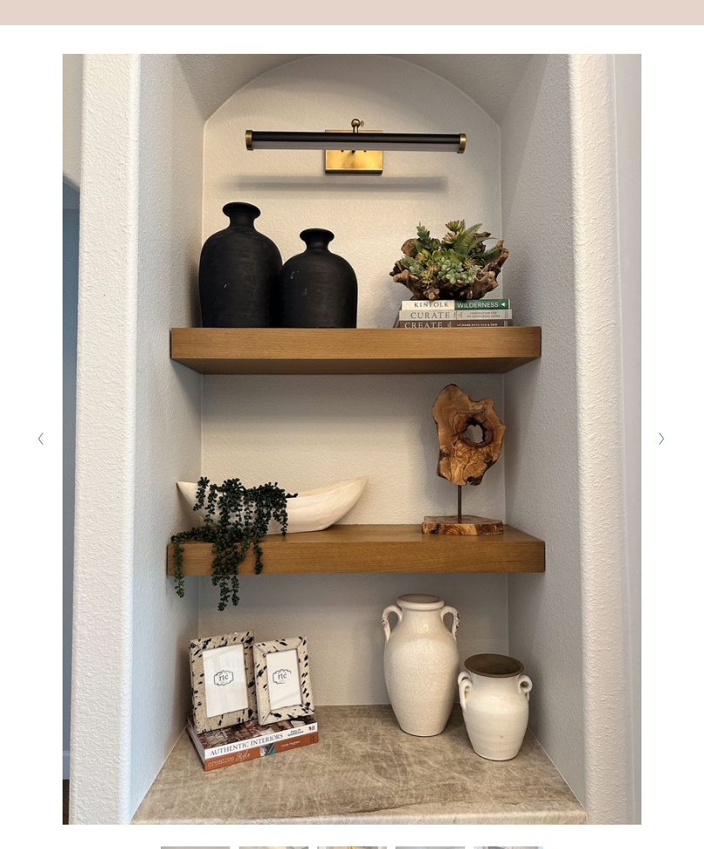
click at [651, 453] on button "Next Slide" at bounding box center [662, 439] width 23 height 28
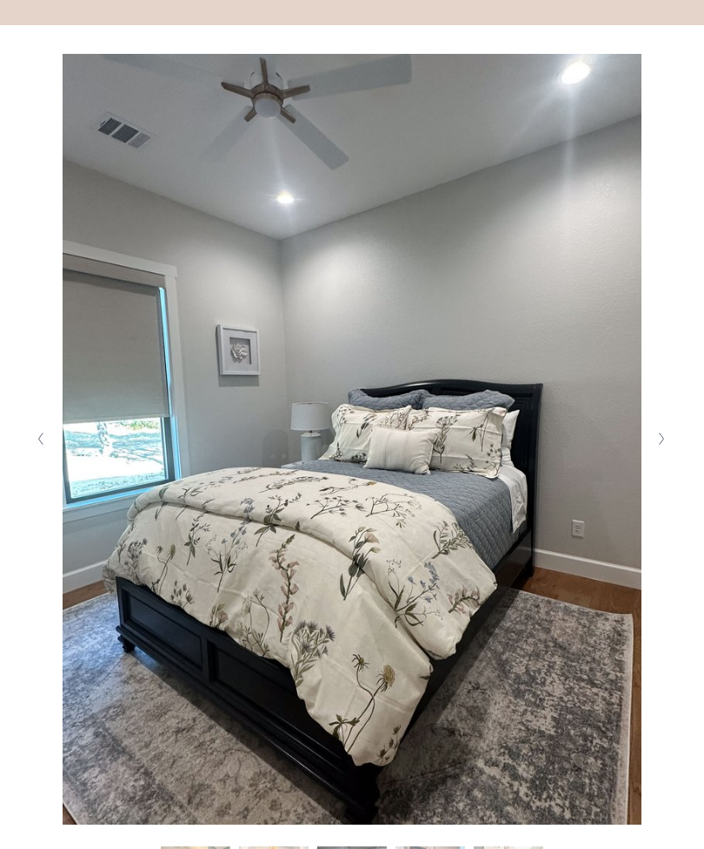
click at [658, 446] on icon "Next Slide" at bounding box center [662, 439] width 8 height 14
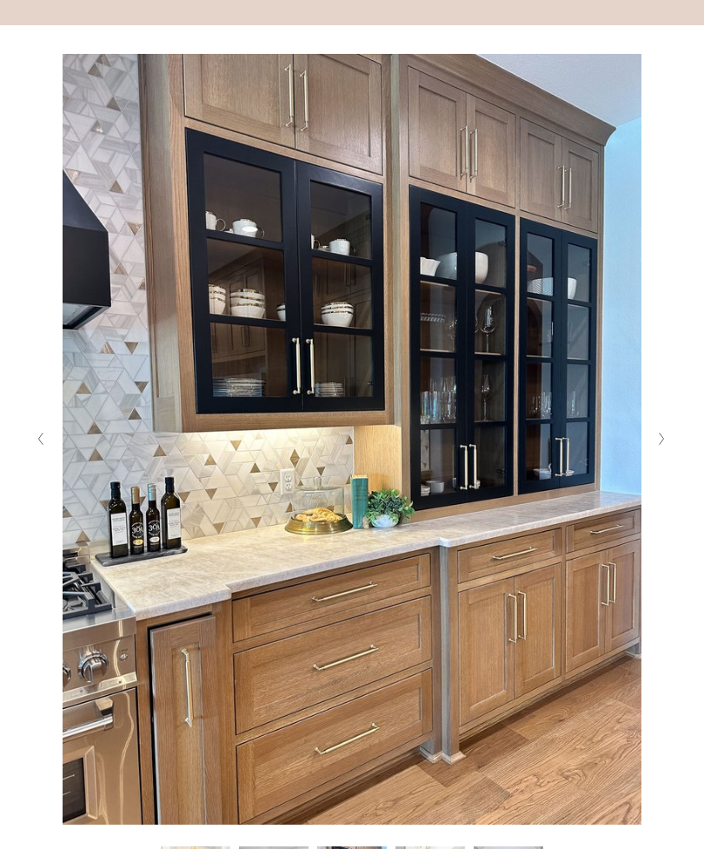
click at [658, 446] on icon "Next Slide" at bounding box center [662, 439] width 8 height 14
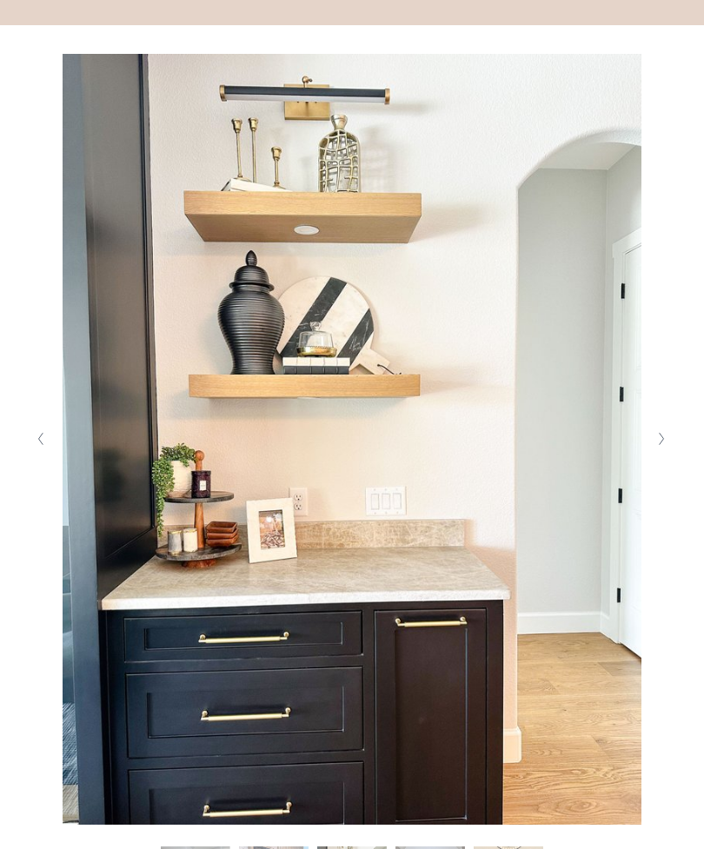
click at [669, 453] on button "Next Slide" at bounding box center [662, 439] width 23 height 28
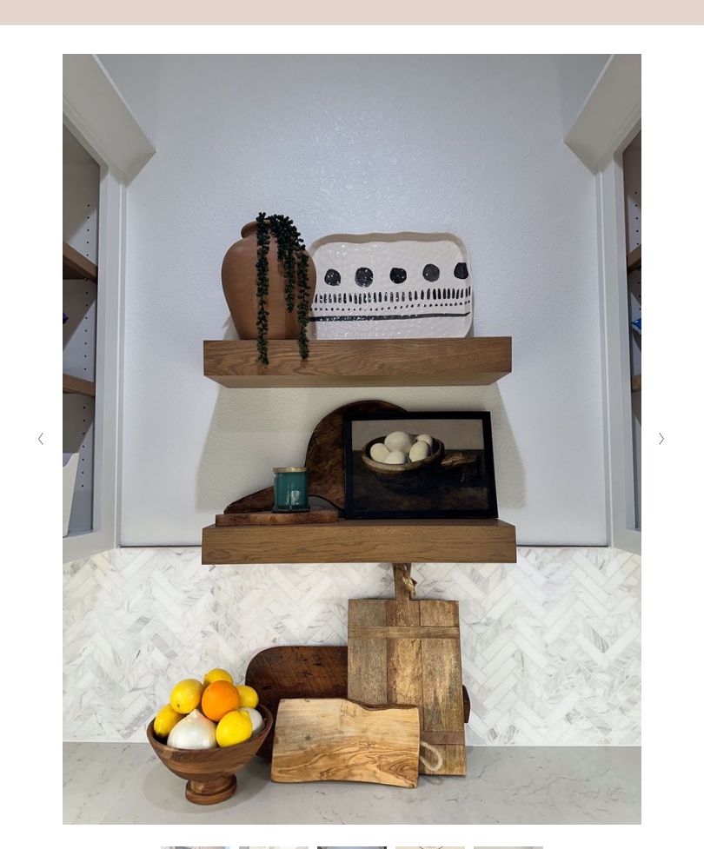
click at [663, 446] on icon "Next Slide" at bounding box center [662, 439] width 8 height 14
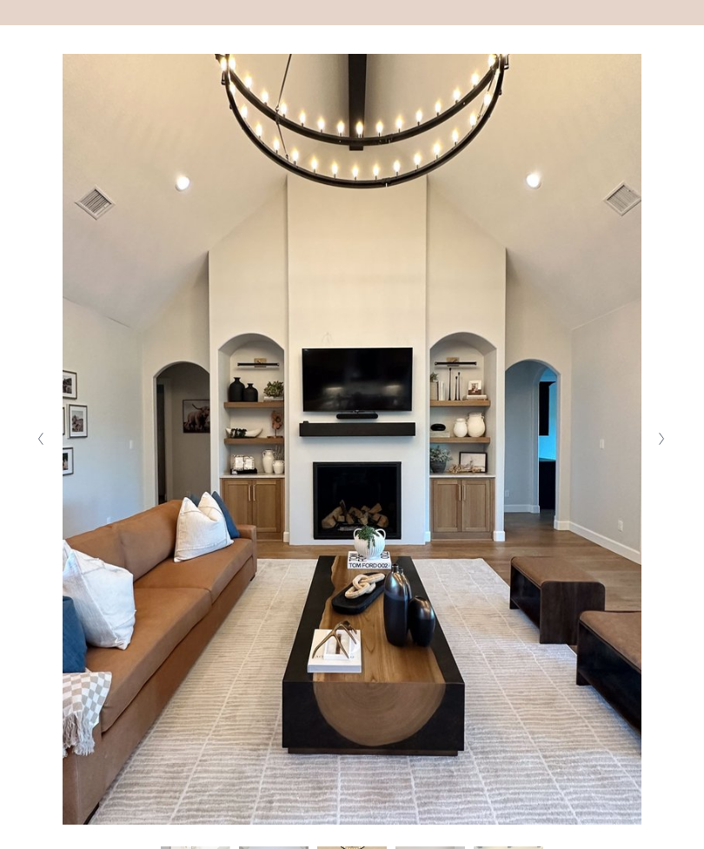
click at [655, 453] on button "Next Slide" at bounding box center [662, 439] width 23 height 28
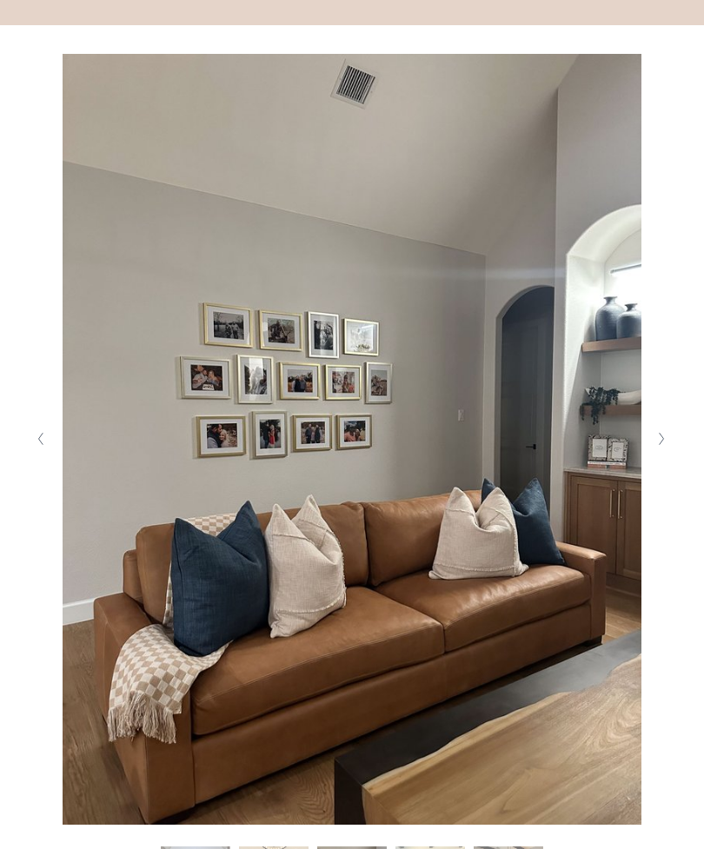
click at [655, 453] on button "Next Slide" at bounding box center [662, 439] width 23 height 28
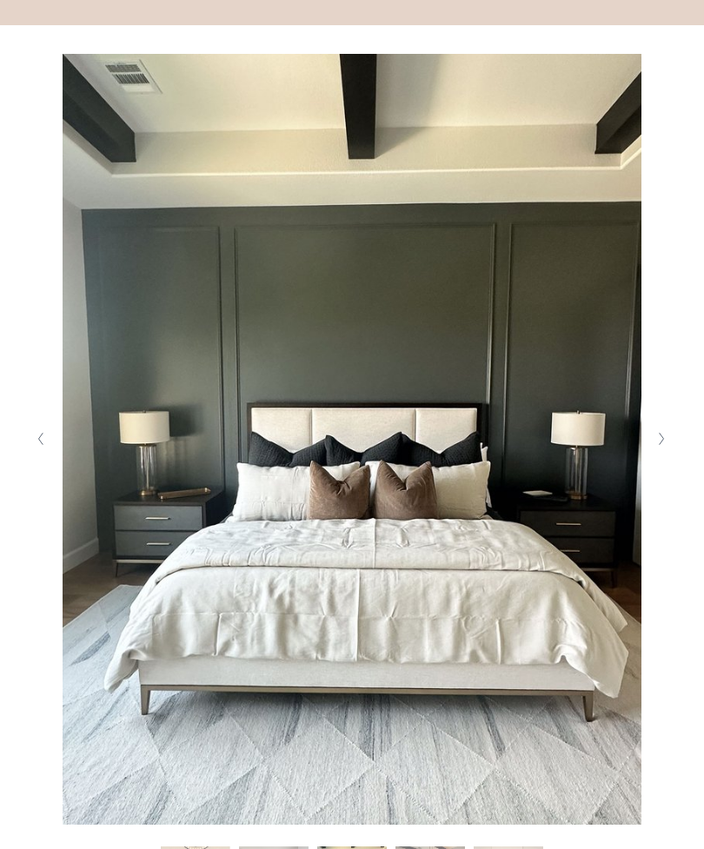
click at [653, 453] on button "Next Slide" at bounding box center [662, 439] width 23 height 28
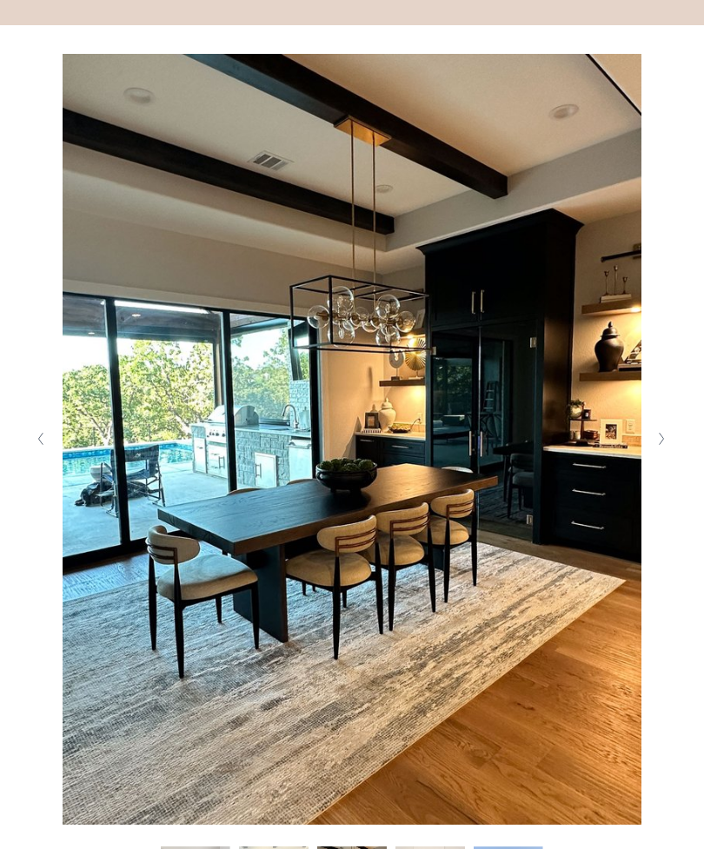
click at [655, 453] on button "Next Slide" at bounding box center [662, 439] width 23 height 28
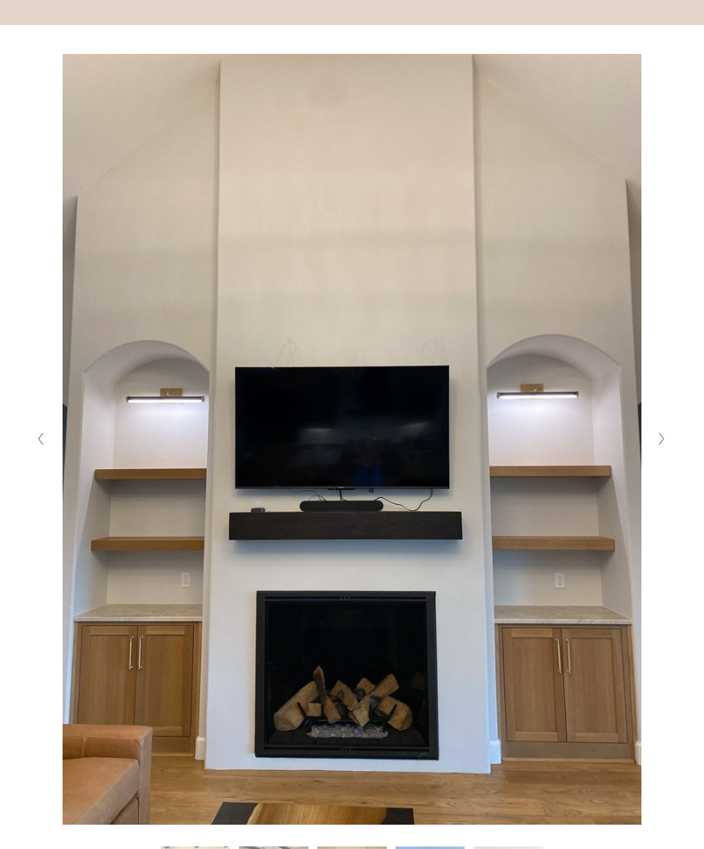
click at [658, 446] on icon "Next Slide" at bounding box center [662, 439] width 8 height 14
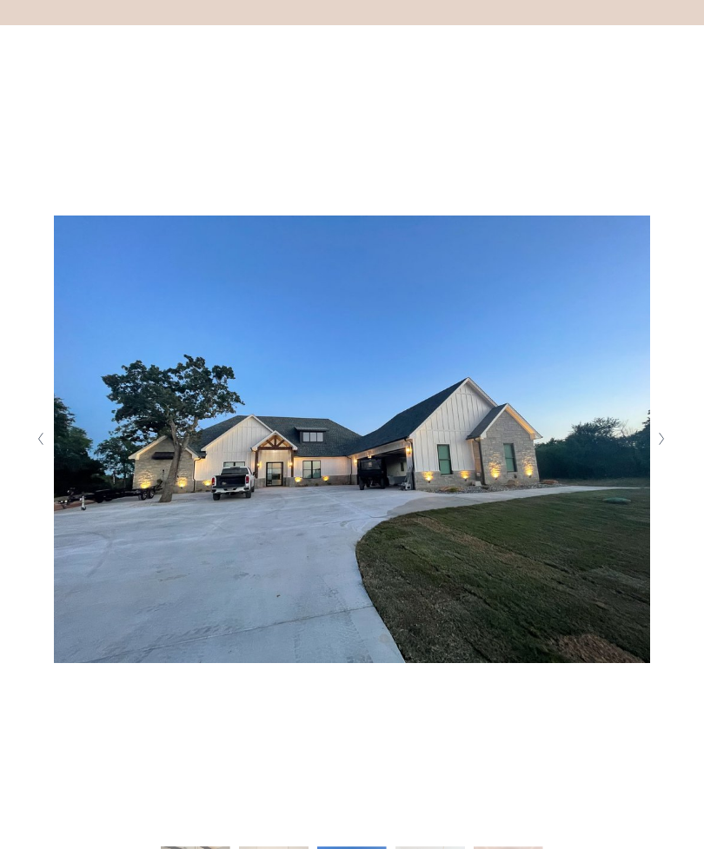
click at [653, 453] on button "Next Slide" at bounding box center [662, 439] width 23 height 28
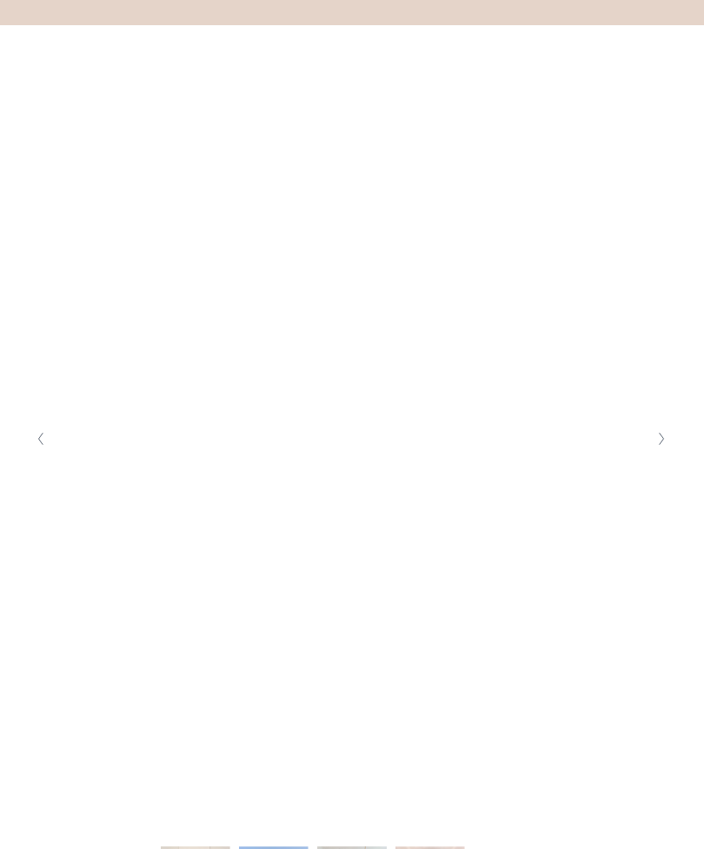
click at [661, 446] on icon "Next Slide" at bounding box center [662, 439] width 8 height 14
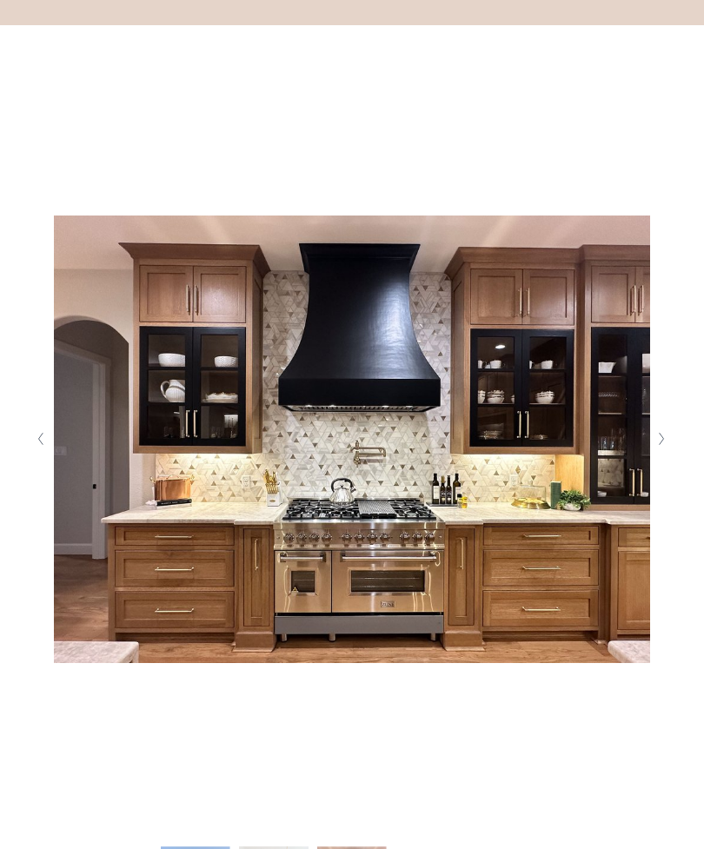
click at [659, 446] on icon "Next Slide" at bounding box center [662, 439] width 8 height 14
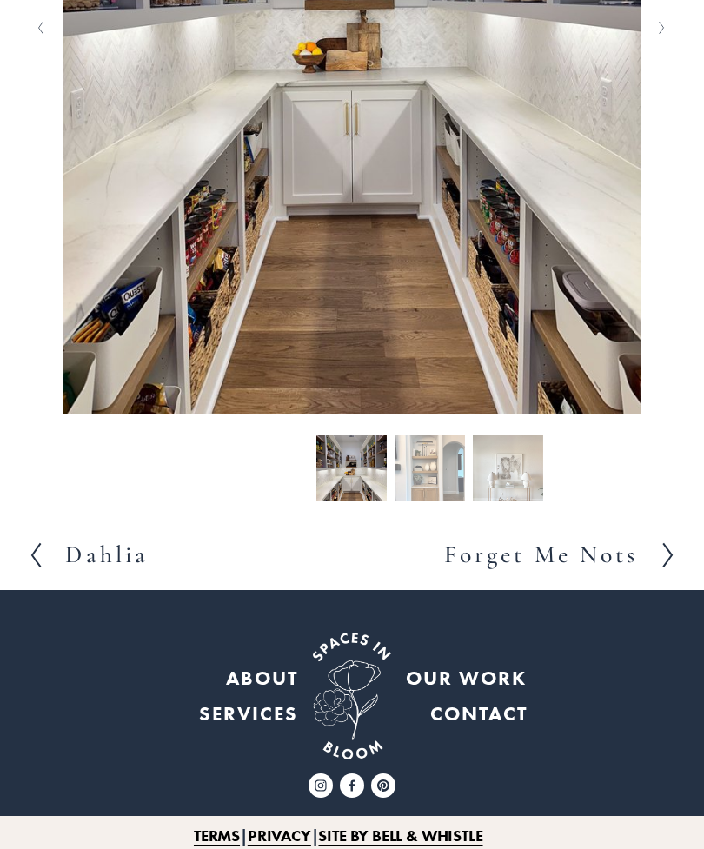
scroll to position [706, 0]
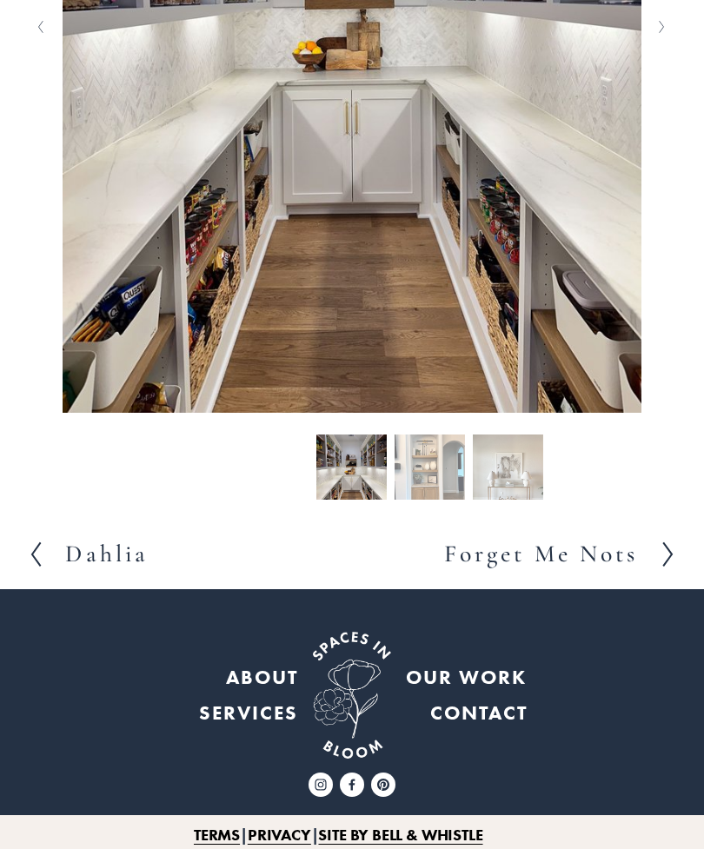
click at [97, 568] on h2 "Dahlia" at bounding box center [106, 555] width 83 height 24
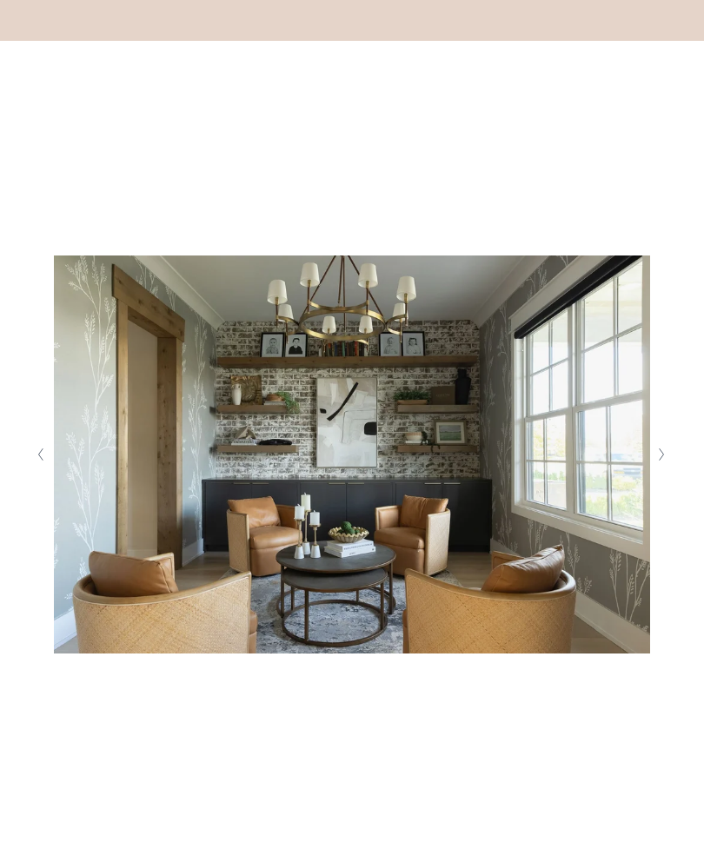
scroll to position [278, 0]
click at [660, 462] on polyline "Next Slide" at bounding box center [662, 456] width 4 height 12
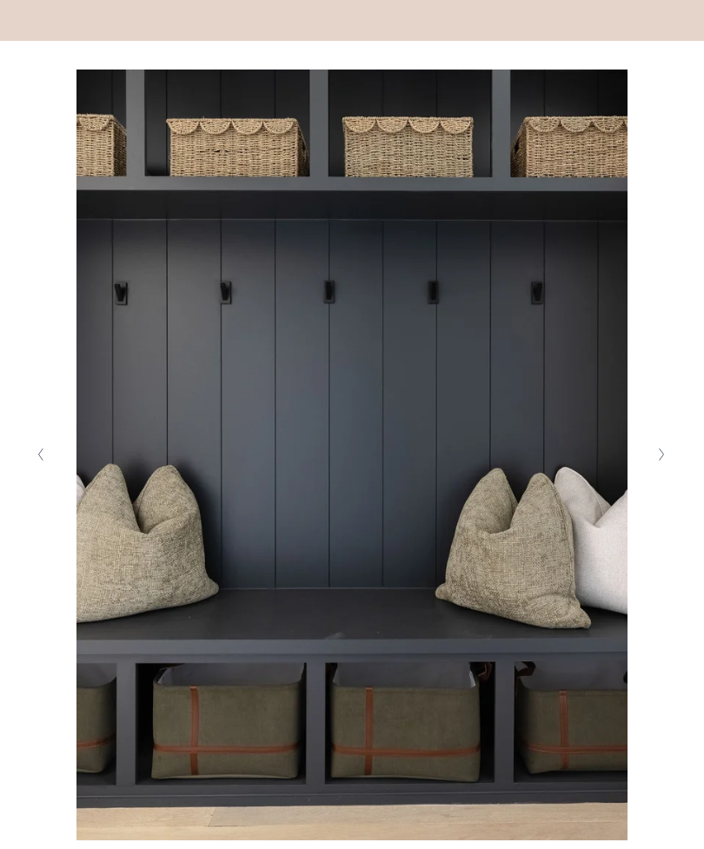
click at [658, 462] on icon "Next Slide" at bounding box center [662, 455] width 8 height 14
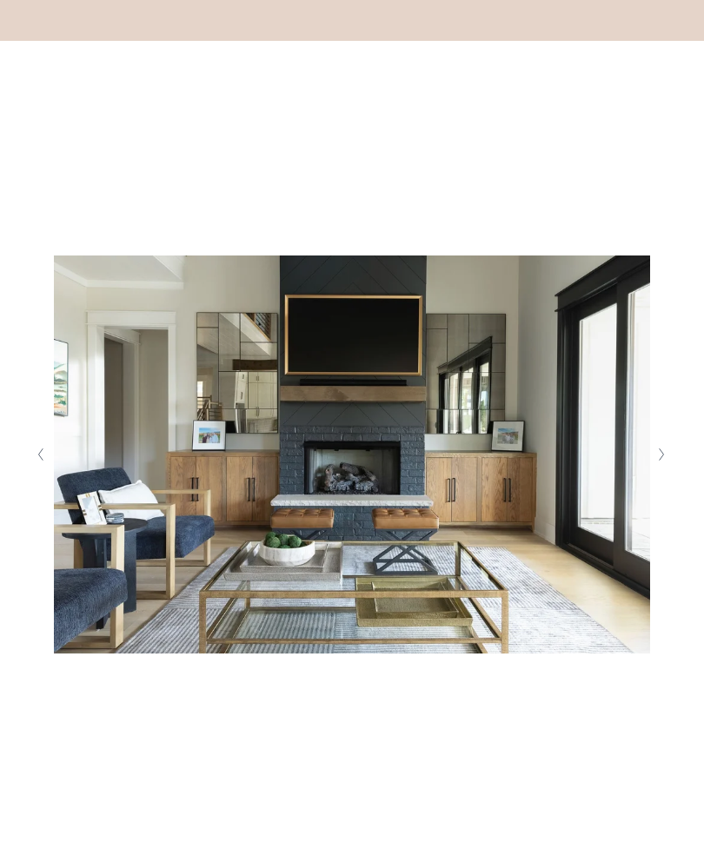
click at [660, 468] on button "Next Slide" at bounding box center [662, 455] width 23 height 28
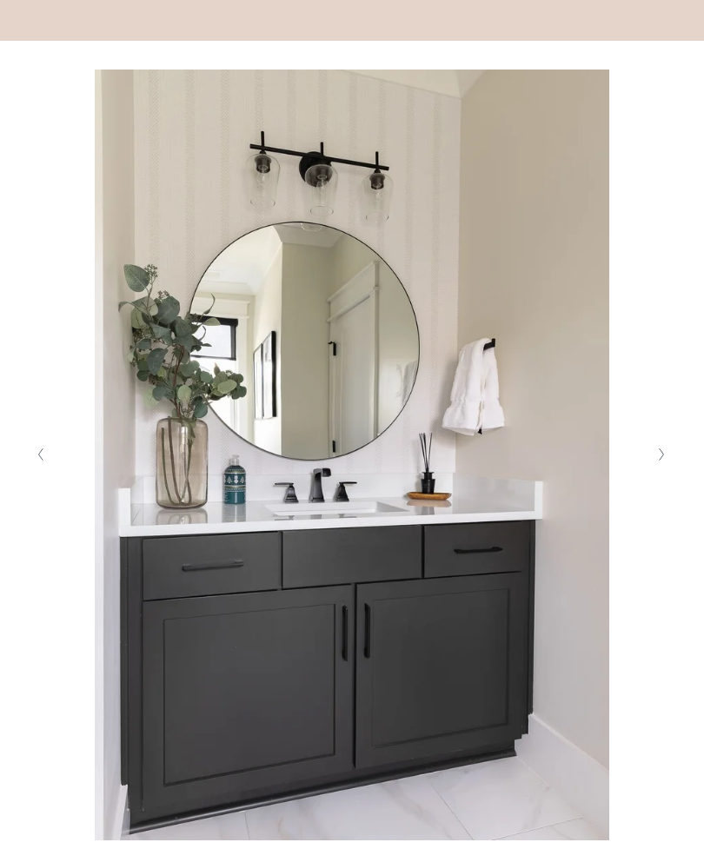
click at [664, 462] on icon "Next Slide" at bounding box center [662, 455] width 8 height 14
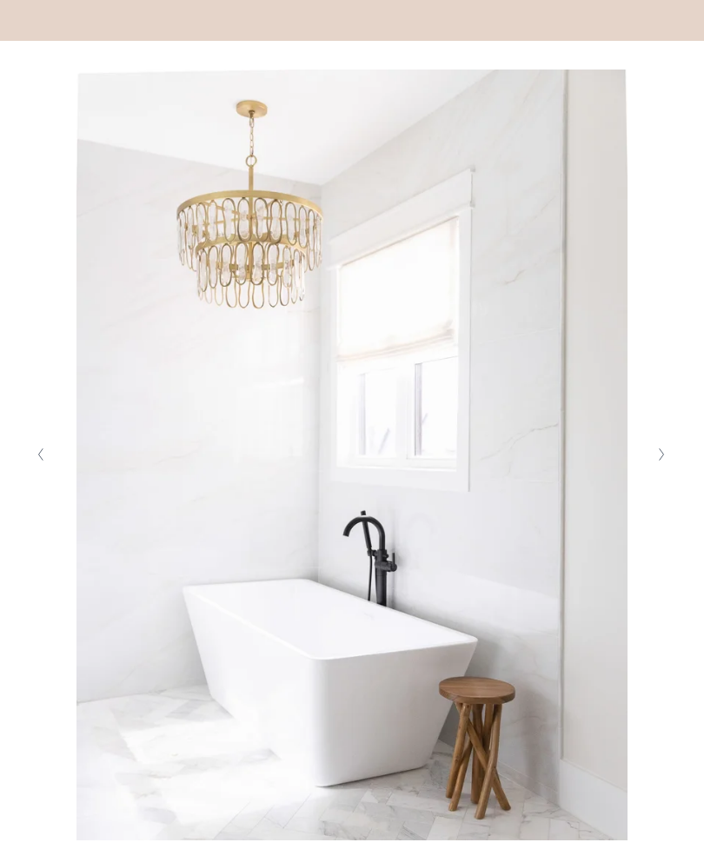
click at [655, 468] on button "Next Slide" at bounding box center [662, 455] width 23 height 28
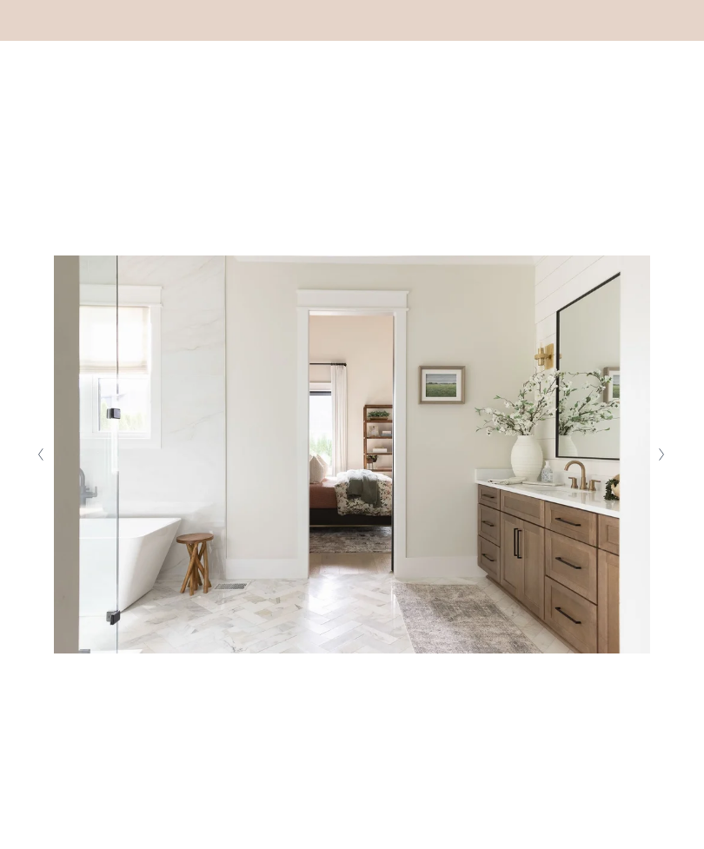
click at [651, 468] on button "Next Slide" at bounding box center [662, 455] width 23 height 28
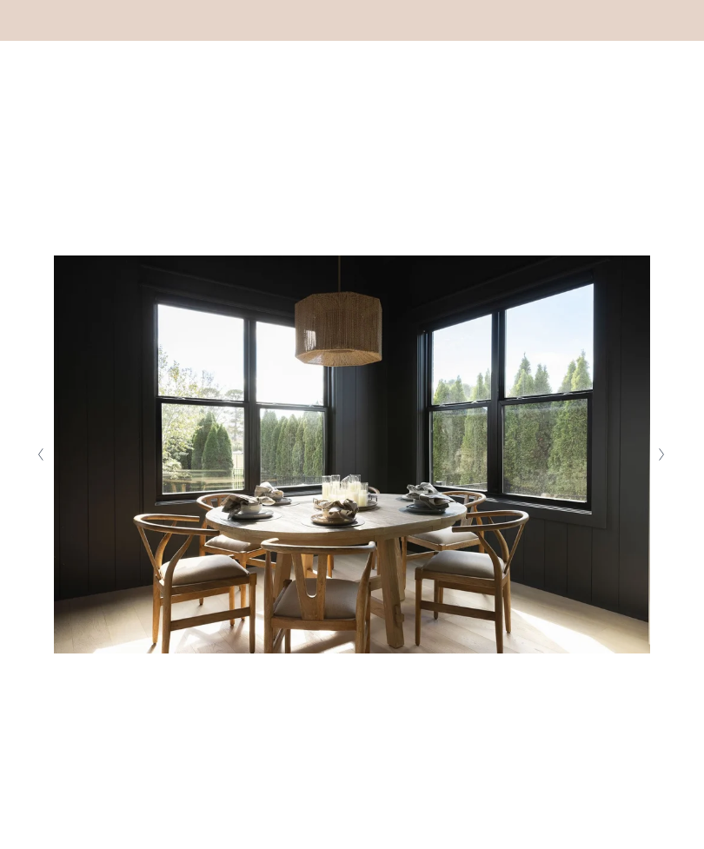
click at [656, 468] on button "Next Slide" at bounding box center [662, 455] width 23 height 28
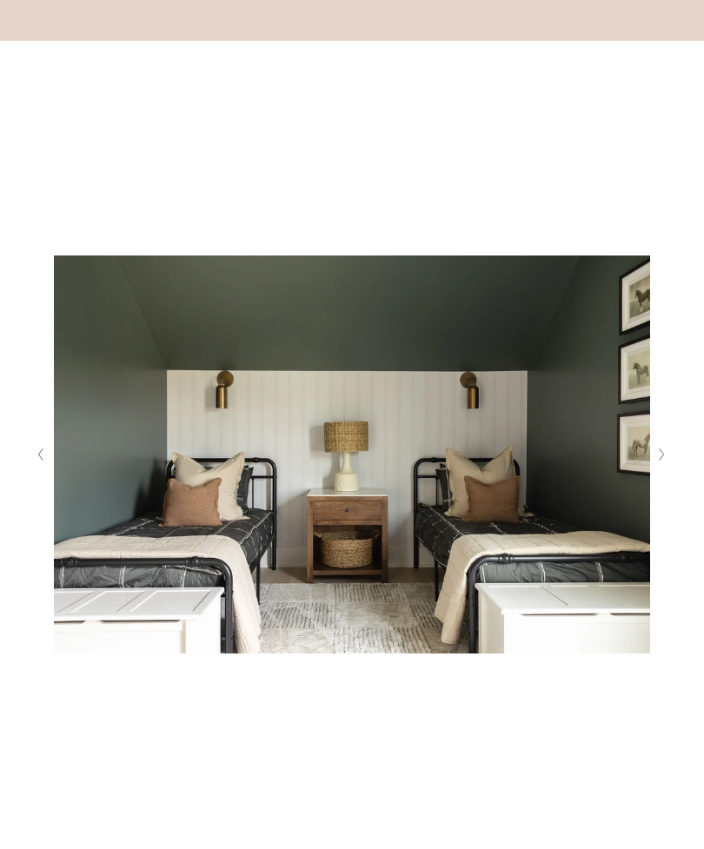
click at [654, 468] on button "Next Slide" at bounding box center [662, 455] width 23 height 28
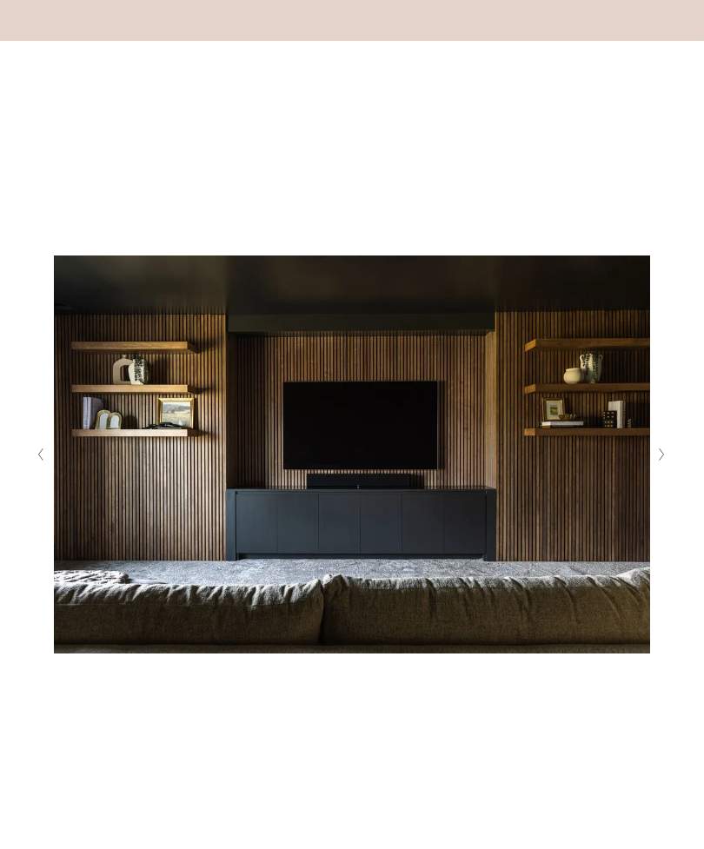
click at [653, 468] on button "Next Slide" at bounding box center [662, 455] width 23 height 28
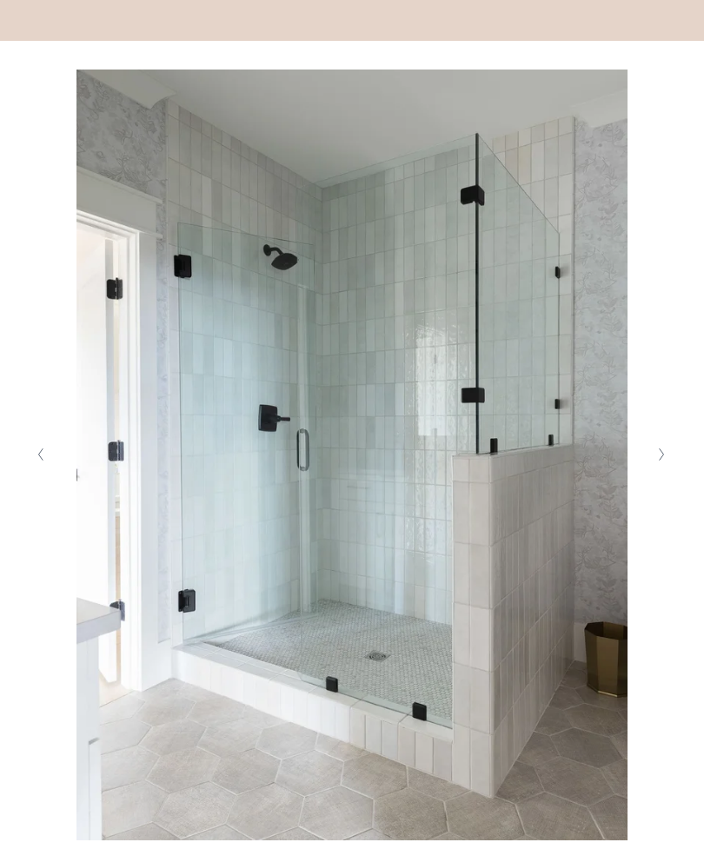
click at [651, 468] on button "Next Slide" at bounding box center [662, 455] width 23 height 28
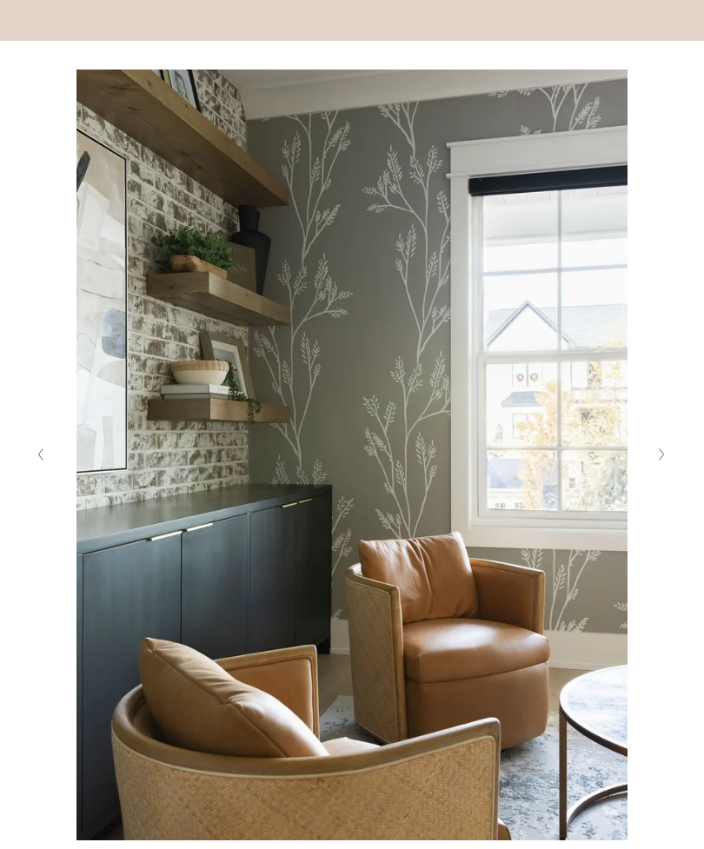
click at [660, 462] on polyline "Next Slide" at bounding box center [662, 455] width 4 height 12
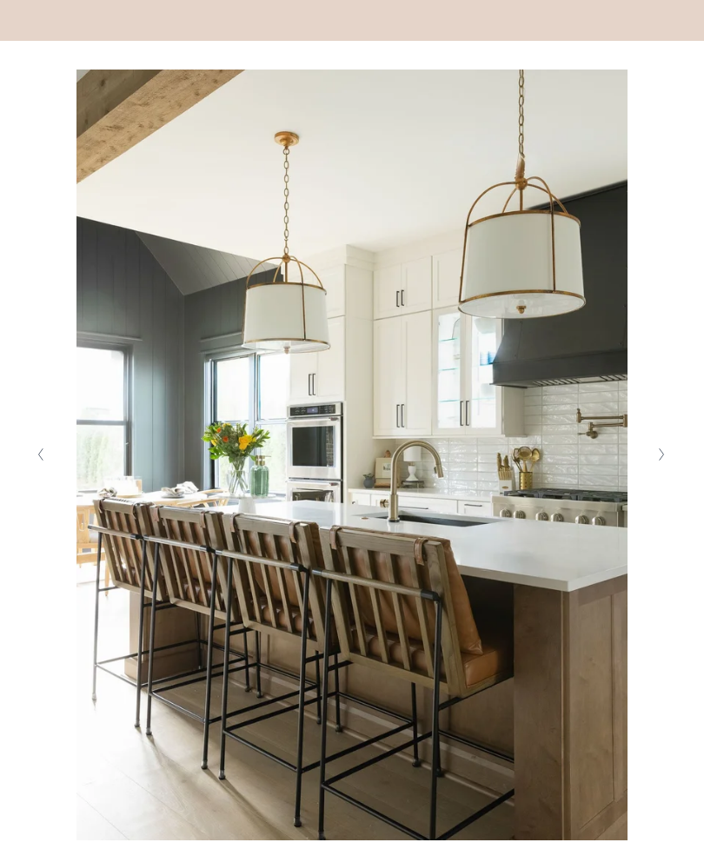
click at [659, 462] on icon "Next Slide" at bounding box center [662, 455] width 8 height 14
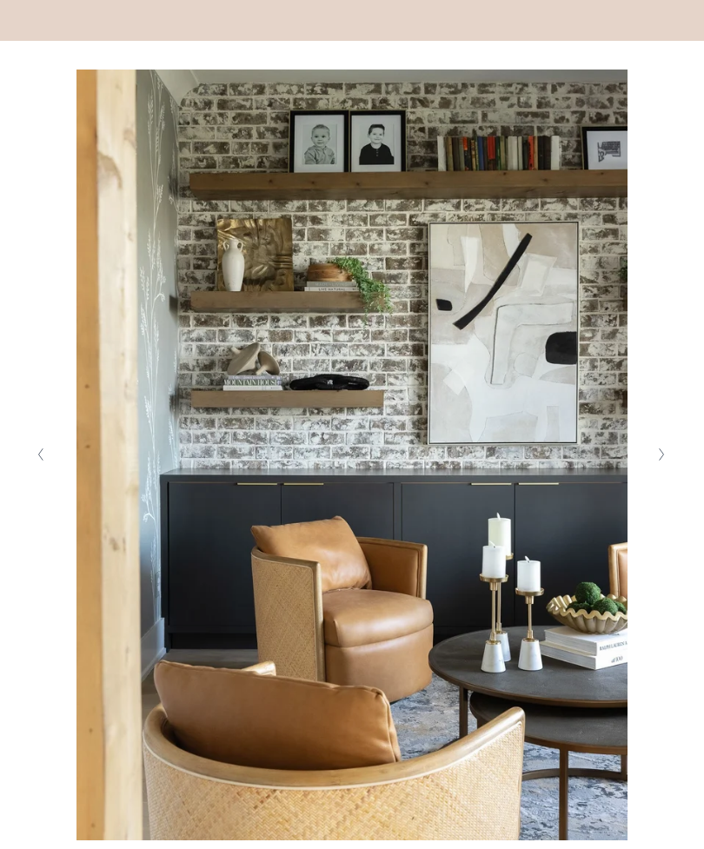
click at [664, 462] on icon "Next Slide" at bounding box center [662, 455] width 8 height 14
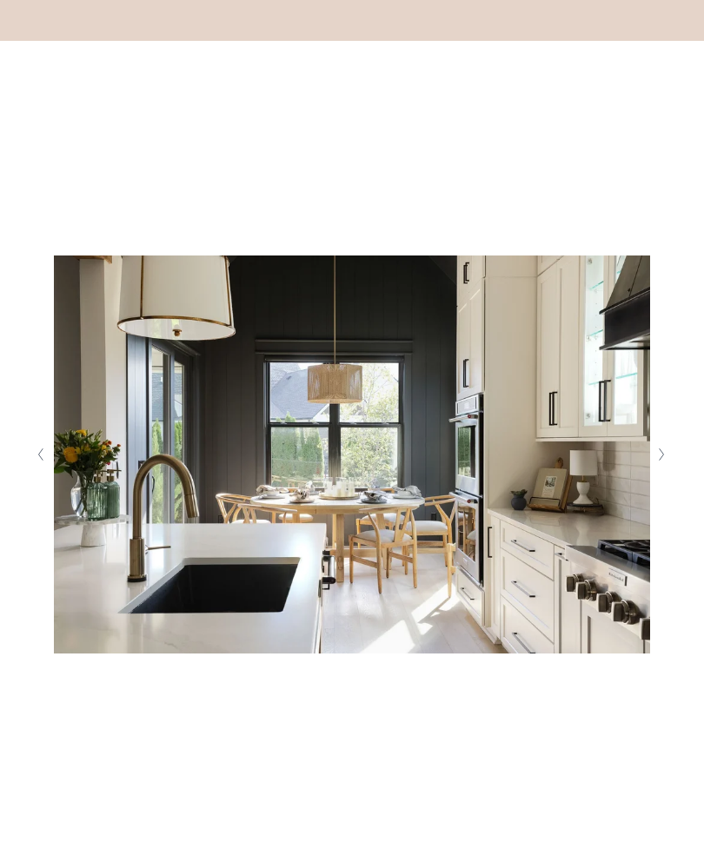
click at [667, 468] on button "Next Slide" at bounding box center [662, 455] width 23 height 28
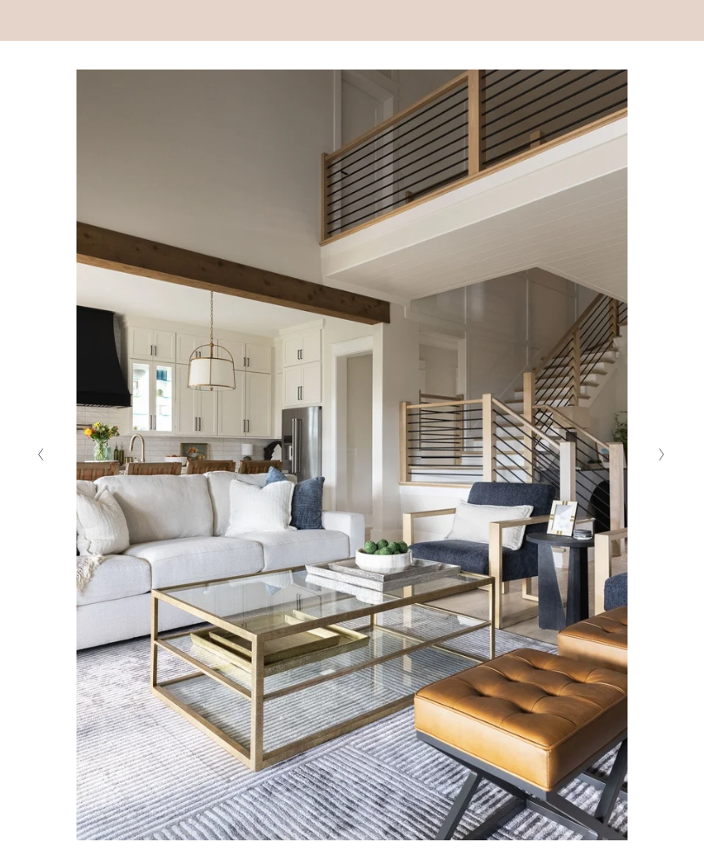
click at [658, 462] on icon "Next Slide" at bounding box center [662, 455] width 8 height 14
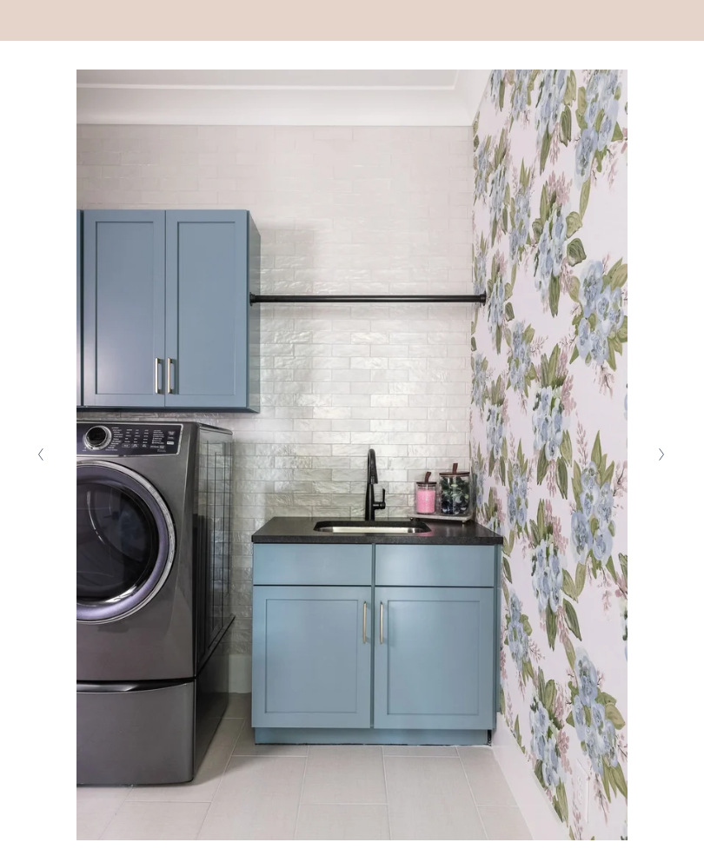
click at [661, 462] on icon "Next Slide" at bounding box center [662, 455] width 8 height 14
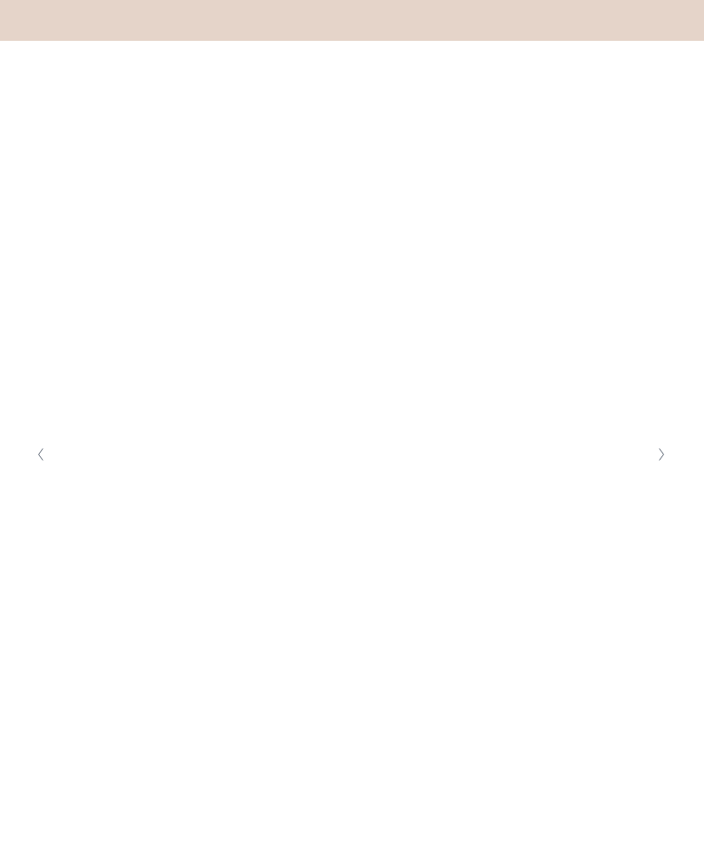
click at [658, 462] on icon "Next Slide" at bounding box center [662, 455] width 8 height 14
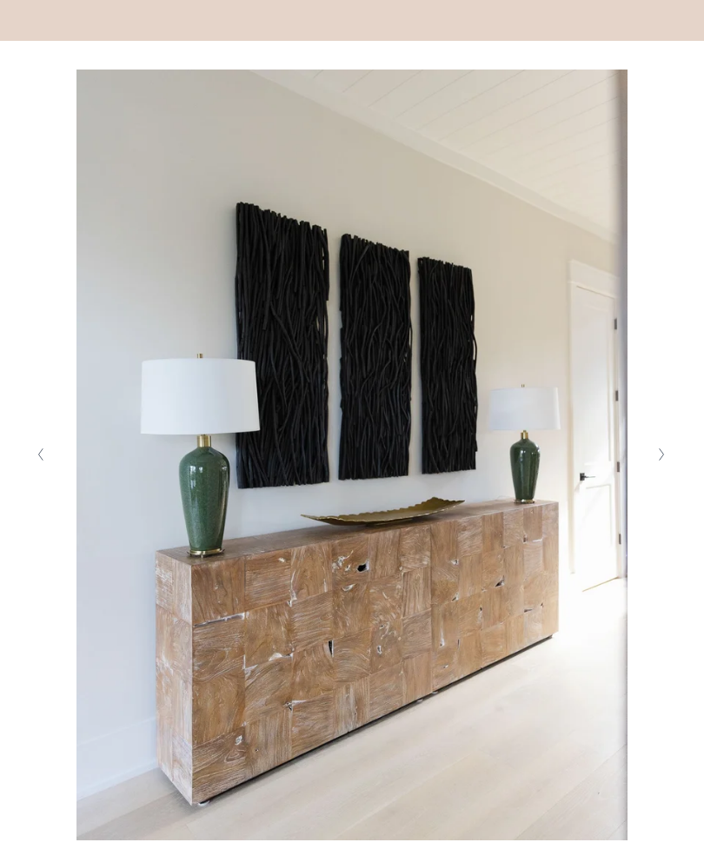
click at [664, 462] on icon "Next Slide" at bounding box center [662, 455] width 8 height 14
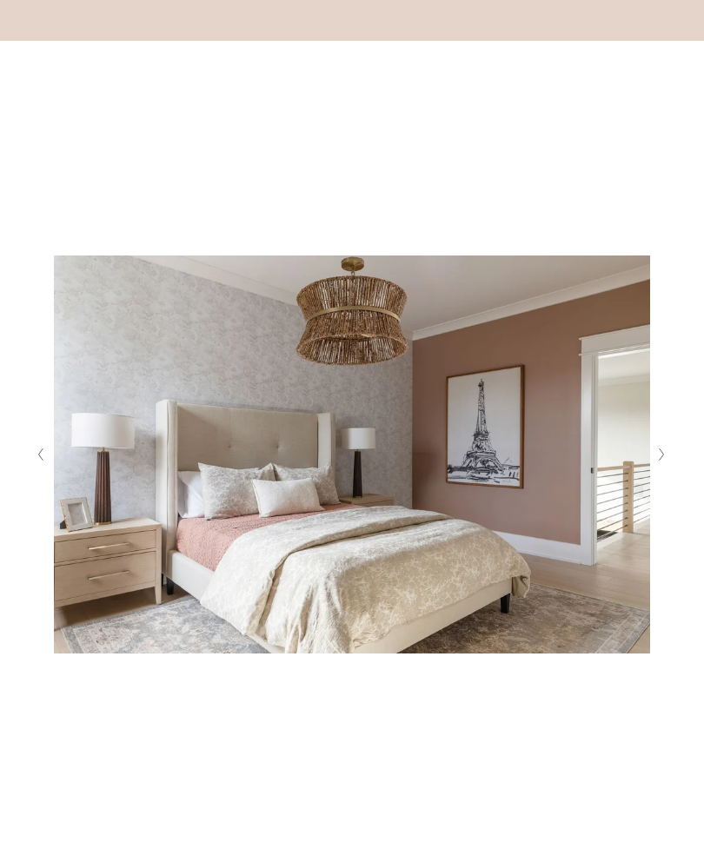
click at [655, 468] on button "Next Slide" at bounding box center [662, 455] width 23 height 28
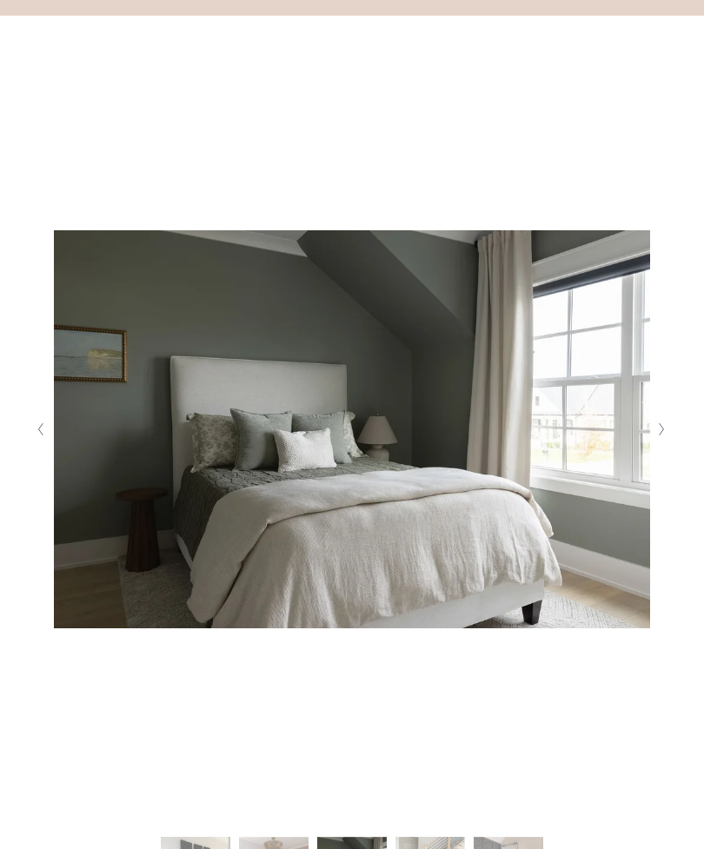
scroll to position [318, 0]
